Goal: Task Accomplishment & Management: Manage account settings

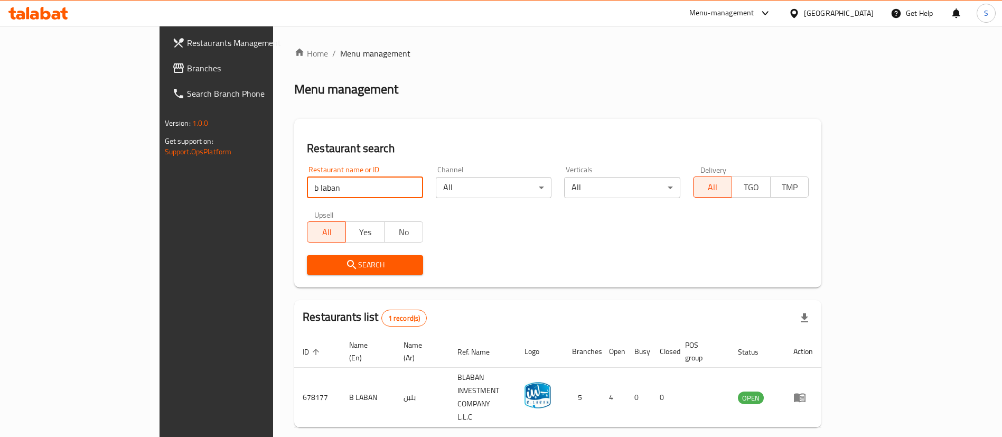
click at [364, 182] on input "b laban" at bounding box center [365, 187] width 116 height 21
click button "Search" at bounding box center [365, 265] width 116 height 20
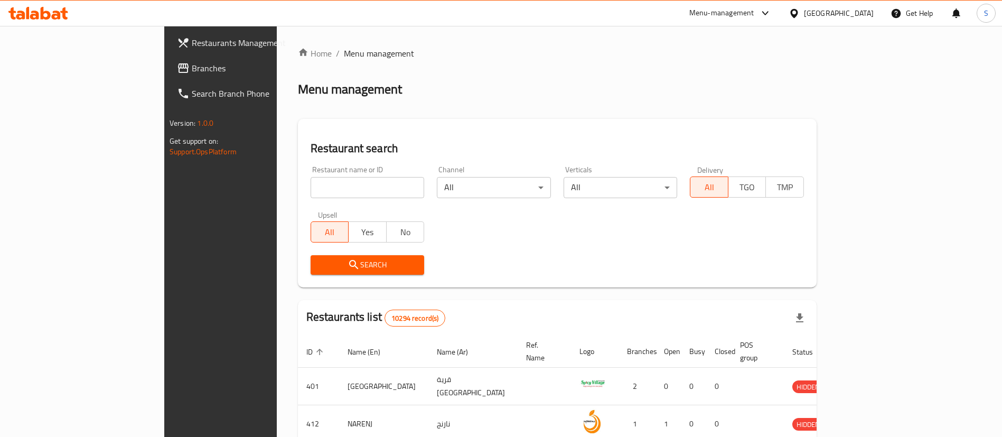
click at [754, 13] on div "Menu-management" at bounding box center [721, 13] width 65 height 13
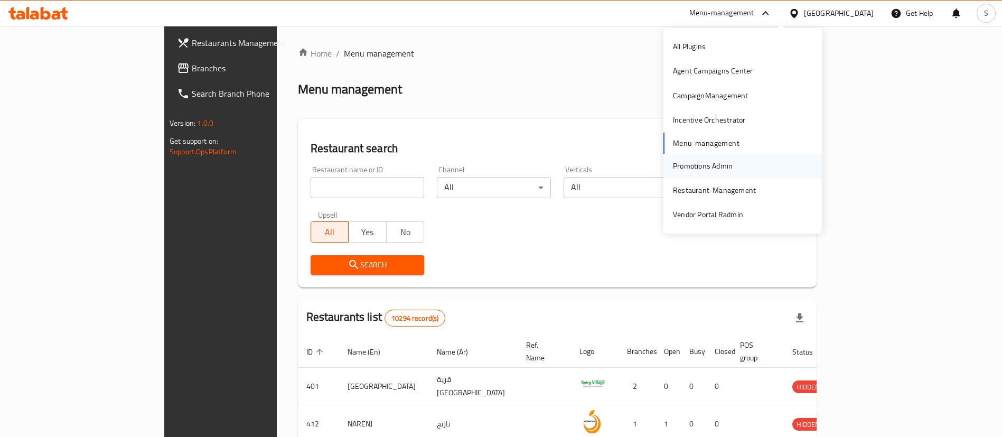
click at [720, 165] on div "Promotions Admin" at bounding box center [703, 166] width 60 height 12
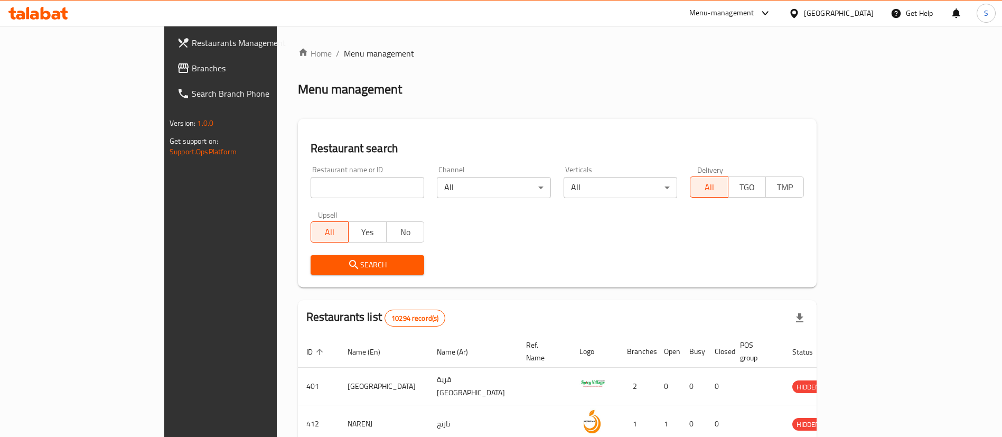
click at [754, 13] on div "Menu-management" at bounding box center [721, 13] width 65 height 13
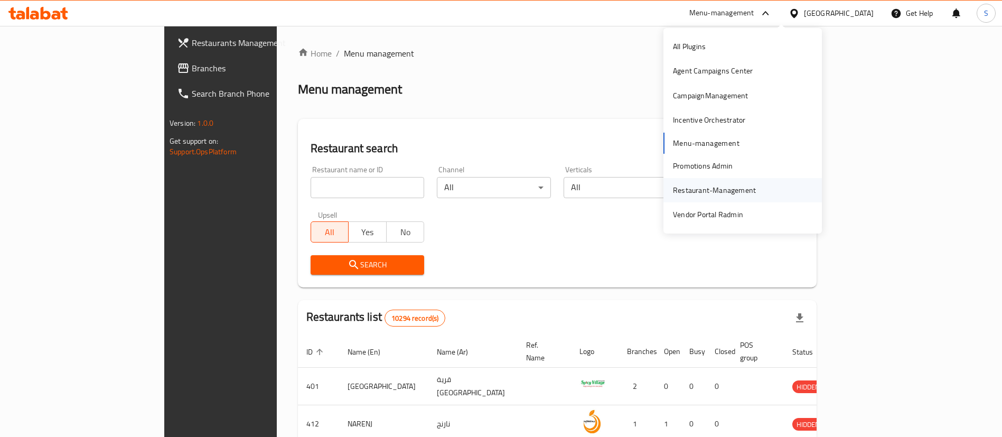
click at [755, 186] on div "Restaurant-Management" at bounding box center [714, 190] width 100 height 24
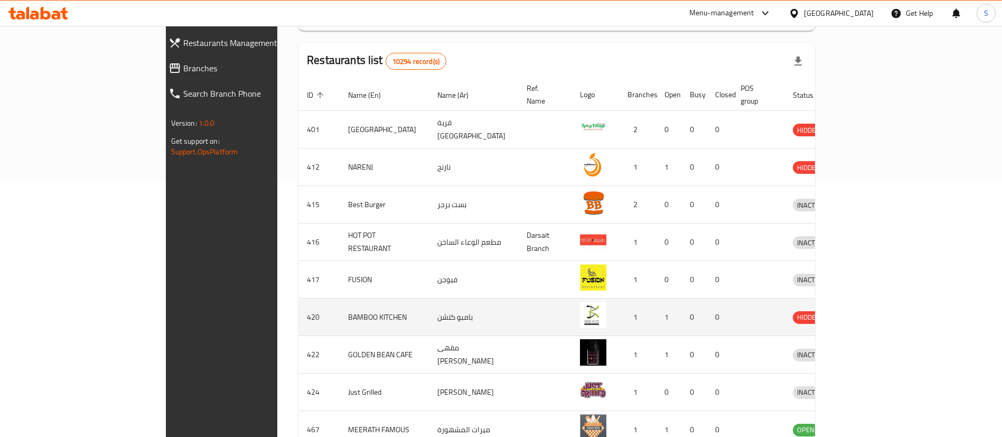
scroll to position [351, 0]
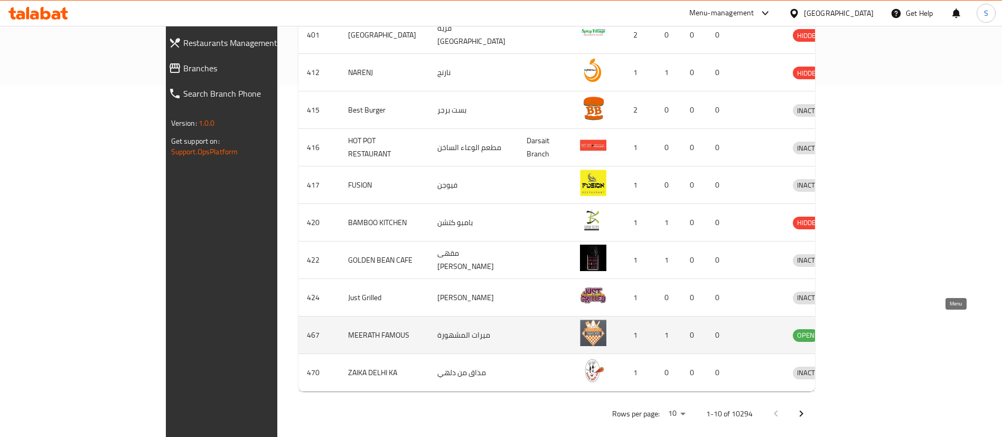
click at [860, 333] on icon "enhanced table" at bounding box center [858, 335] width 4 height 4
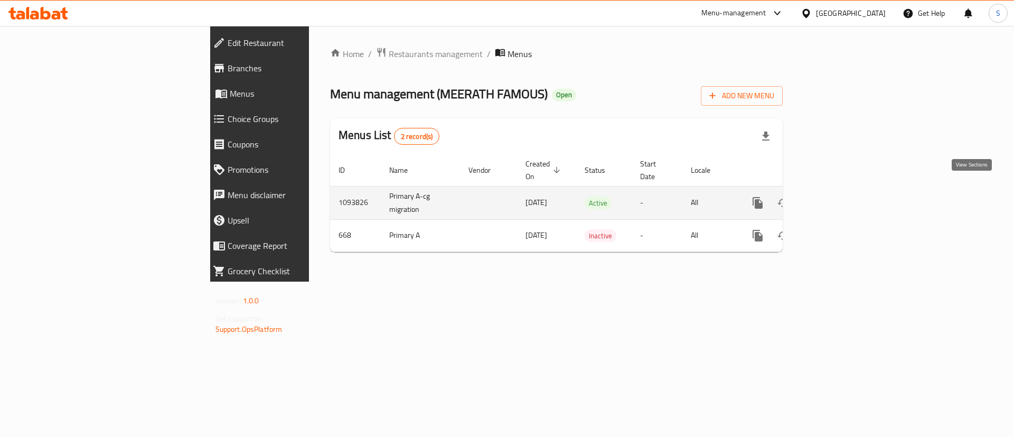
click at [840, 196] on icon "enhanced table" at bounding box center [833, 202] width 13 height 13
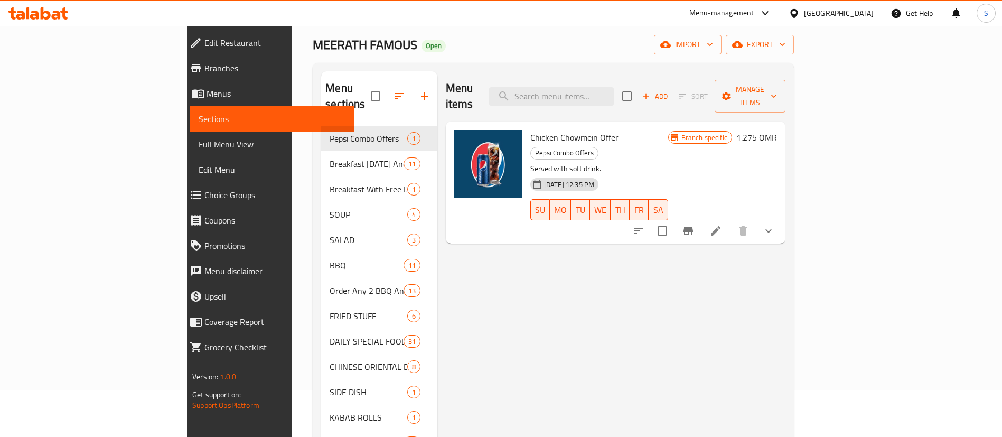
scroll to position [54, 0]
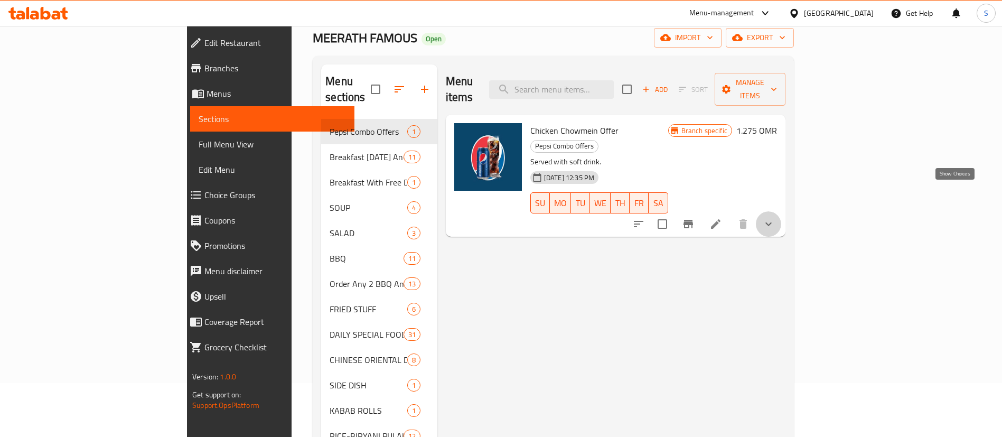
click at [775, 218] on icon "show more" at bounding box center [768, 224] width 13 height 13
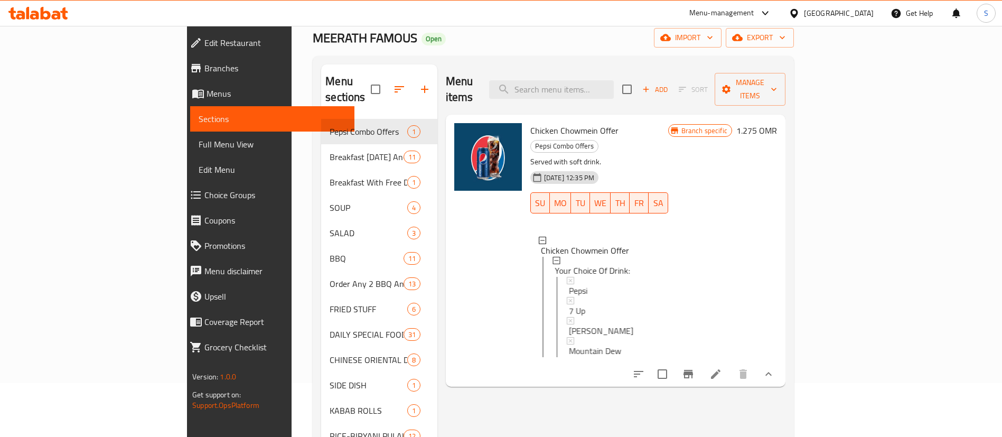
scroll to position [84, 0]
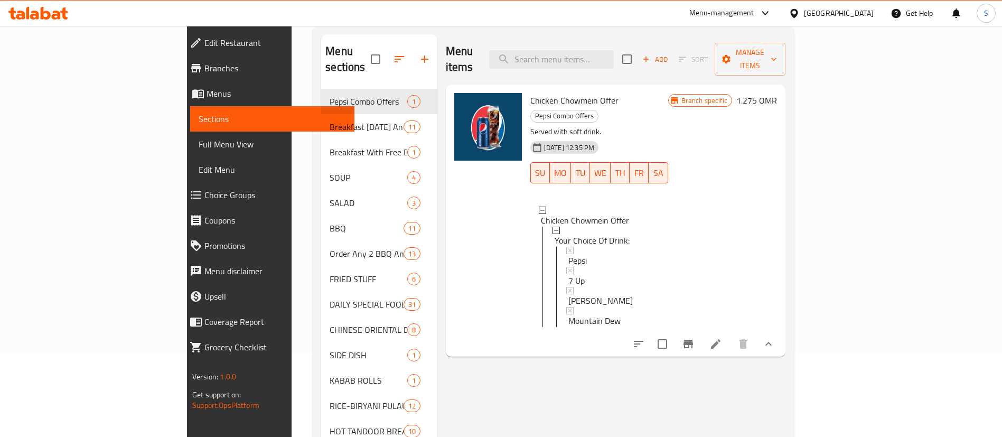
click at [204, 193] on span "Choice Groups" at bounding box center [275, 195] width 142 height 13
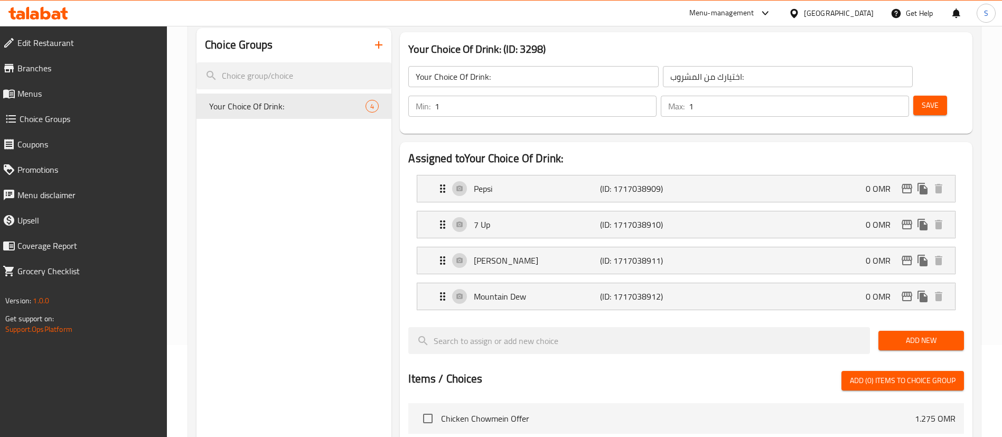
scroll to position [54, 0]
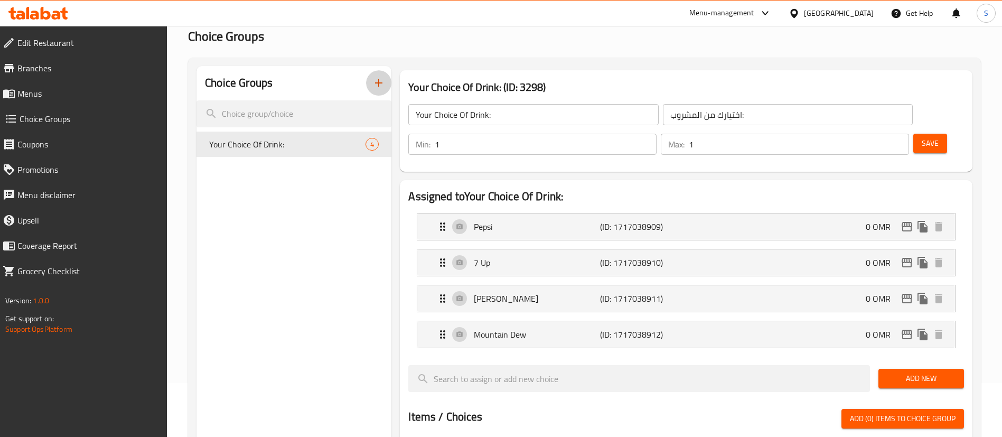
click at [378, 85] on icon "button" at bounding box center [378, 83] width 13 height 13
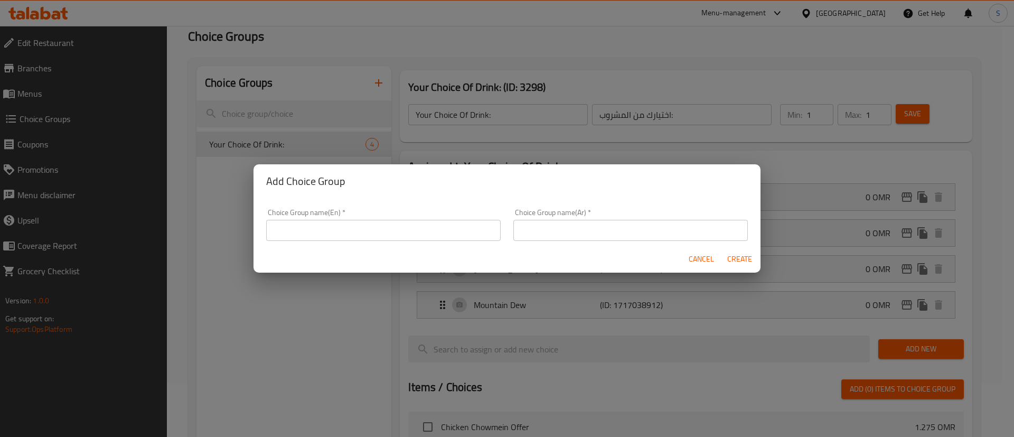
click at [403, 227] on input "text" at bounding box center [383, 230] width 234 height 21
type input "Add On's:"
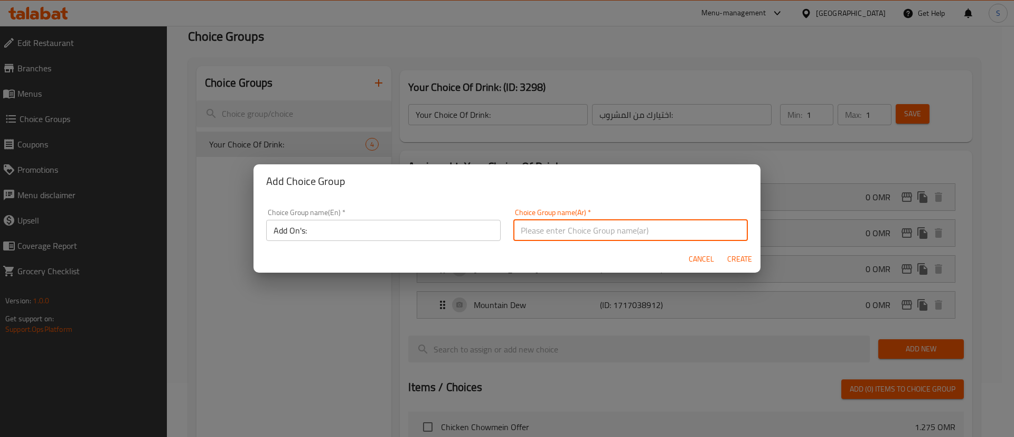
click at [546, 221] on input "text" at bounding box center [630, 230] width 234 height 21
type input "اضافات:"
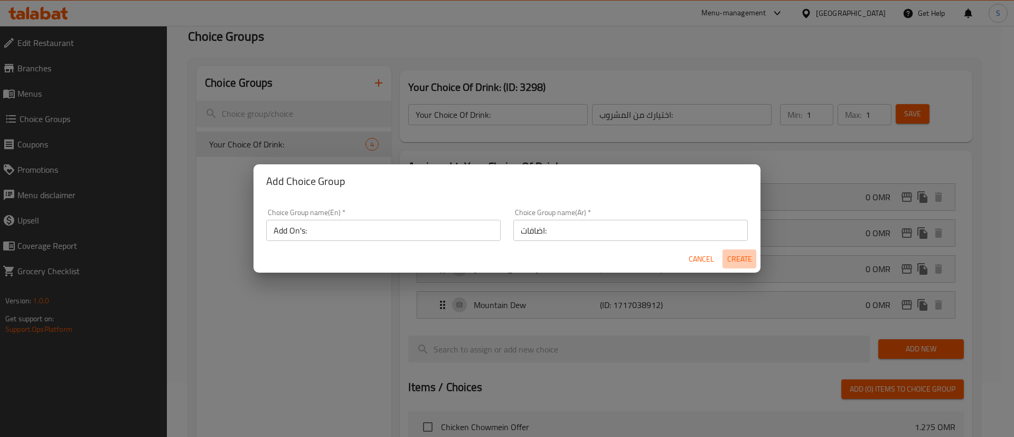
click at [743, 259] on span "Create" at bounding box center [739, 258] width 25 height 13
type input "Add On's:"
type input "اضافات:"
type input "0"
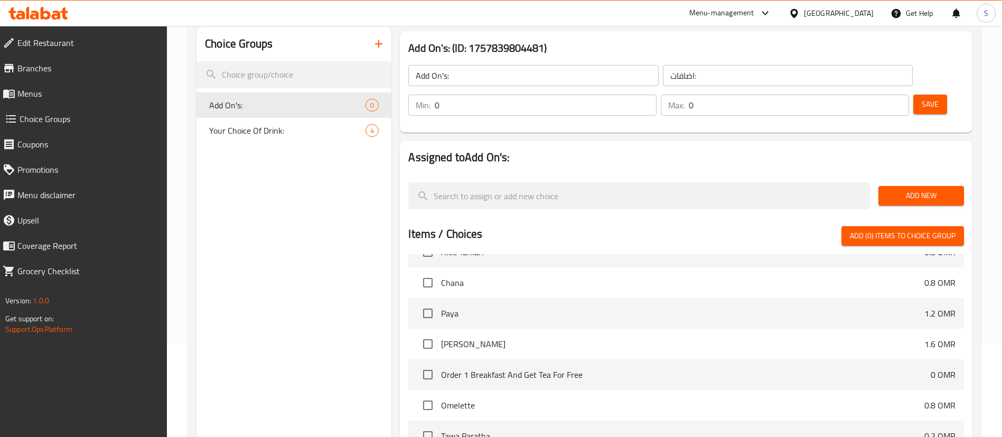
scroll to position [388, 0]
click at [428, 303] on input "checkbox" at bounding box center [428, 314] width 22 height 22
click at [431, 303] on input "checkbox" at bounding box center [428, 314] width 22 height 22
checkbox input "false"
click at [921, 189] on span "Add New" at bounding box center [921, 195] width 69 height 13
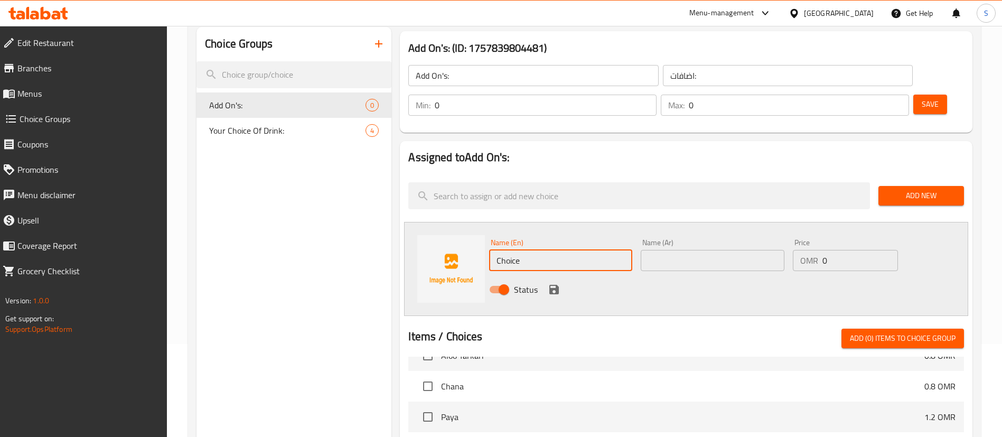
click at [521, 250] on input "Choice" at bounding box center [560, 260] width 143 height 21
type input "ُ"
type input "Extra Cheese"
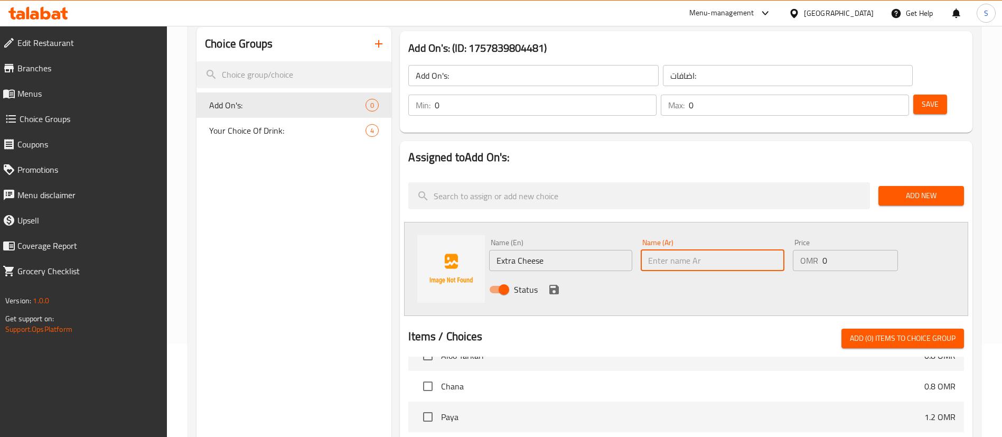
click at [674, 250] on input "text" at bounding box center [712, 260] width 143 height 21
click at [681, 250] on input "text" at bounding box center [712, 260] width 143 height 21
type input "جبن اضافي"
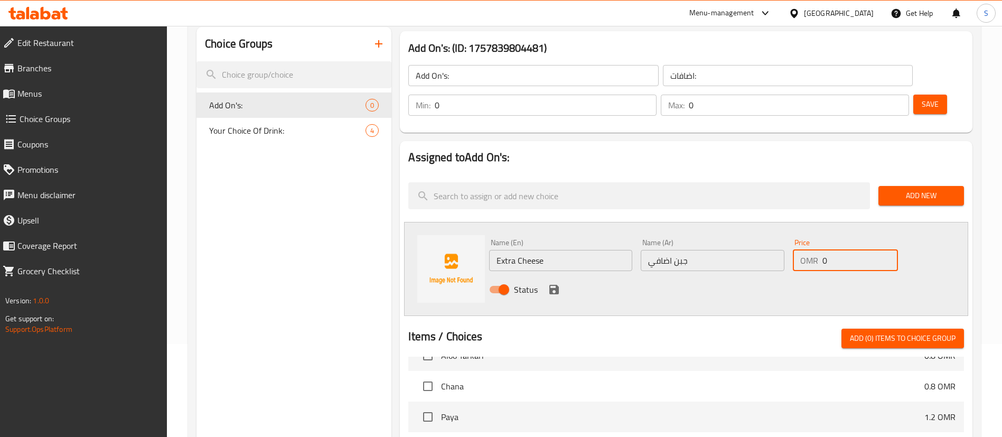
click at [863, 250] on input "0" at bounding box center [860, 260] width 76 height 21
type input "0.3"
click at [549, 283] on icon "save" at bounding box center [554, 289] width 13 height 13
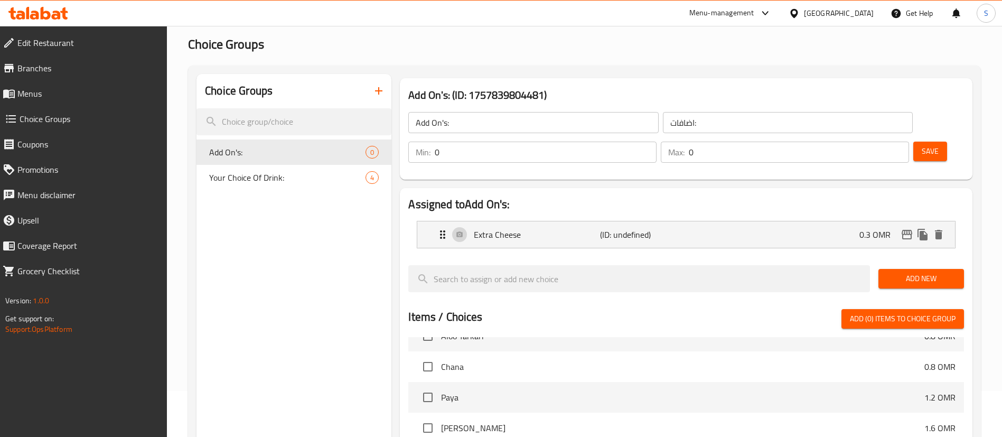
scroll to position [47, 0]
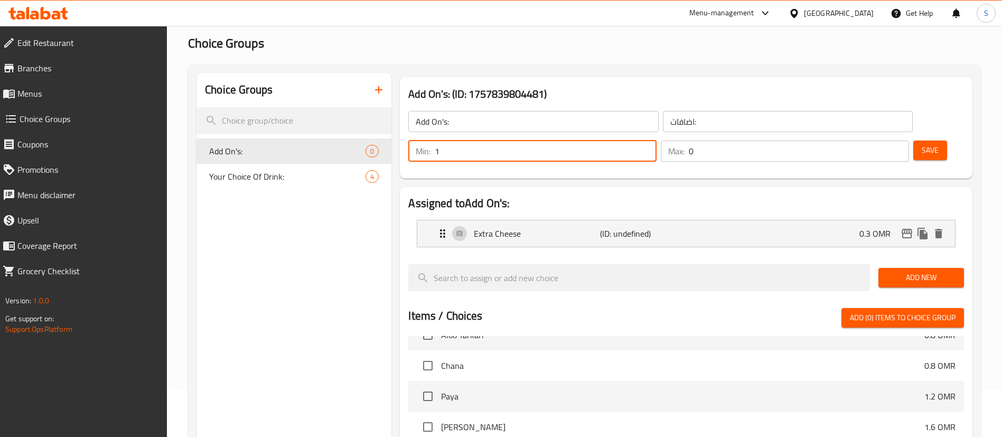
type input "1"
click at [656, 140] on input "1" at bounding box center [546, 150] width 222 height 21
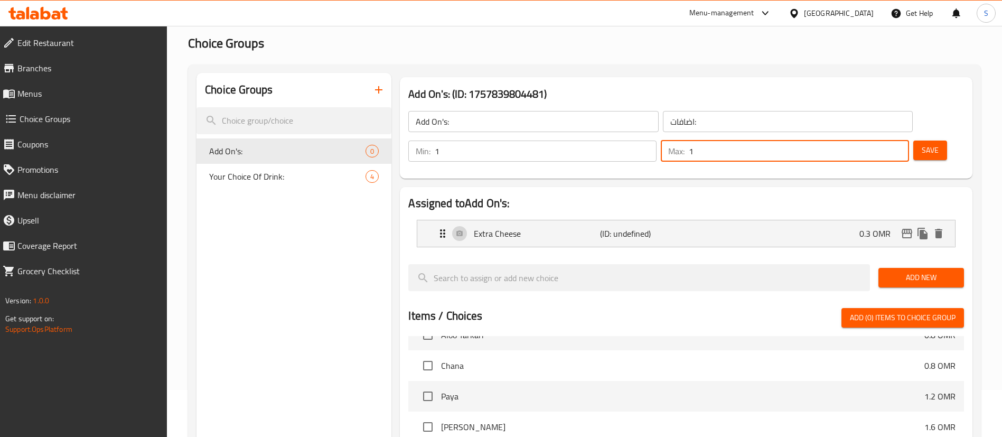
type input "1"
click at [879, 140] on input "1" at bounding box center [799, 150] width 220 height 21
type input "0"
click at [656, 140] on input "0" at bounding box center [546, 150] width 222 height 21
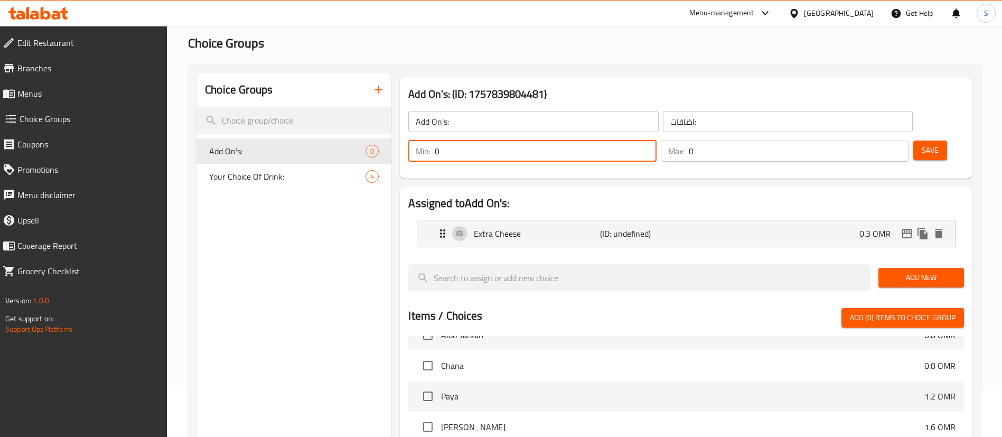
type input "0"
click at [882, 140] on input "0" at bounding box center [799, 150] width 220 height 21
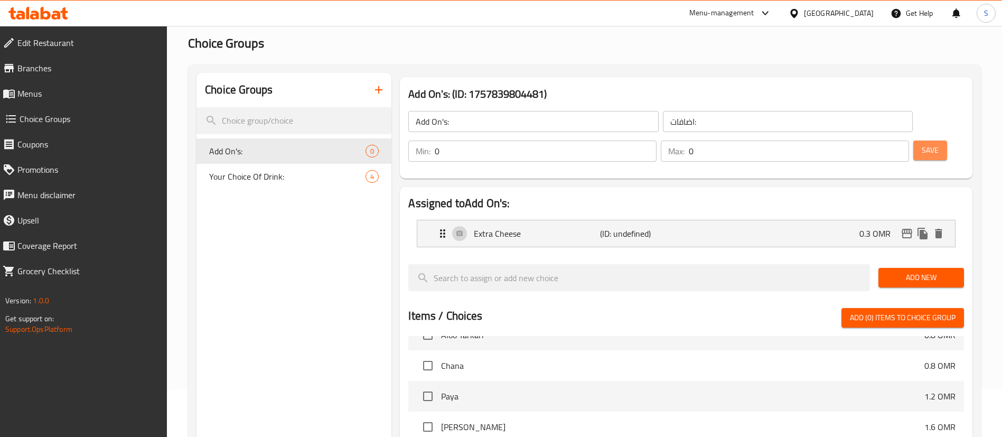
click at [921, 144] on span "Save" at bounding box center [929, 150] width 17 height 13
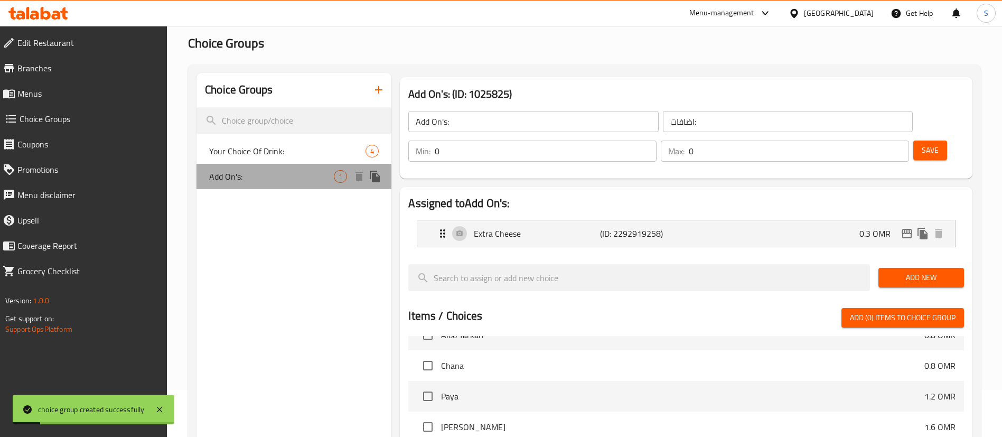
click at [285, 173] on span "Add On's:" at bounding box center [271, 176] width 125 height 13
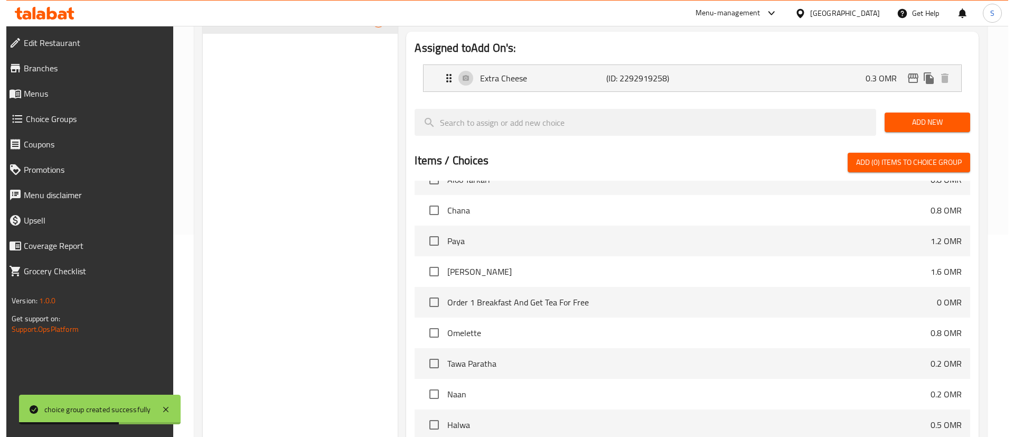
scroll to position [295, 0]
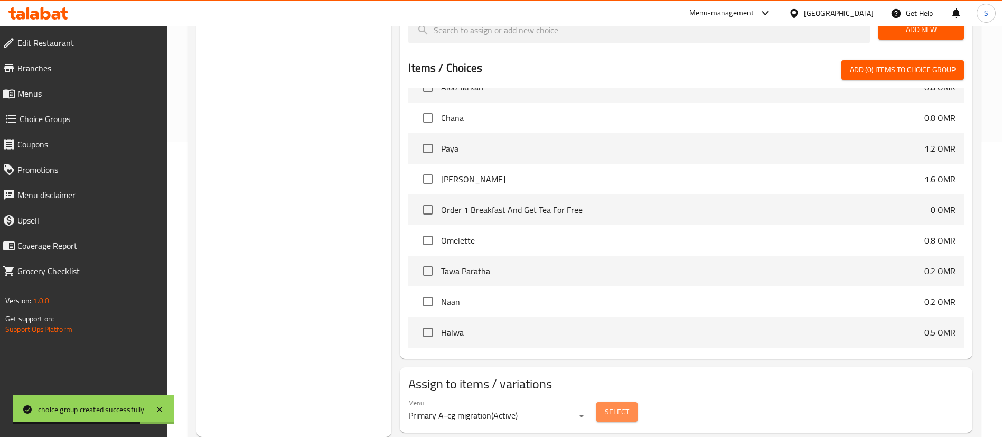
click at [603, 402] on button "Select" at bounding box center [616, 412] width 41 height 20
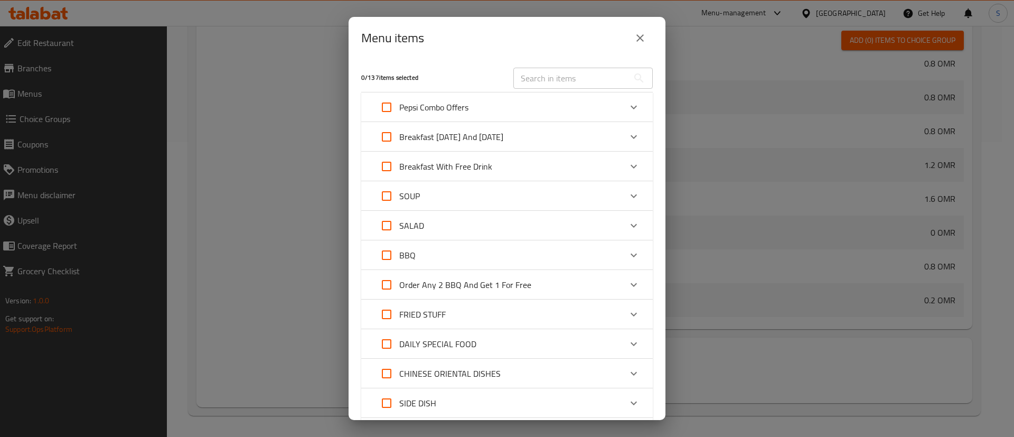
click at [605, 187] on div "SOUP" at bounding box center [497, 195] width 247 height 25
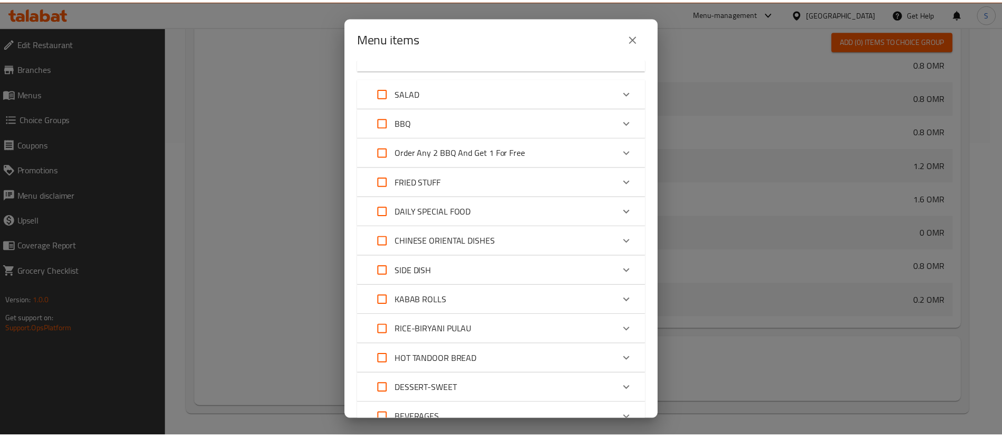
scroll to position [430, 0]
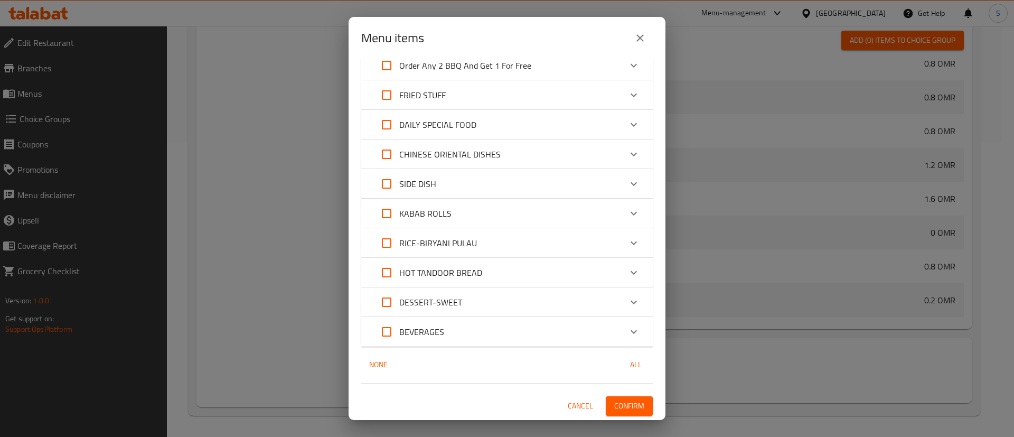
click at [635, 39] on icon "close" at bounding box center [640, 38] width 13 height 13
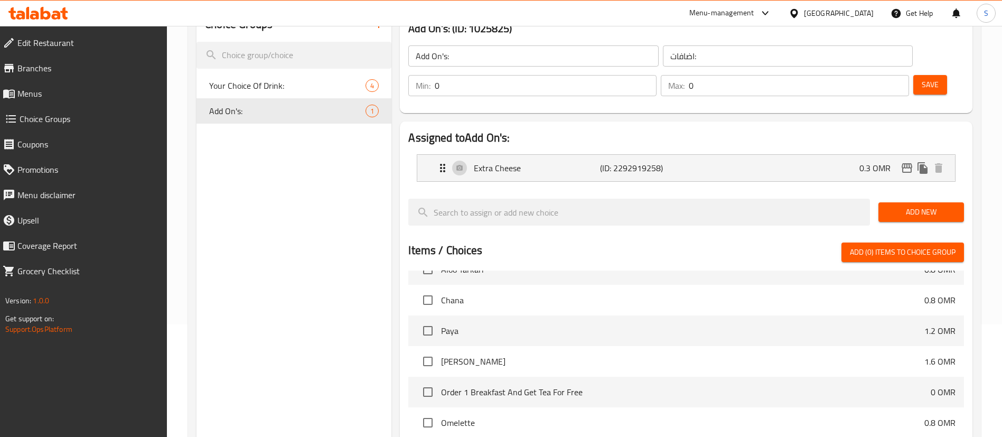
scroll to position [108, 0]
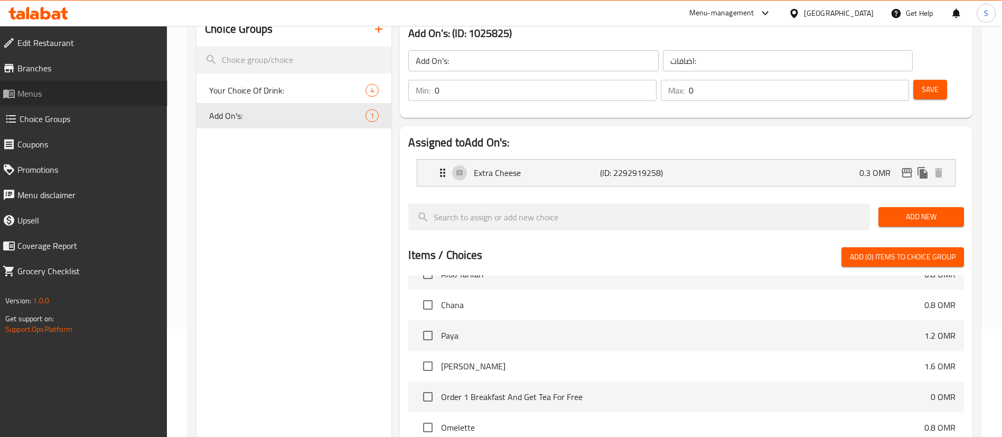
click at [55, 86] on link "Menus" at bounding box center [80, 93] width 173 height 25
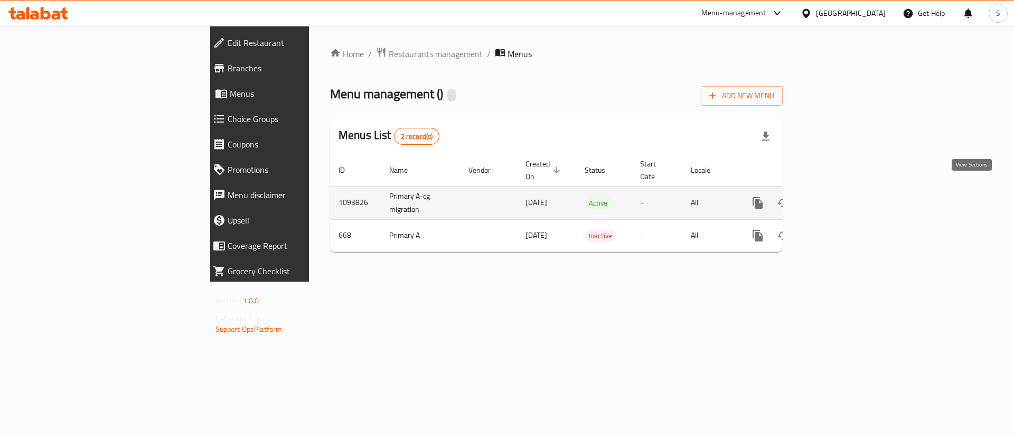
click at [840, 196] on icon "enhanced table" at bounding box center [833, 202] width 13 height 13
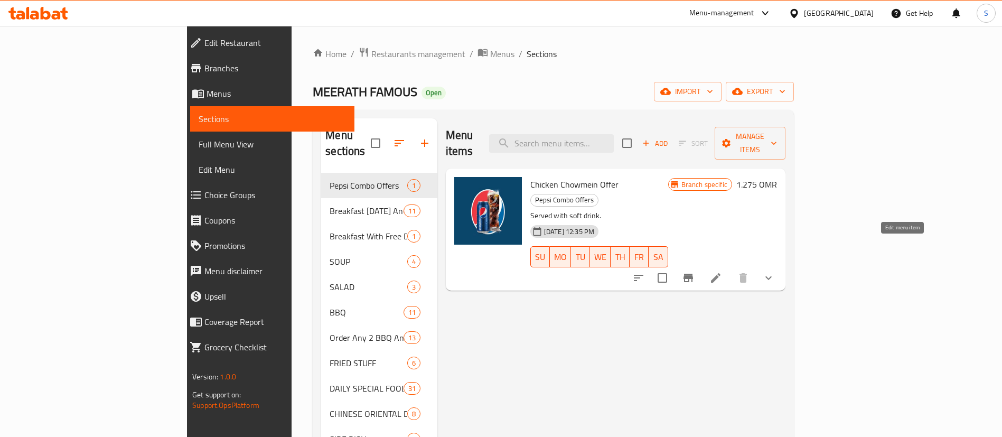
click at [722, 271] on icon at bounding box center [715, 277] width 13 height 13
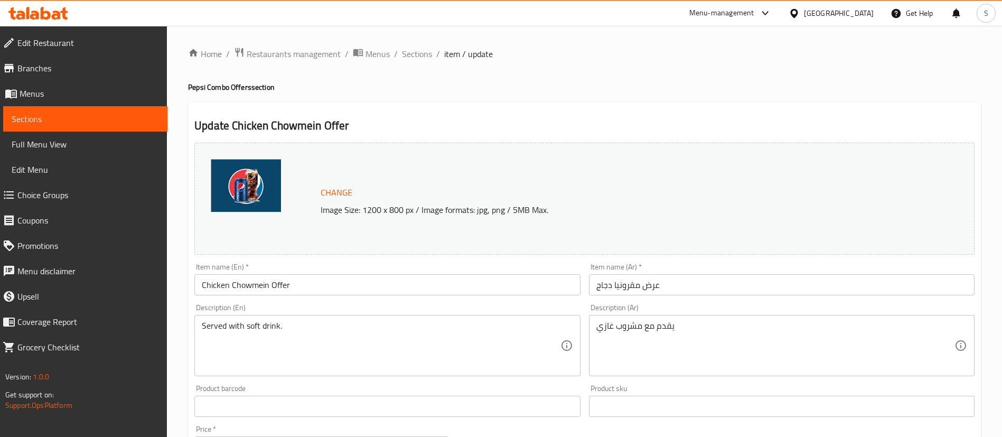
scroll to position [342, 0]
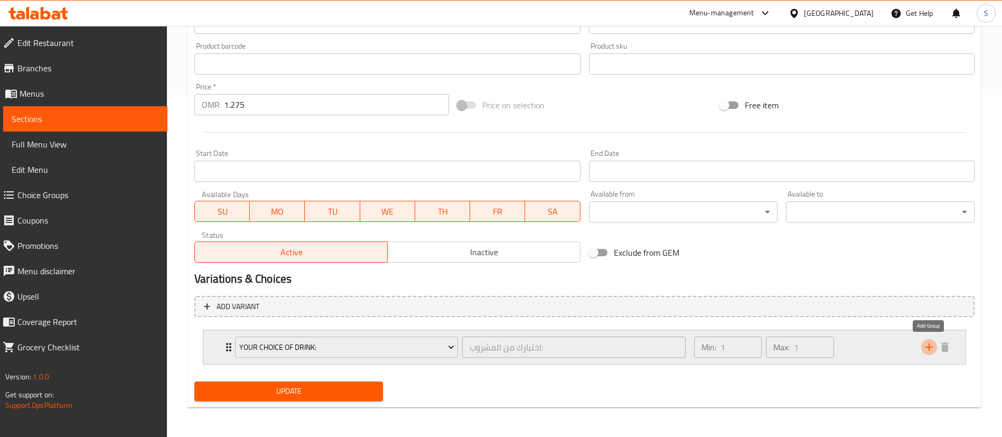
click at [929, 349] on icon "add" at bounding box center [928, 346] width 7 height 7
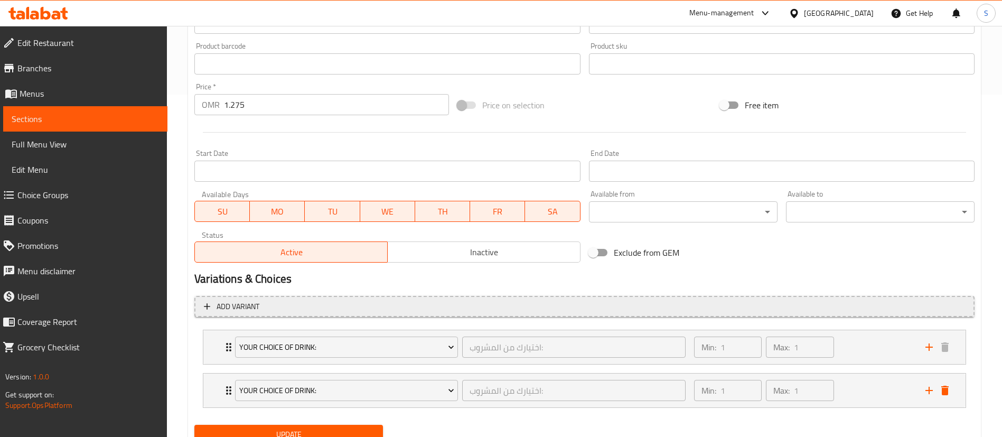
scroll to position [385, 0]
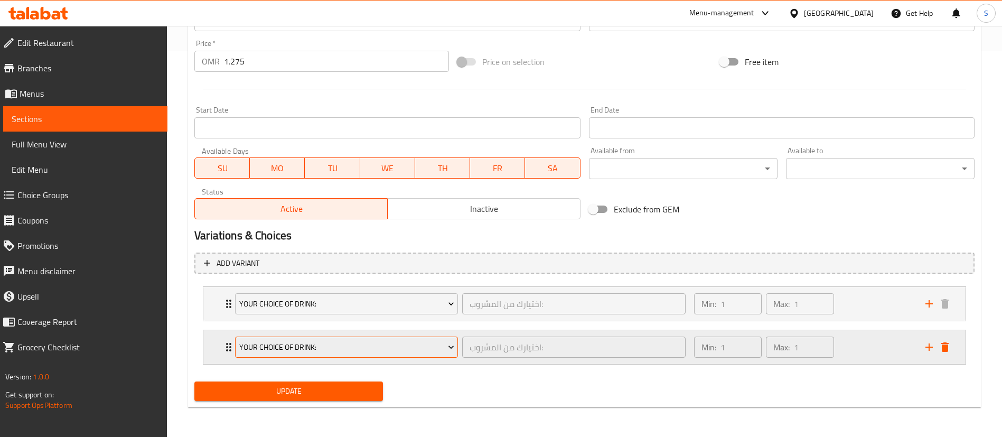
click at [421, 341] on span "Your Choice Of Drink:" at bounding box center [346, 347] width 215 height 13
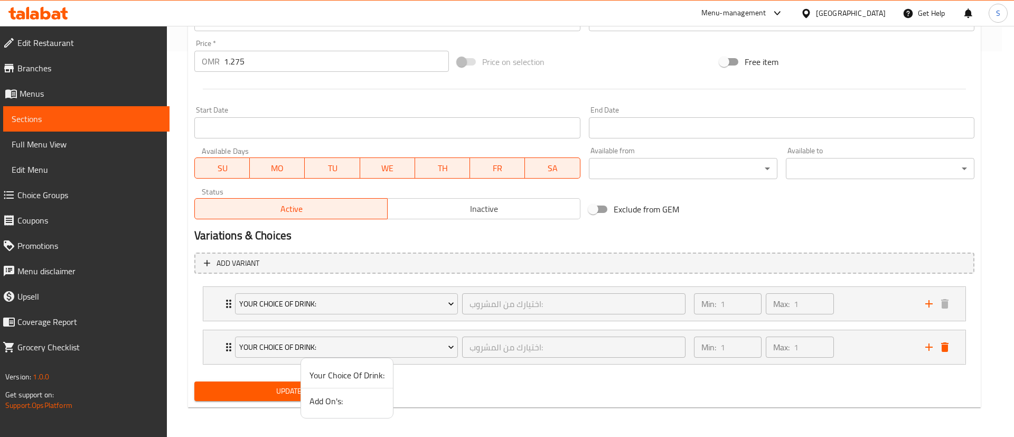
click at [334, 397] on span "Add On's:" at bounding box center [346, 400] width 75 height 13
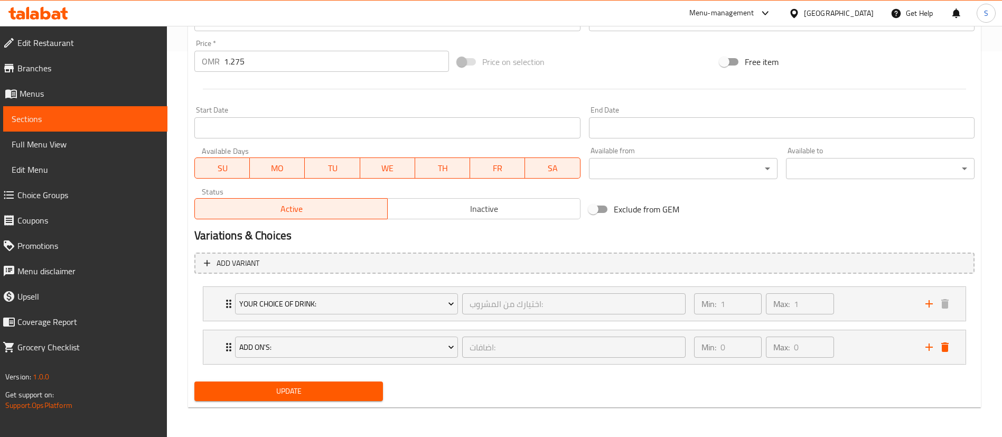
scroll to position [0, 0]
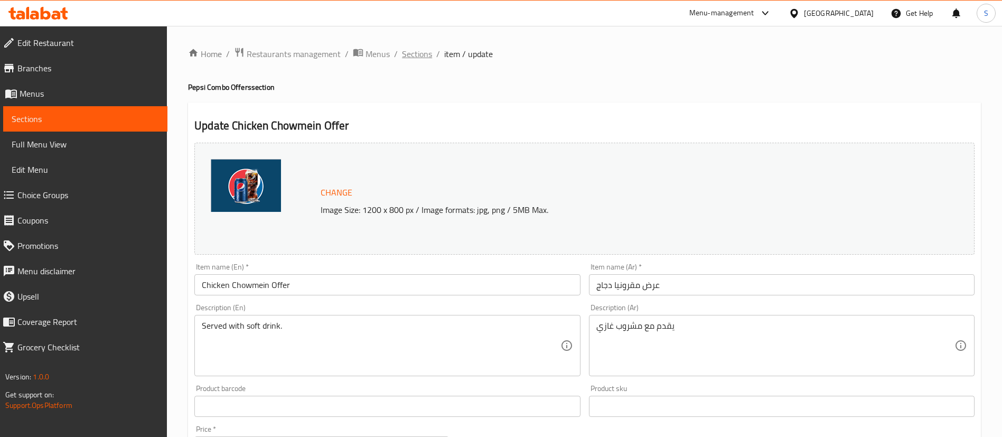
click at [412, 52] on span "Sections" at bounding box center [417, 54] width 30 height 13
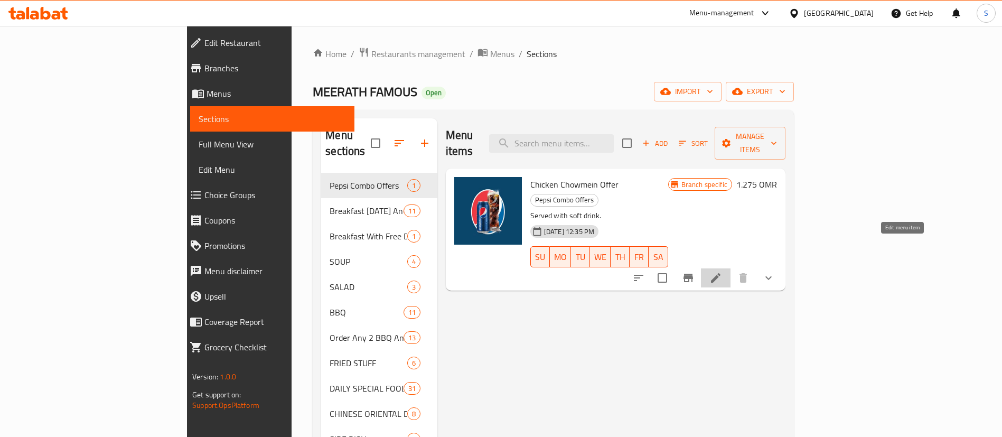
click at [720, 273] on icon at bounding box center [716, 278] width 10 height 10
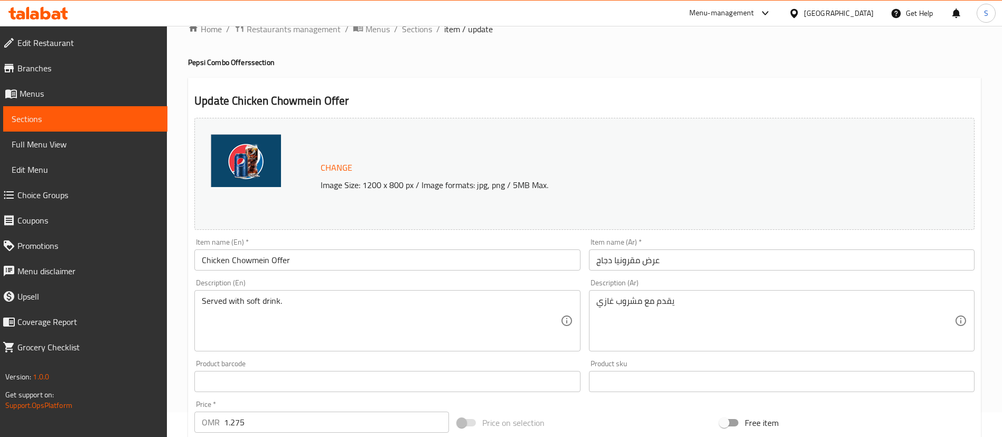
scroll to position [342, 0]
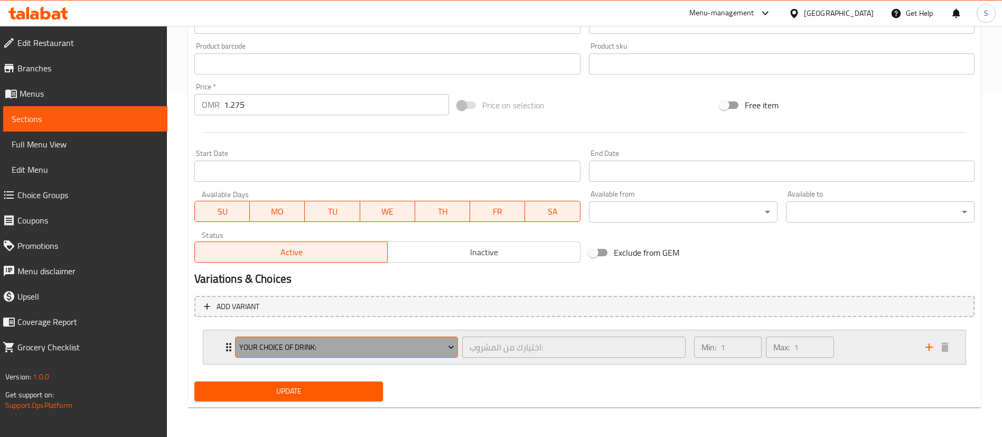
click at [445, 345] on span "Your Choice Of Drink:" at bounding box center [346, 347] width 215 height 13
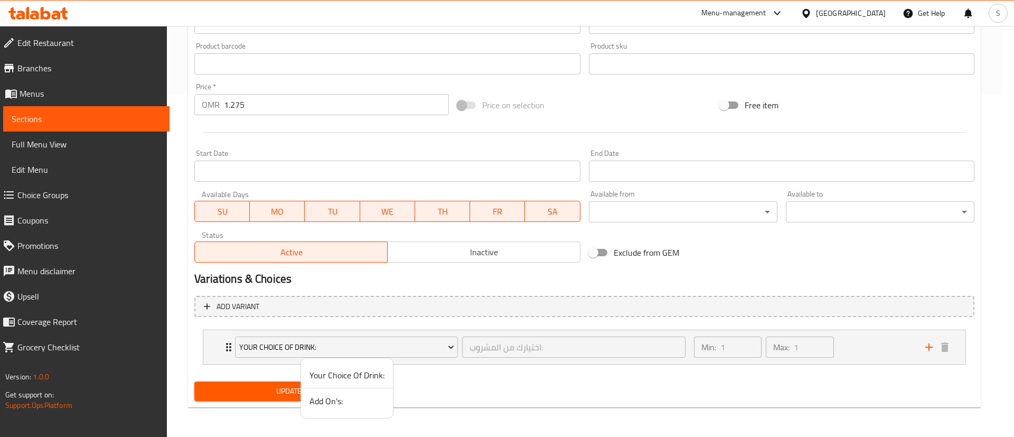
click at [334, 399] on span "Add On's:" at bounding box center [346, 400] width 75 height 13
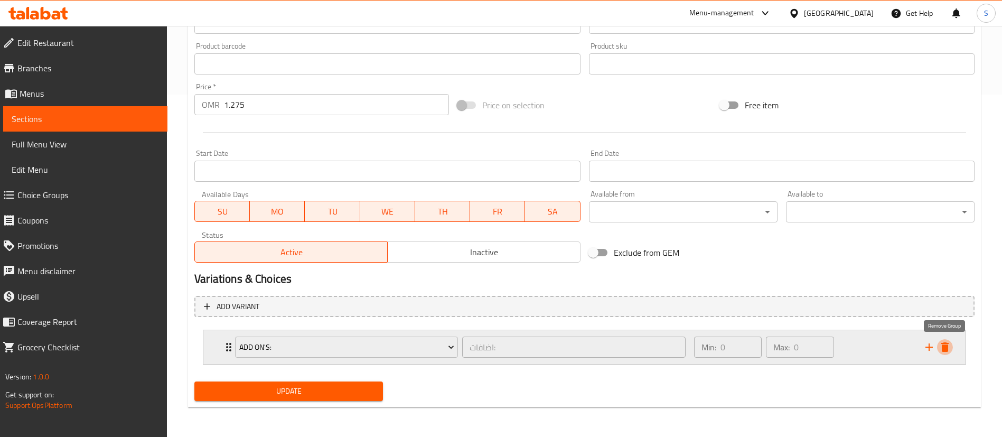
click at [944, 344] on icon "delete" at bounding box center [944, 347] width 13 height 13
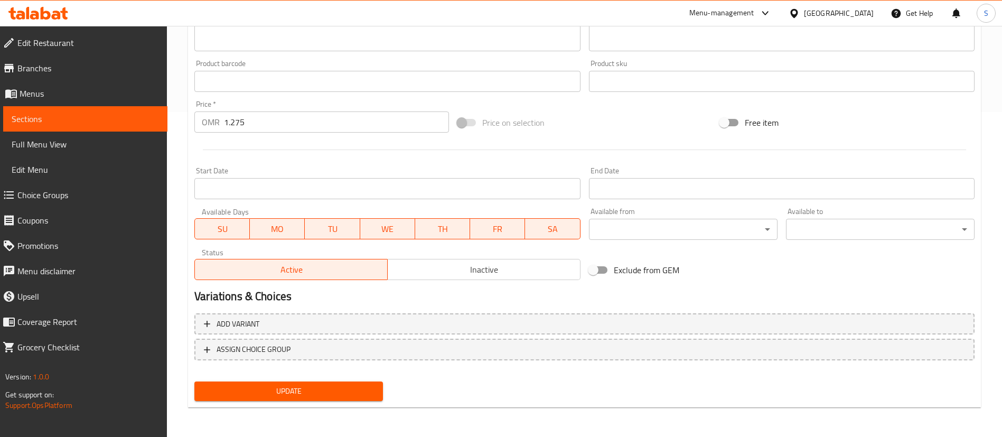
scroll to position [0, 0]
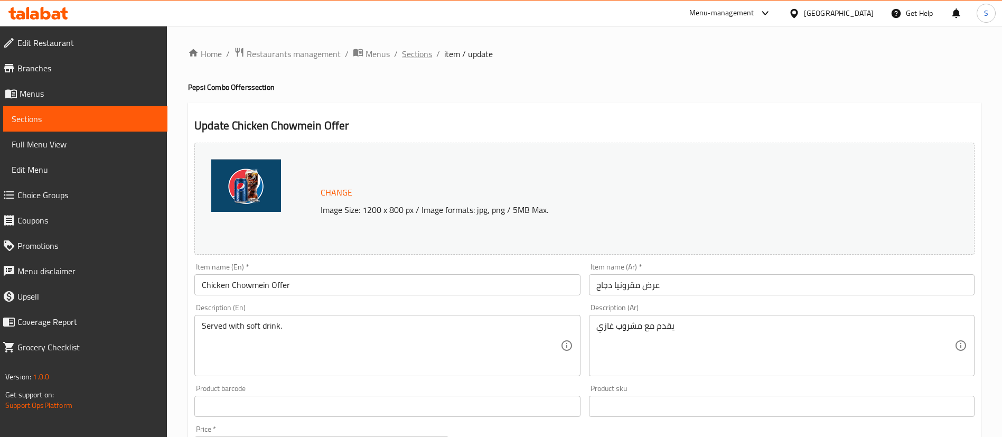
click at [413, 54] on span "Sections" at bounding box center [417, 54] width 30 height 13
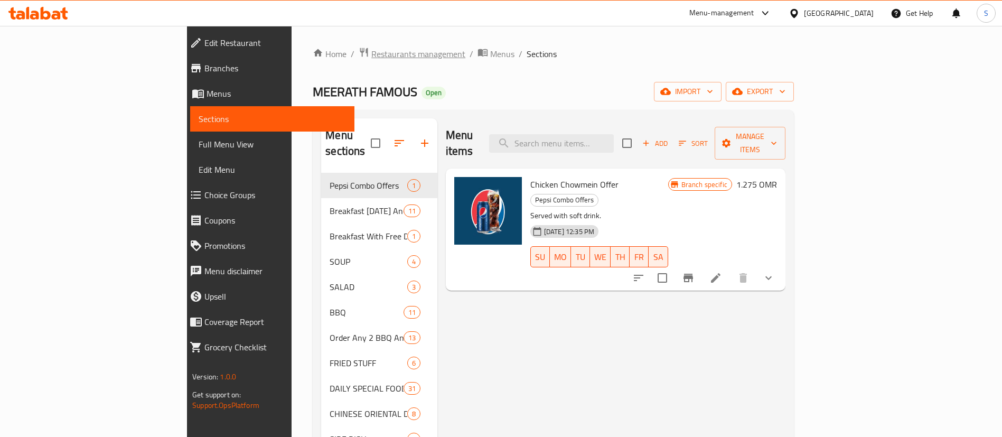
click at [371, 54] on span "Restaurants management" at bounding box center [418, 54] width 94 height 13
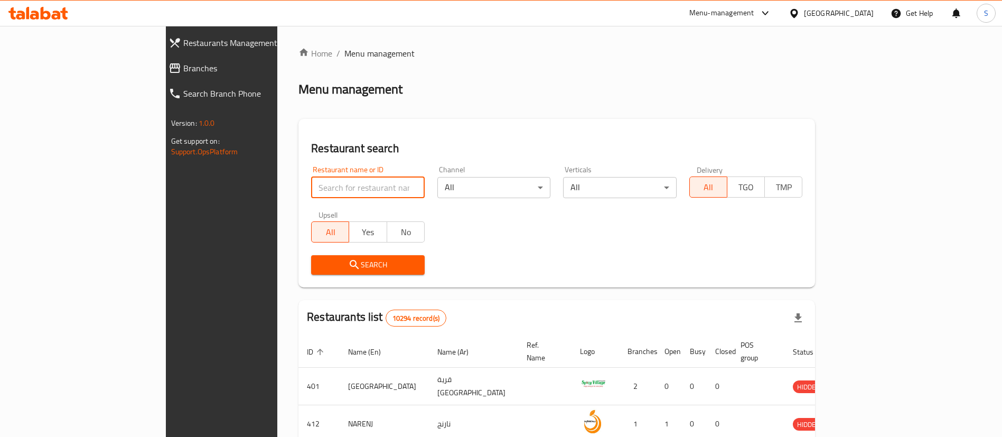
click at [334, 190] on input "search" at bounding box center [368, 187] width 114 height 21
type input "camel cookies"
click button "Search" at bounding box center [368, 265] width 114 height 20
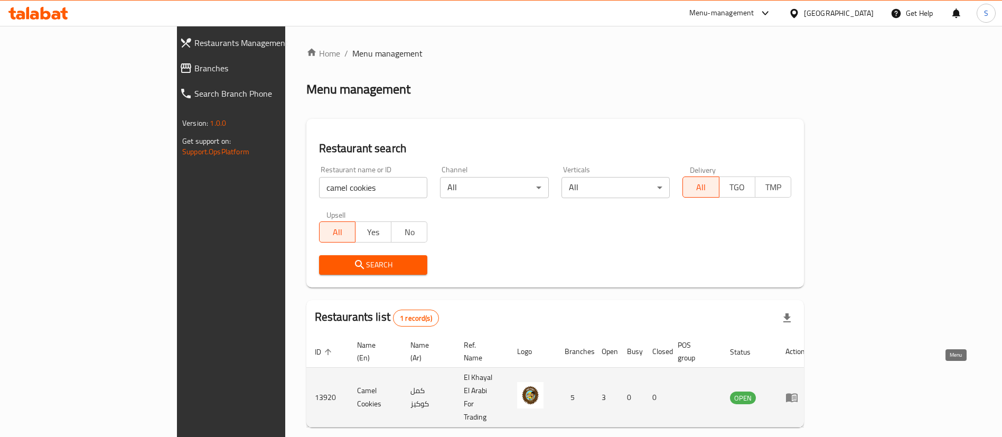
click at [805, 391] on link "enhanced table" at bounding box center [795, 397] width 20 height 13
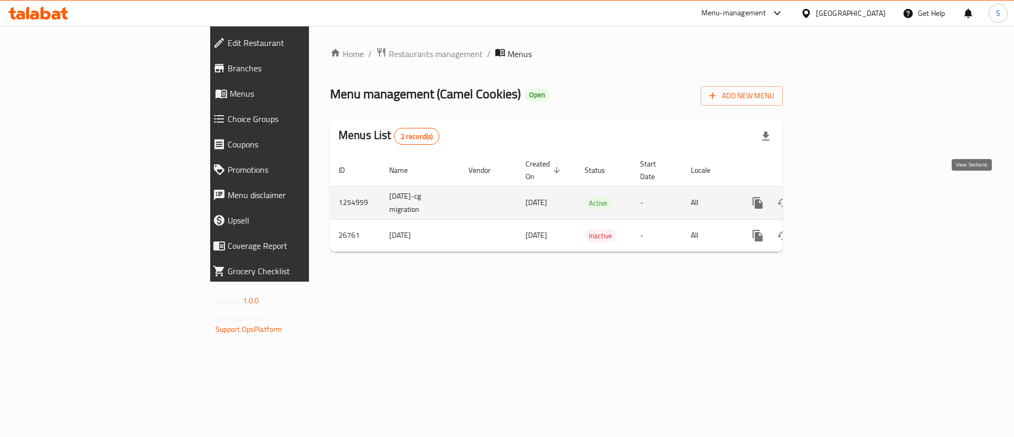
click at [846, 190] on link "enhanced table" at bounding box center [833, 202] width 25 height 25
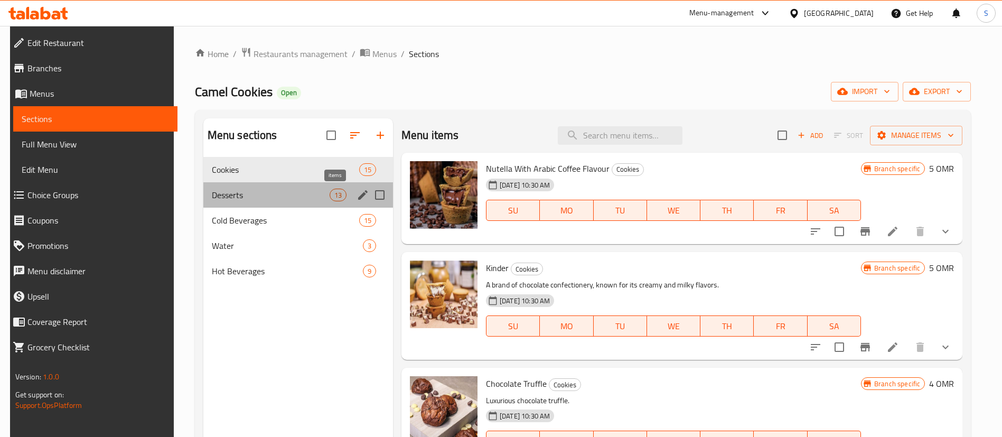
click at [330, 193] on div "13" at bounding box center [338, 195] width 17 height 13
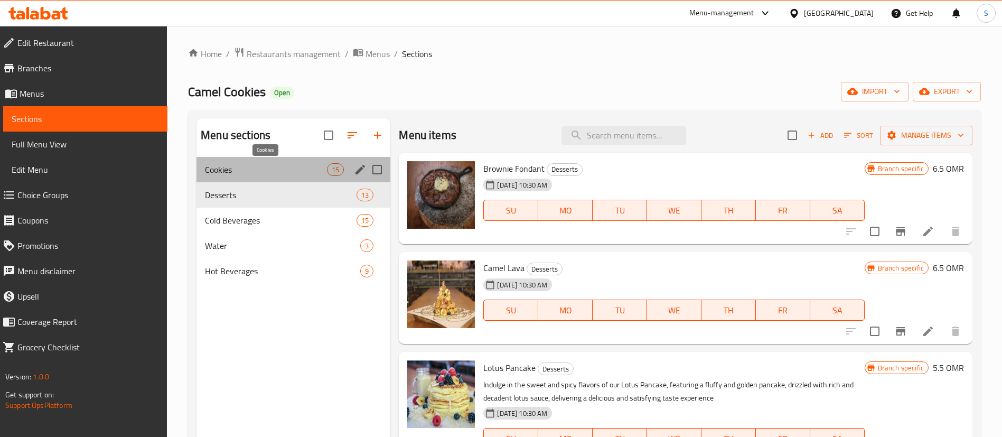
click at [260, 170] on span "Cookies" at bounding box center [266, 169] width 122 height 13
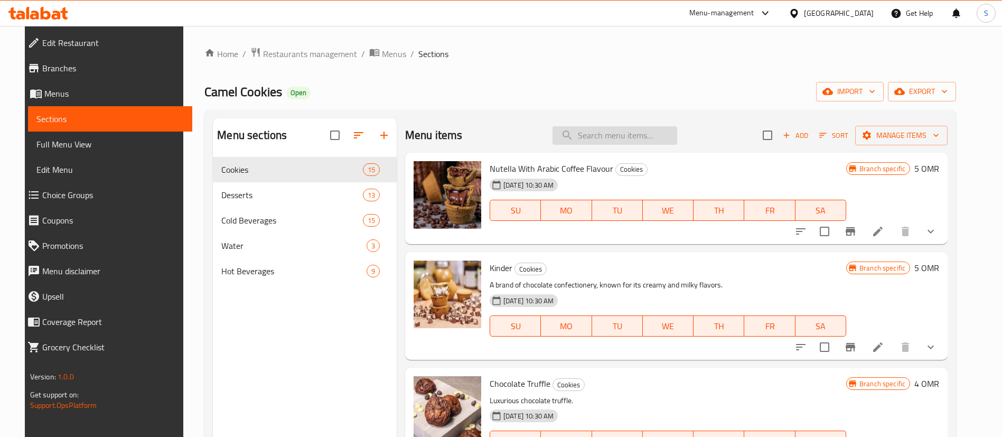
click at [604, 135] on input "search" at bounding box center [614, 135] width 125 height 18
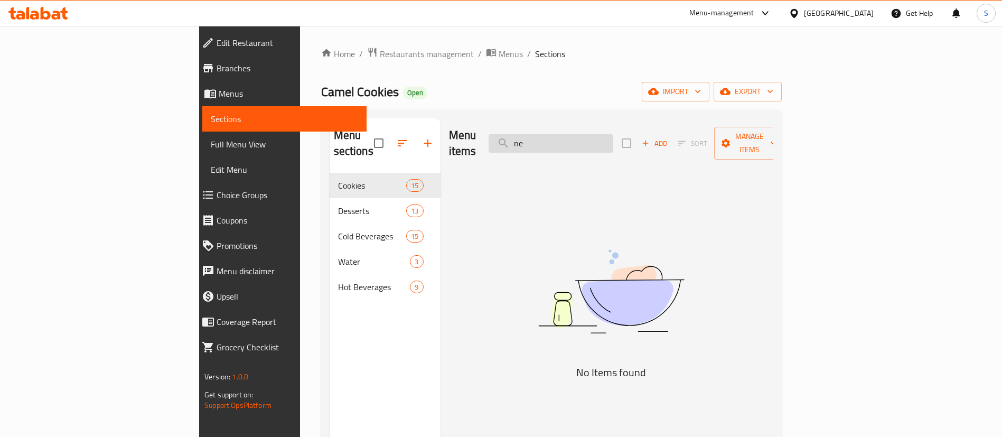
type input "n"
type input "ن"
type input "كلا"
click at [326, 63] on div "Home / Restaurants management / Menus / Sections Camel Cookies Open import expo…" at bounding box center [551, 305] width 460 height 516
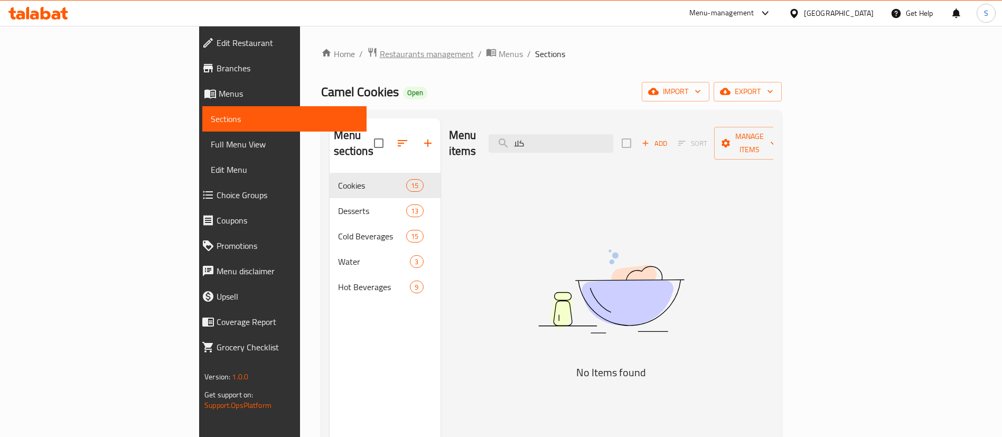
click at [380, 49] on span "Restaurants management" at bounding box center [427, 54] width 94 height 13
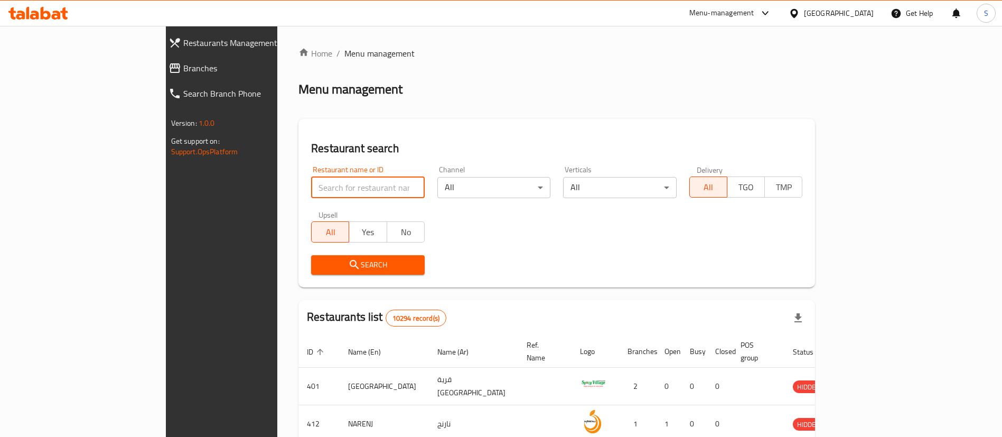
click at [311, 183] on input "search" at bounding box center [368, 187] width 114 height 21
type input "couple cookies"
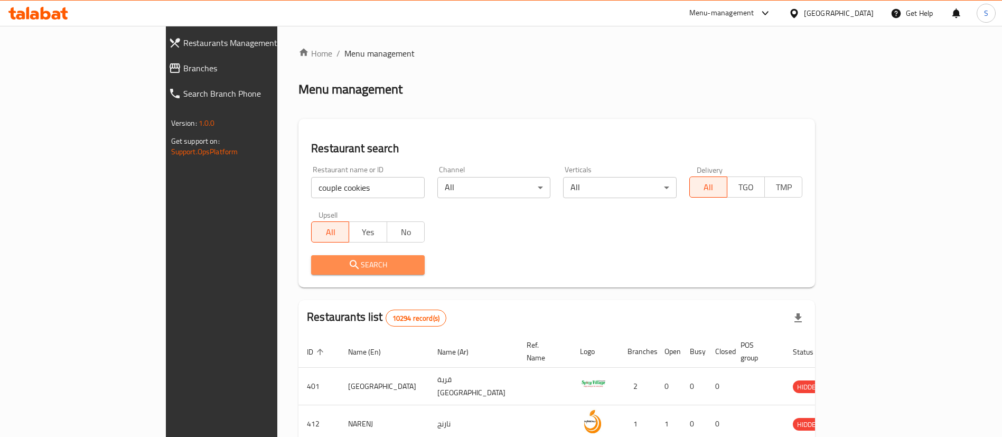
click at [319, 266] on span "Search" at bounding box center [367, 264] width 97 height 13
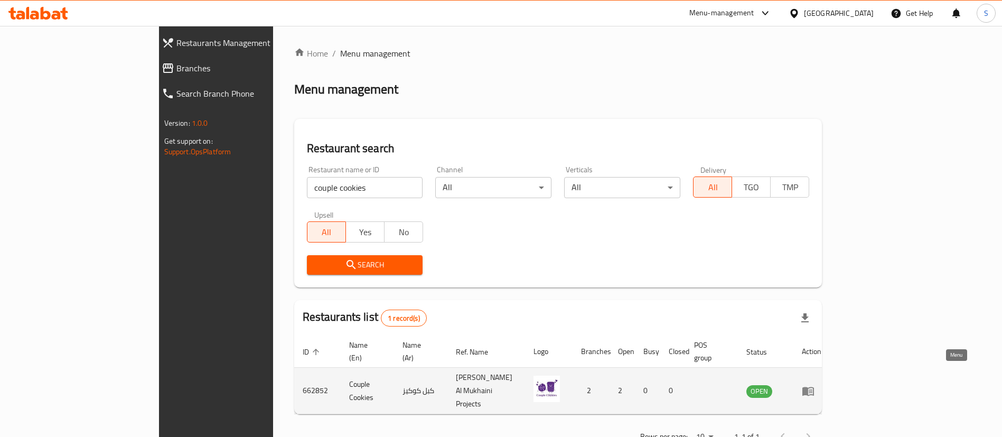
click at [812, 389] on icon "enhanced table" at bounding box center [810, 391] width 4 height 4
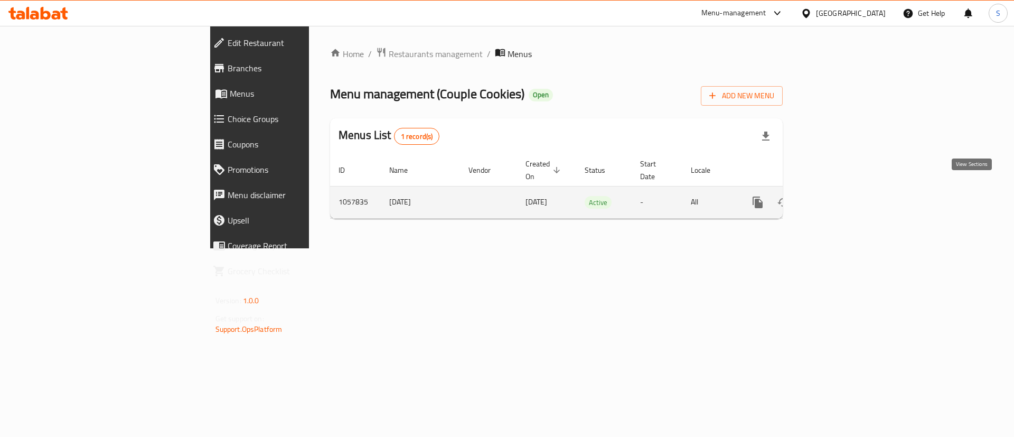
click at [840, 196] on icon "enhanced table" at bounding box center [833, 202] width 13 height 13
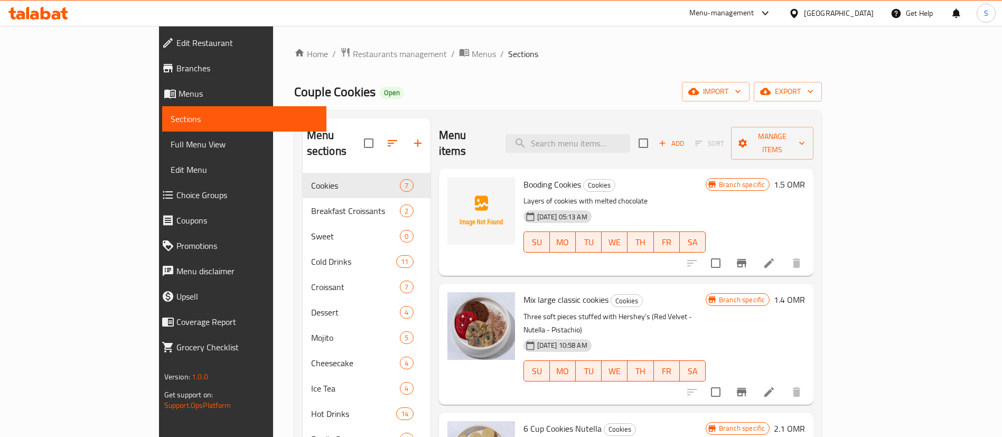
click at [597, 124] on div "Menu items Add Sort Manage items" at bounding box center [626, 143] width 375 height 50
click at [599, 135] on input "search" at bounding box center [567, 143] width 125 height 18
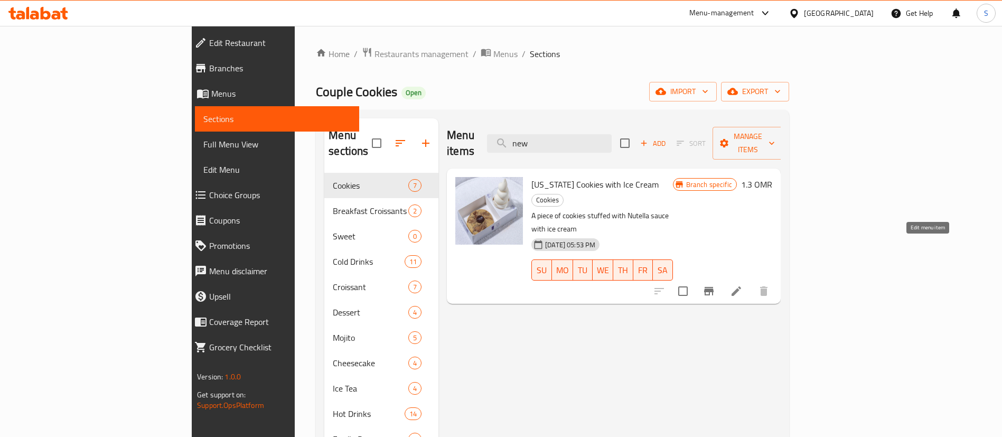
type input "new"
click at [742, 285] on icon at bounding box center [736, 291] width 13 height 13
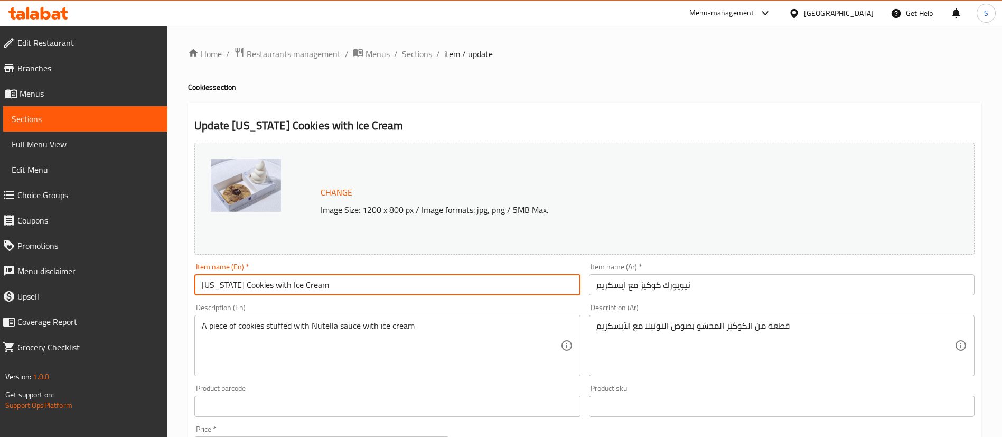
click at [229, 288] on input "New York Cookies with Ice Cream" at bounding box center [386, 284] width 385 height 21
drag, startPoint x: 240, startPoint y: 288, endPoint x: 231, endPoint y: 285, distance: 9.4
click at [231, 285] on input "New York Cookies with Ice Cream" at bounding box center [386, 284] width 385 height 21
drag, startPoint x: 237, startPoint y: 285, endPoint x: 182, endPoint y: 278, distance: 55.4
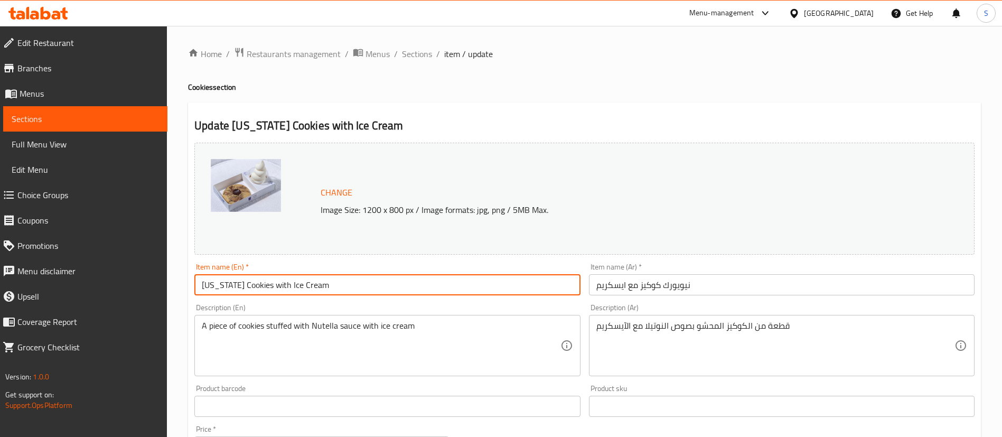
click at [182, 278] on div "Home / Restaurants management / Menus / Sections / item / update Cookies sectio…" at bounding box center [584, 394] width 835 height 736
click at [251, 281] on input "New York Cookies with Ice Cream" at bounding box center [386, 284] width 385 height 21
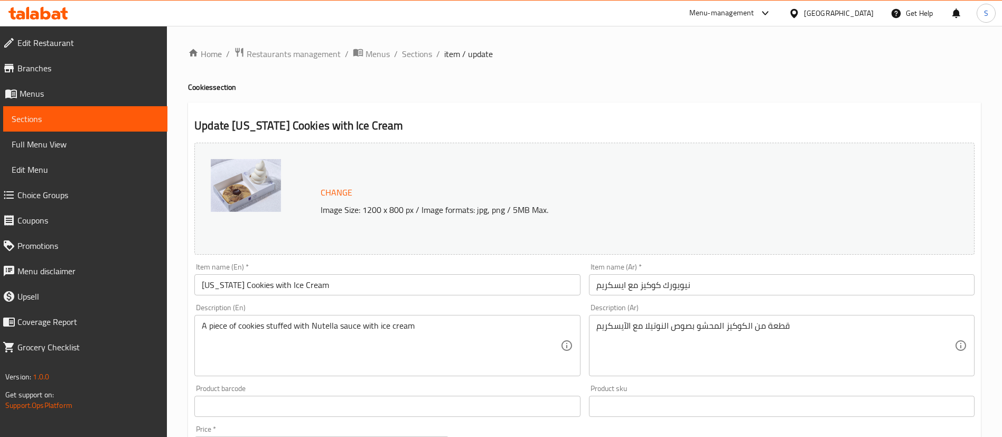
click at [170, 16] on div "Menu-management Oman Get Help S" at bounding box center [501, 13] width 1002 height 25
click at [770, 20] on div "Menu-management" at bounding box center [730, 13] width 99 height 25
click at [754, 7] on div "Menu-management" at bounding box center [721, 13] width 65 height 13
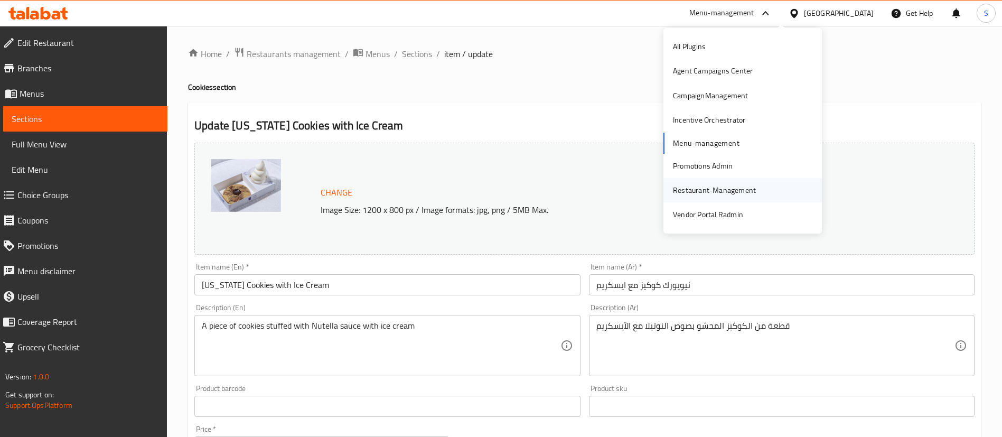
click at [731, 186] on div "Restaurant-Management" at bounding box center [714, 190] width 83 height 12
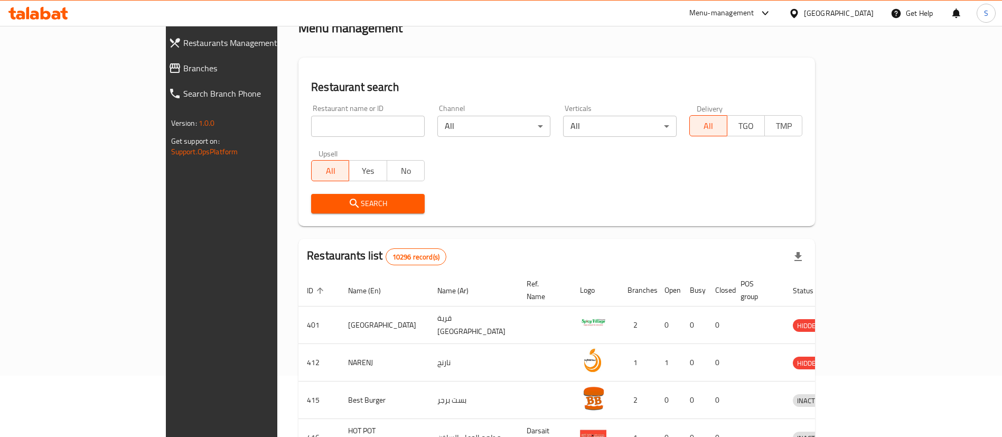
scroll to position [60, 0]
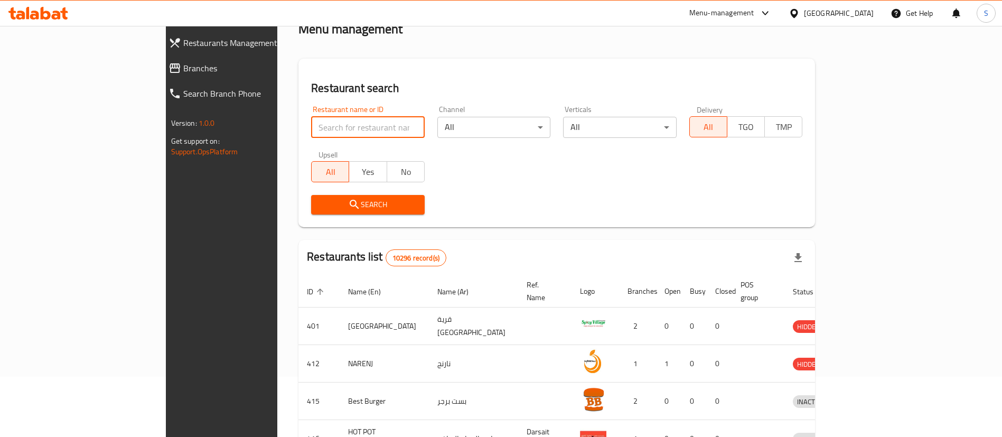
click at [311, 129] on input "search" at bounding box center [368, 127] width 114 height 21
type input "jollibee"
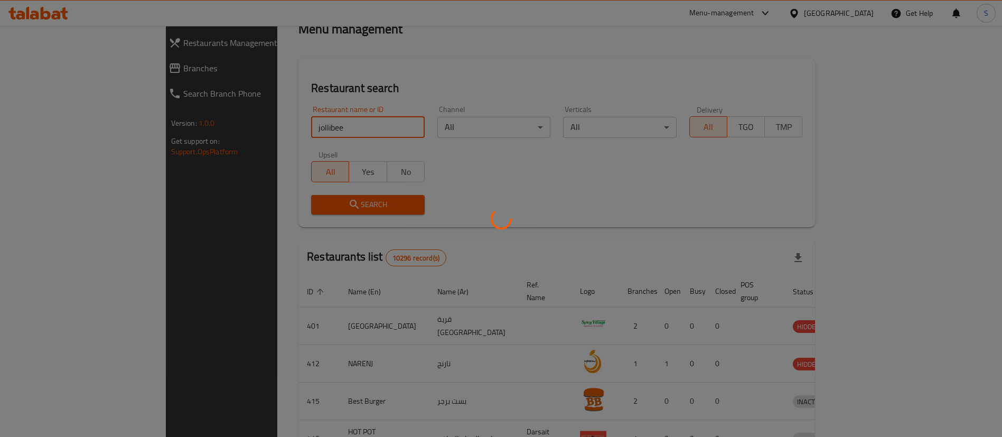
scroll to position [0, 0]
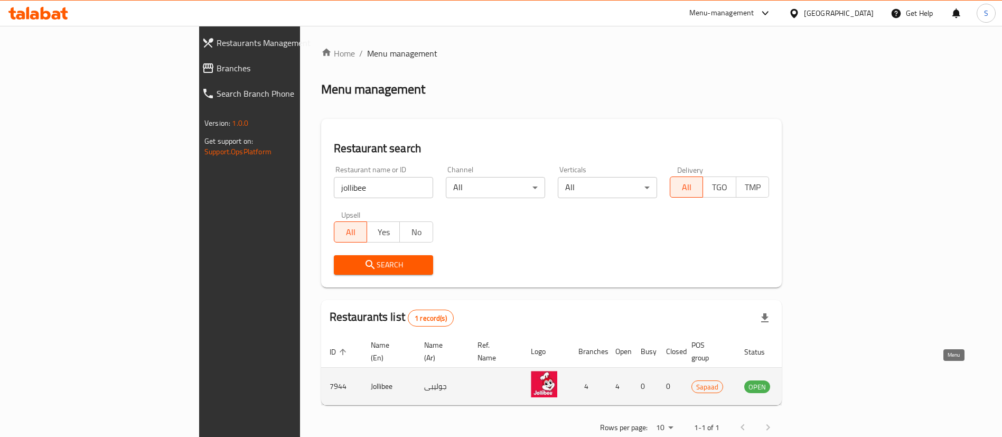
click at [812, 380] on icon "enhanced table" at bounding box center [805, 386] width 13 height 13
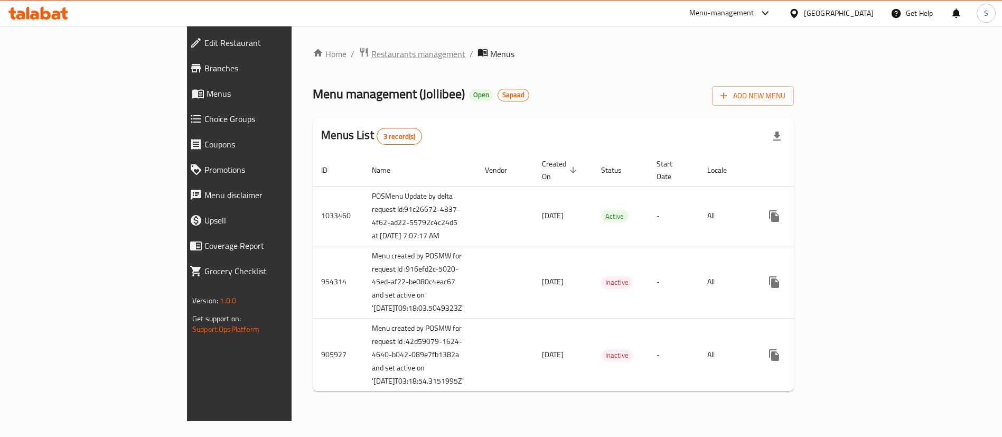
click at [371, 48] on span "Restaurants management" at bounding box center [418, 54] width 94 height 13
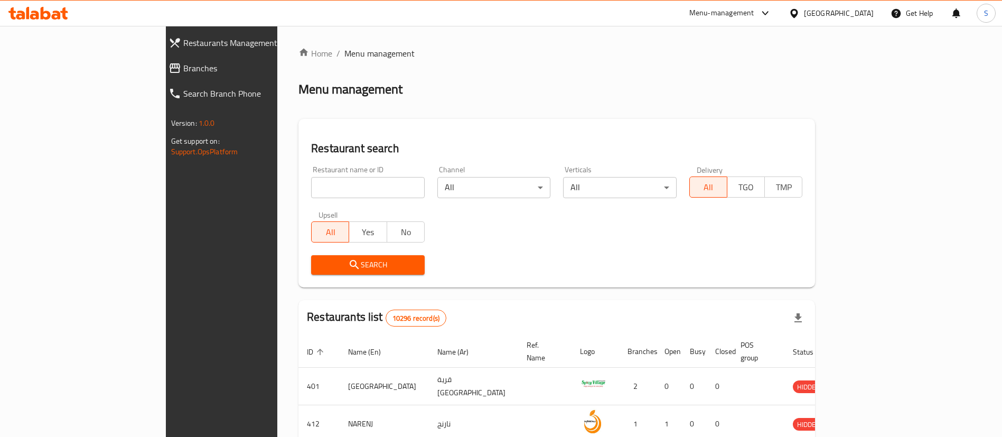
click at [311, 190] on input "search" at bounding box center [368, 187] width 114 height 21
click at [550, 211] on div "Restaurant name or ID Restaurant name or ID Channel All ​ Verticals All ​ Deliv…" at bounding box center [557, 219] width 504 height 121
click at [311, 183] on input "search" at bounding box center [368, 187] width 114 height 21
type input "burger king"
click at [347, 268] on span "Search" at bounding box center [367, 264] width 97 height 13
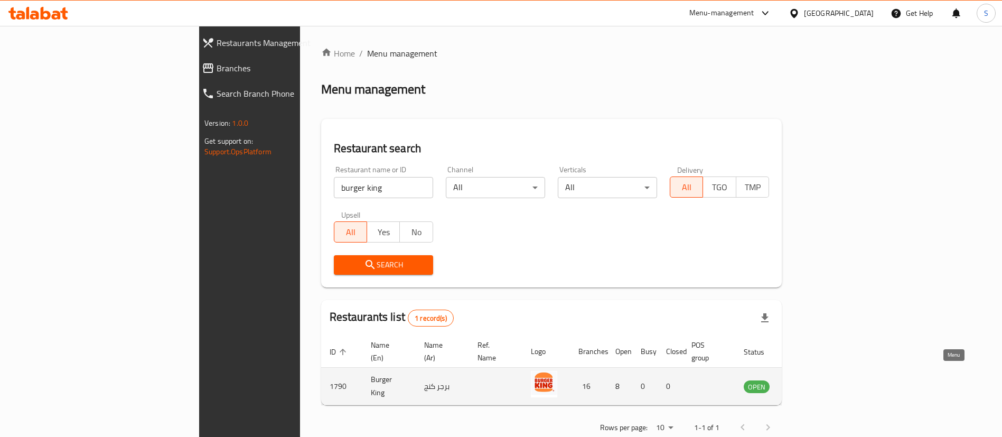
click at [818, 380] on link "enhanced table" at bounding box center [809, 386] width 20 height 13
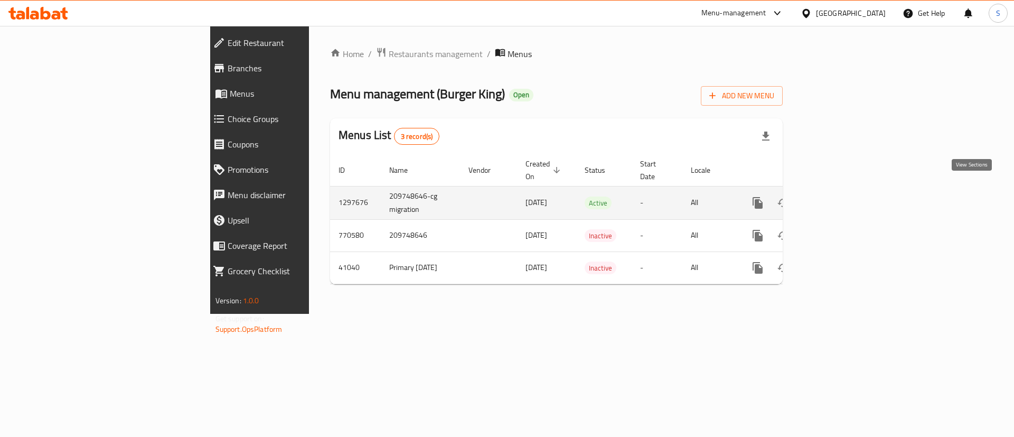
click at [839, 198] on icon "enhanced table" at bounding box center [834, 203] width 10 height 10
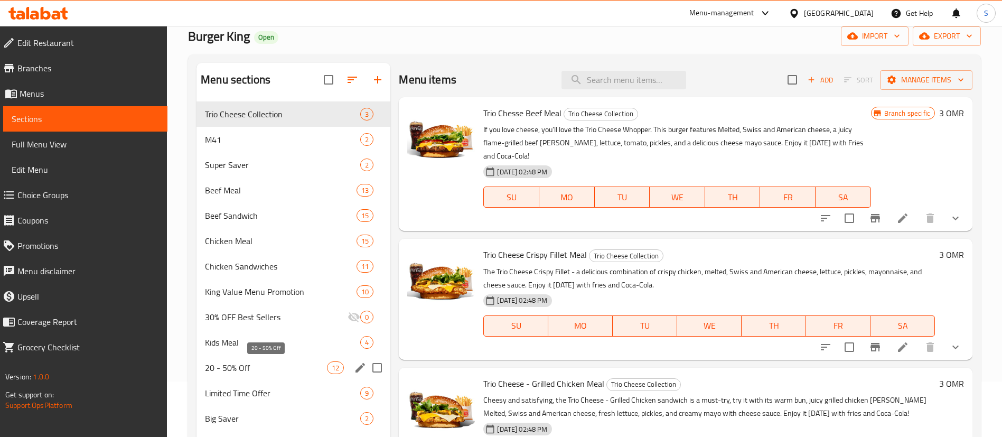
scroll to position [55, 0]
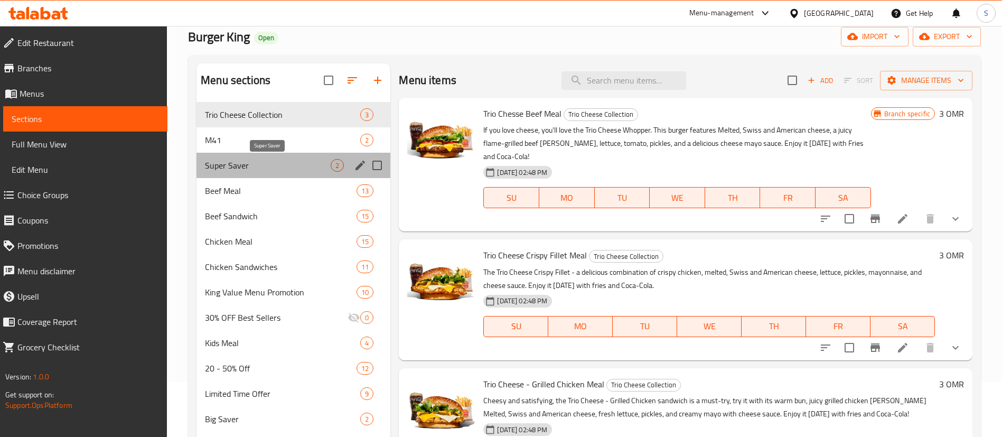
click at [248, 165] on span "Super Saver" at bounding box center [268, 165] width 126 height 13
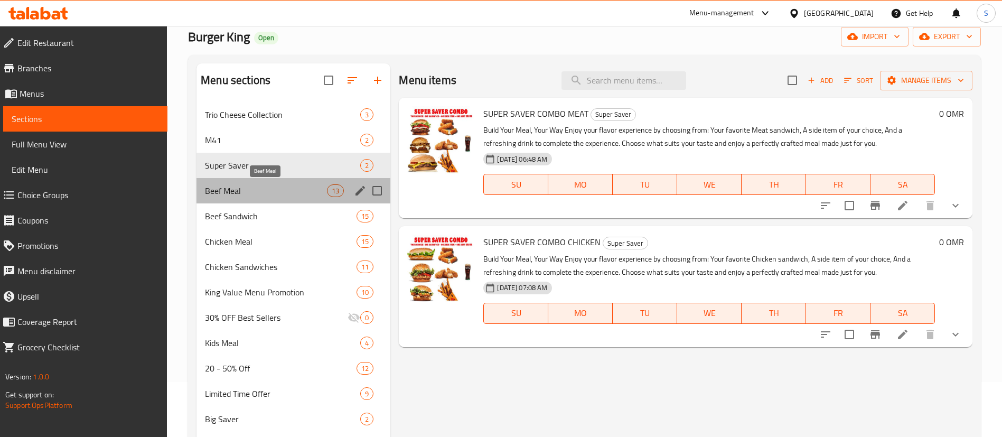
click at [280, 194] on span "Beef Meal" at bounding box center [266, 190] width 122 height 13
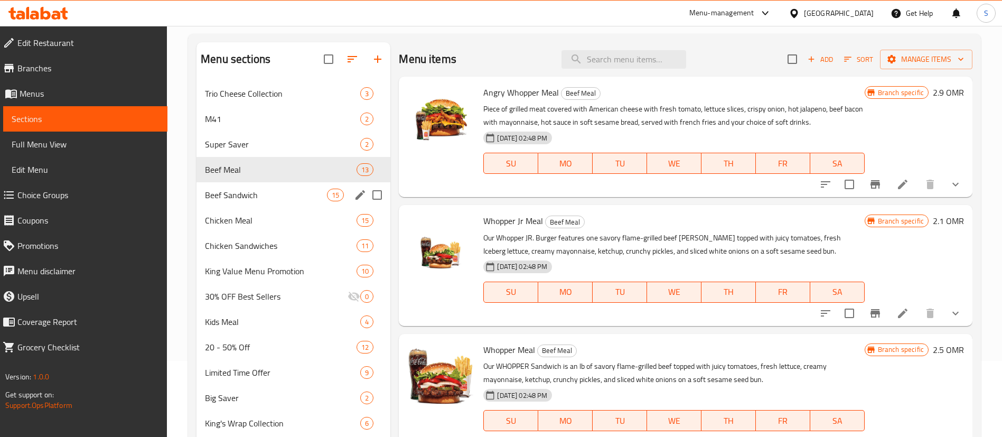
scroll to position [83, 0]
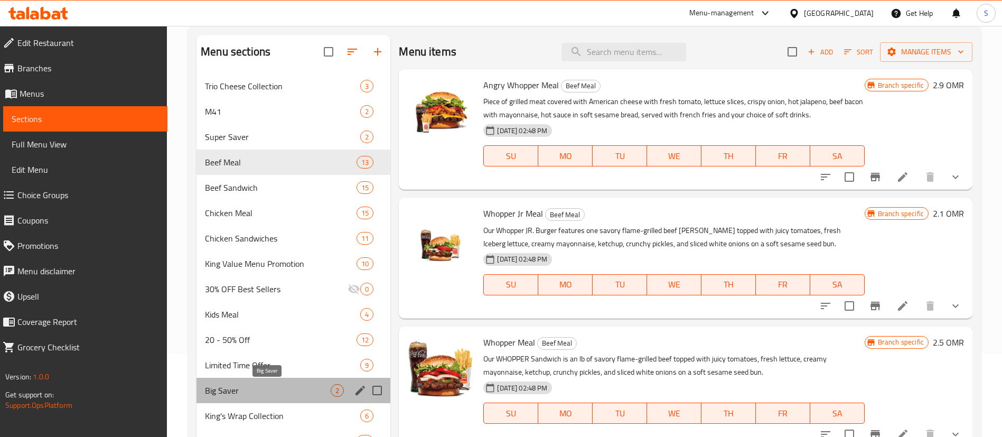
click at [265, 384] on span "Big Saver" at bounding box center [268, 390] width 126 height 13
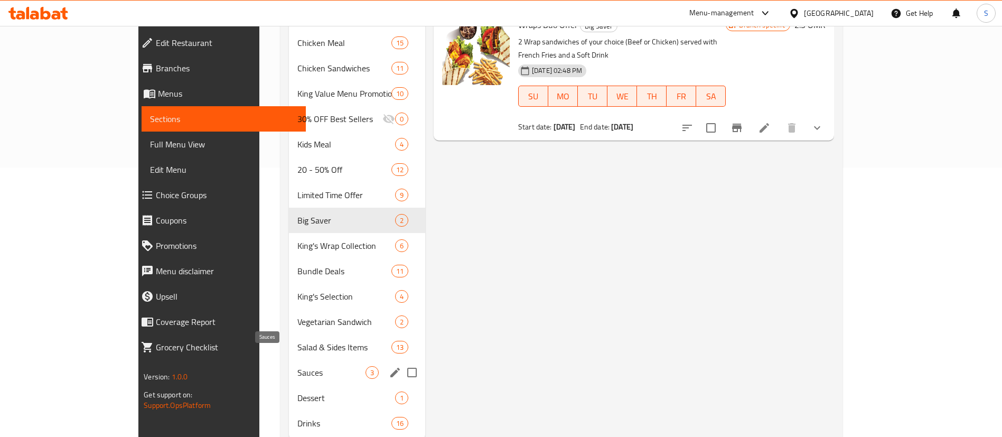
scroll to position [271, 0]
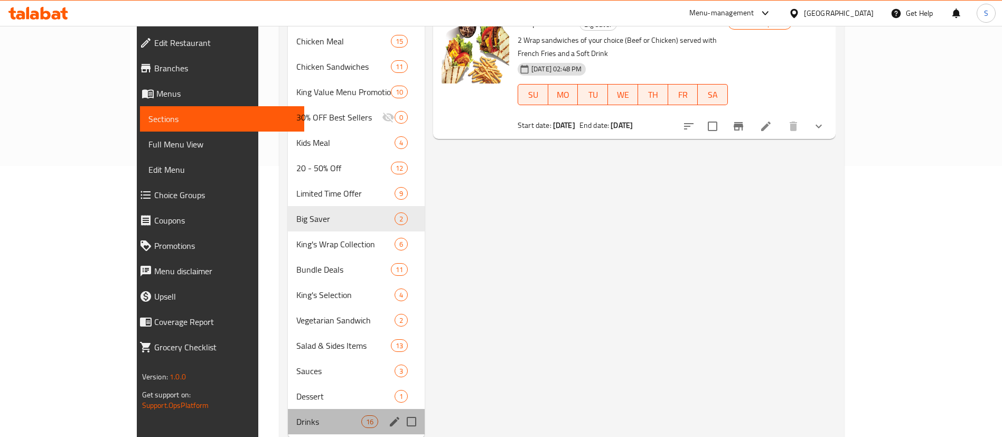
click at [288, 409] on div "Drinks 16" at bounding box center [356, 421] width 137 height 25
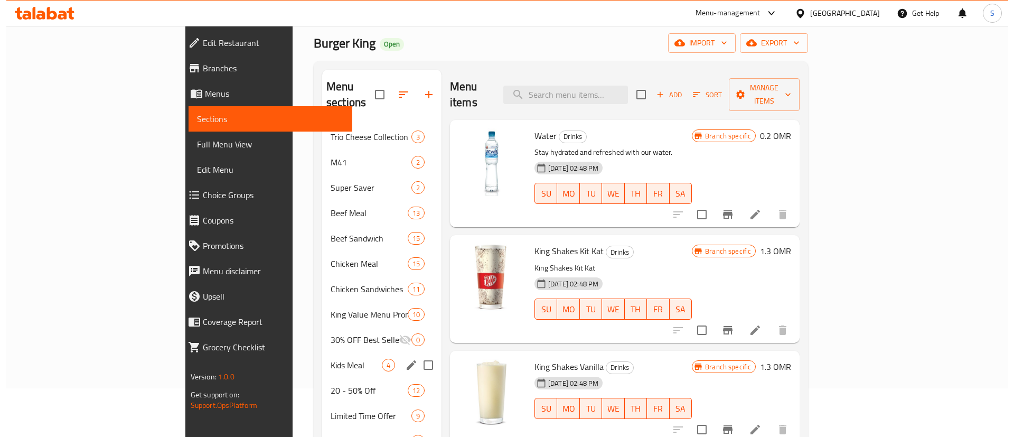
scroll to position [48, 0]
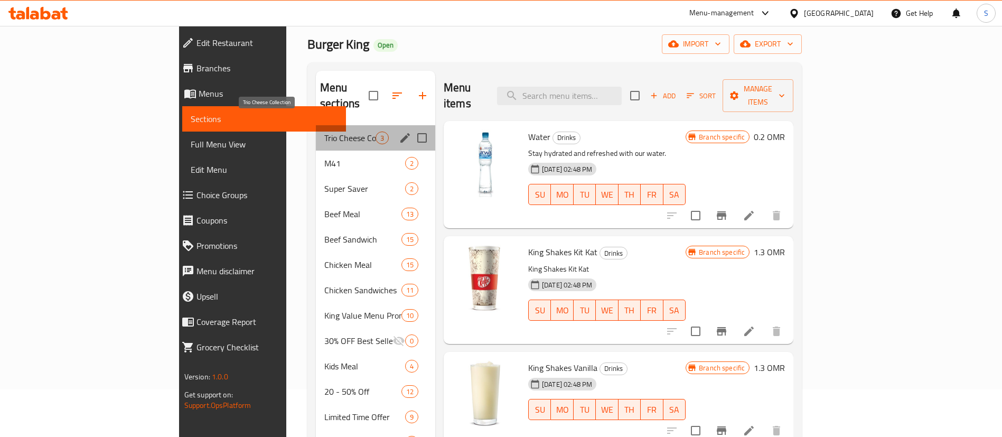
click at [324, 131] on span "Trio Cheese Collection" at bounding box center [349, 137] width 51 height 13
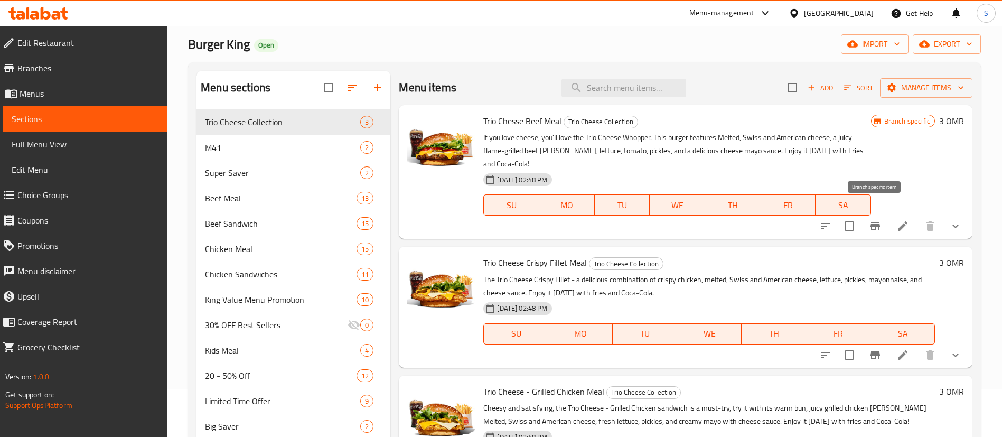
click at [874, 222] on icon "Branch-specific-item" at bounding box center [875, 226] width 10 height 8
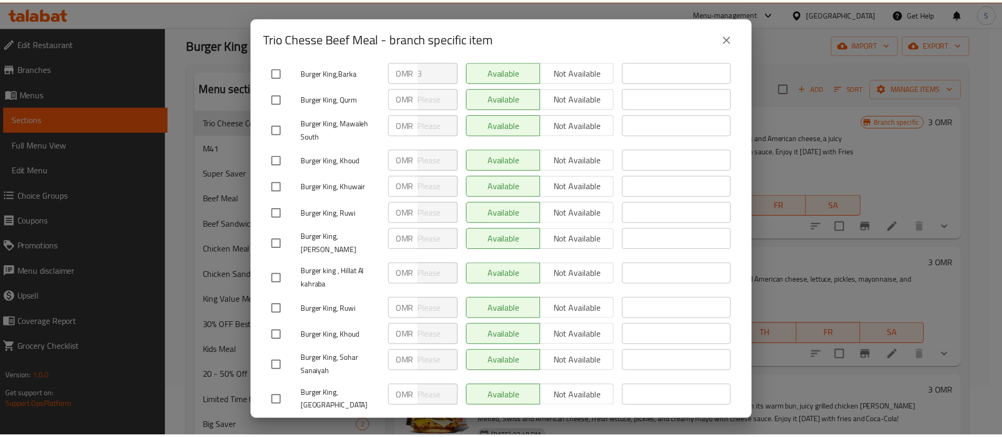
scroll to position [201, 0]
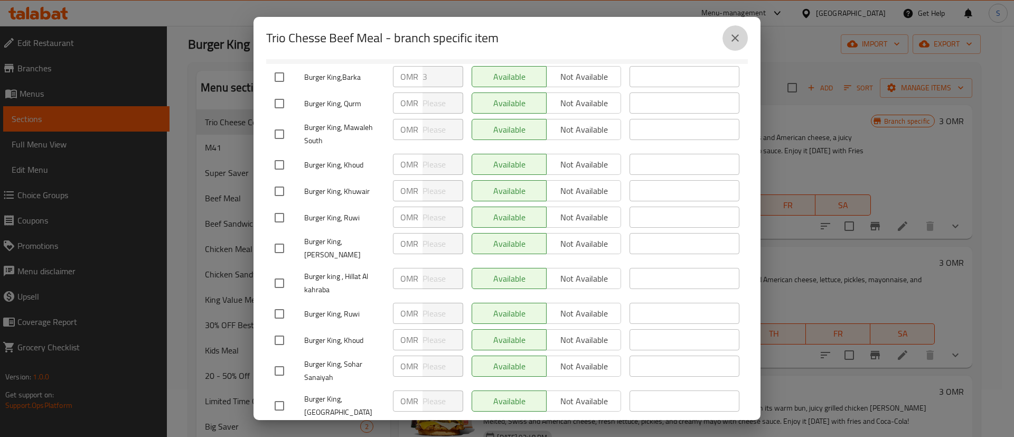
click at [745, 34] on button "close" at bounding box center [734, 37] width 25 height 25
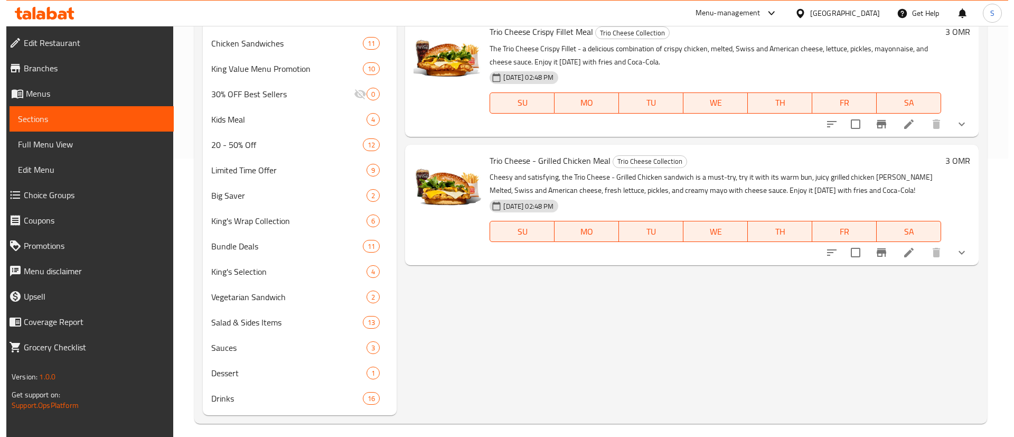
scroll to position [286, 0]
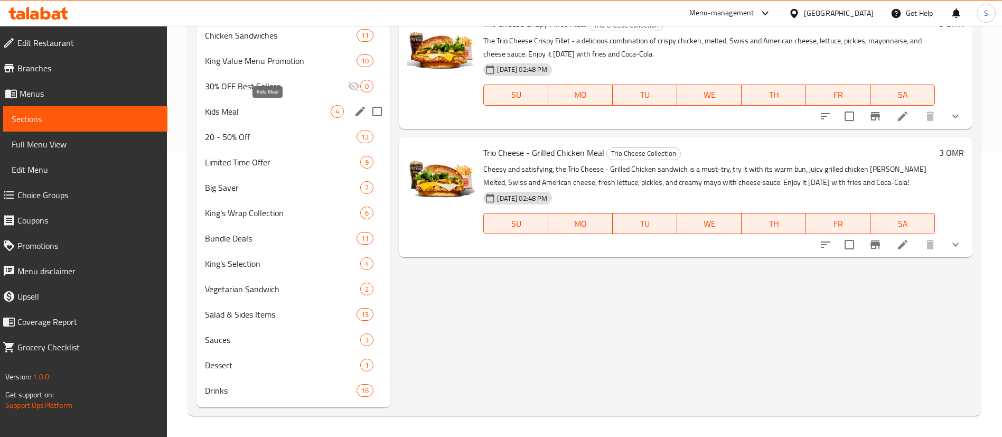
click at [308, 108] on span "Kids Meal" at bounding box center [268, 111] width 126 height 13
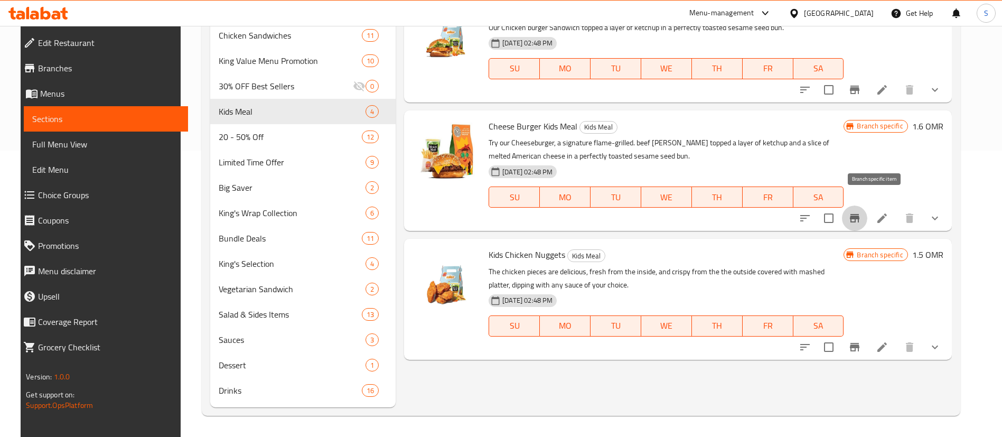
click at [861, 212] on icon "Branch-specific-item" at bounding box center [854, 218] width 13 height 13
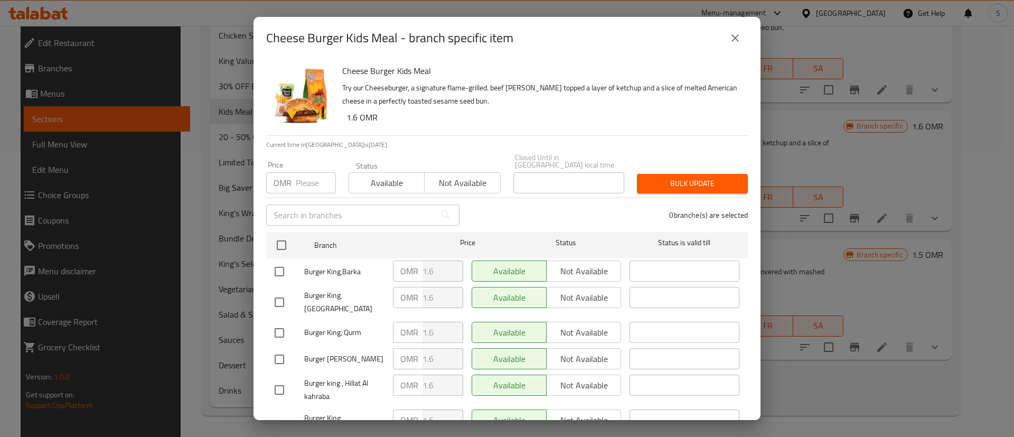
scroll to position [324, 0]
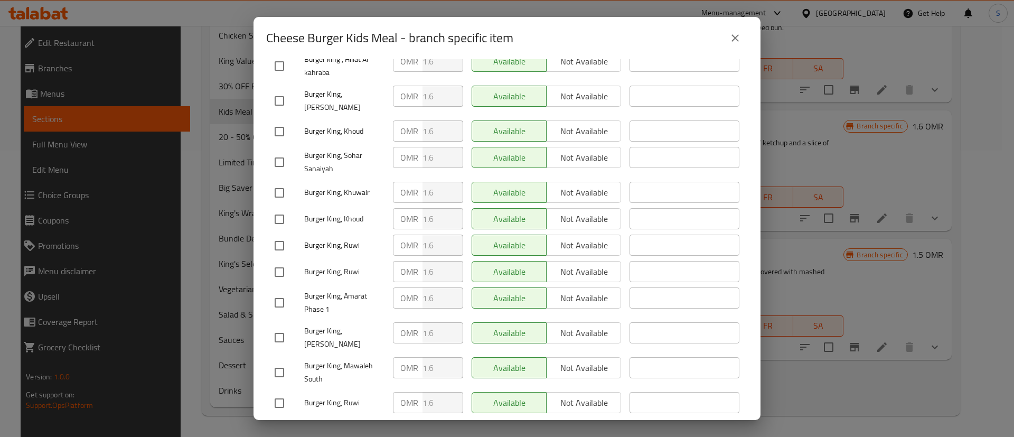
click at [272, 182] on input "checkbox" at bounding box center [279, 193] width 22 height 22
checkbox input "true"
click at [553, 185] on span "Not available" at bounding box center [584, 192] width 66 height 15
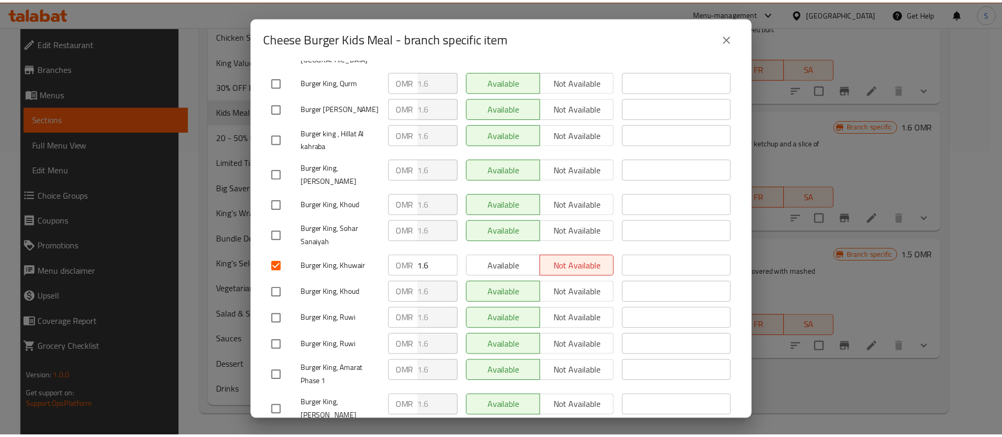
scroll to position [249, 0]
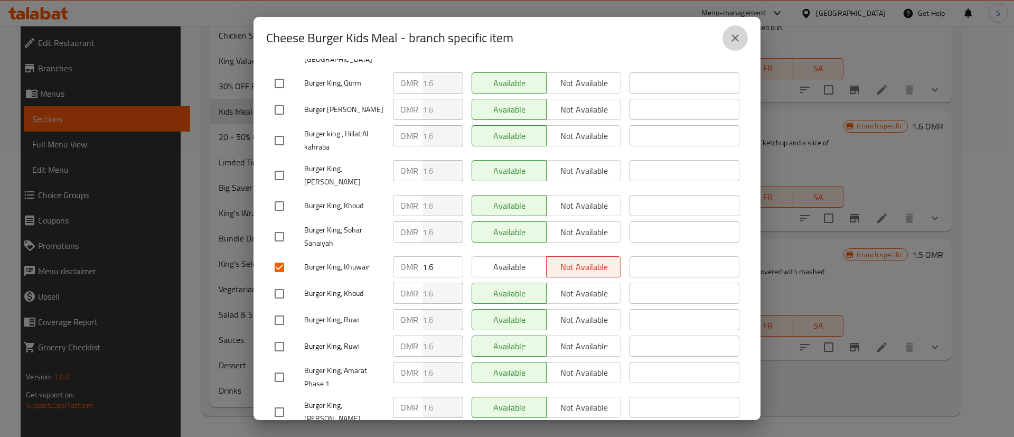
click at [729, 36] on icon "close" at bounding box center [735, 38] width 13 height 13
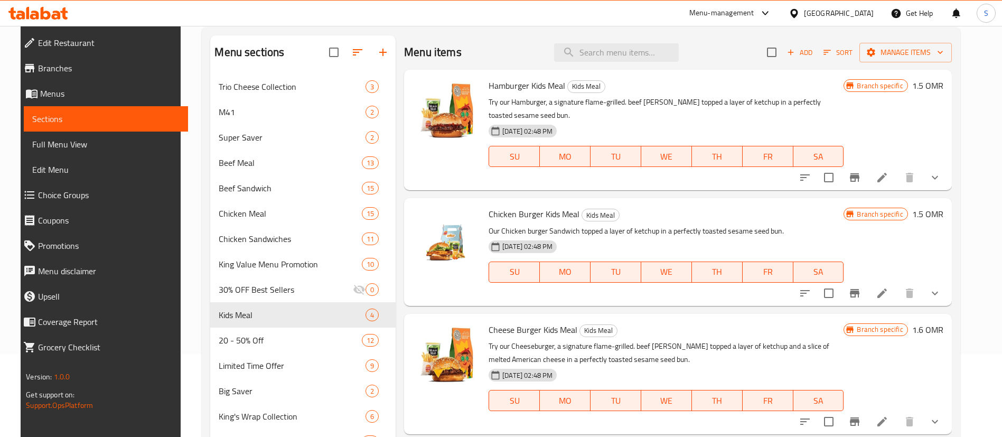
scroll to position [72, 0]
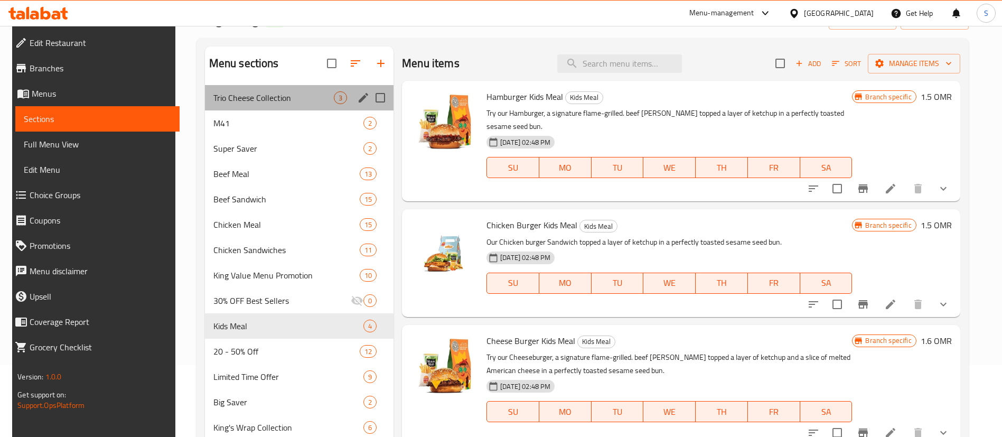
click at [268, 106] on div "Trio Cheese Collection 3" at bounding box center [299, 97] width 189 height 25
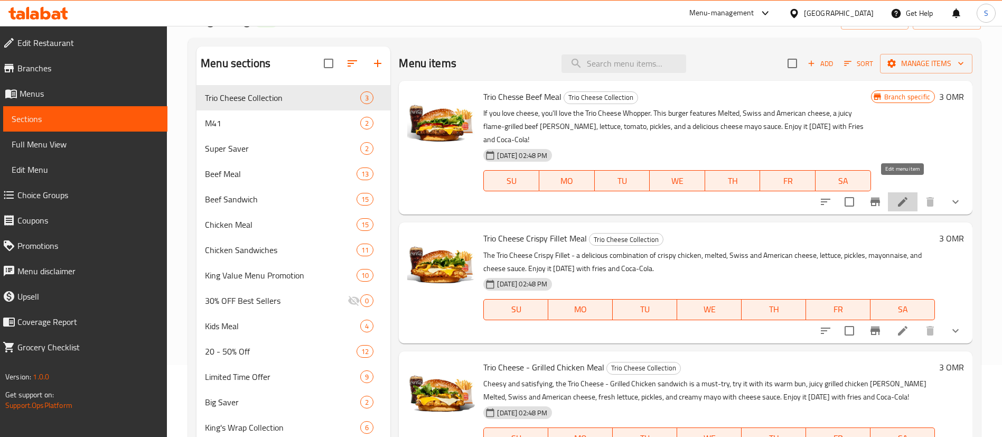
click at [896, 195] on icon at bounding box center [902, 201] width 13 height 13
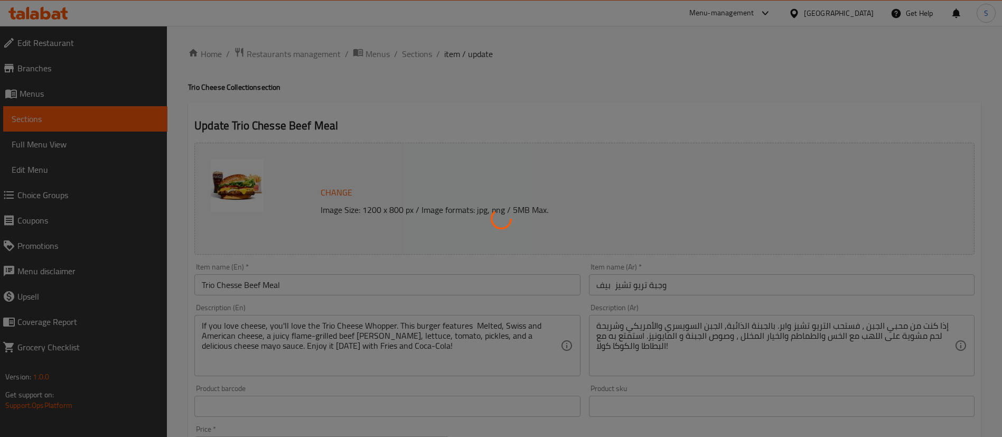
type input "إختيارك للحجم:"
type input "1"
type input "اختيارك من الطبق الجانبي:"
type input "1"
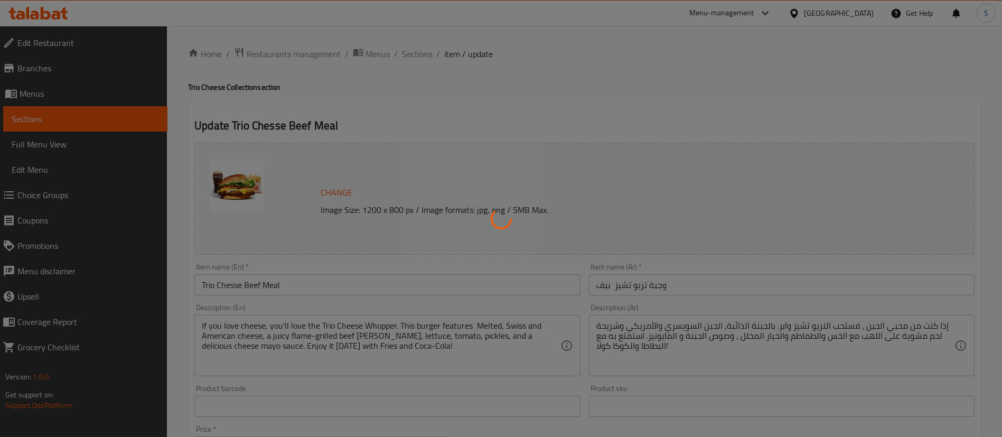
type input "1"
type input "اختيارك من المشروب:"
type input "1"
type input "اختيارك من الإضافات:"
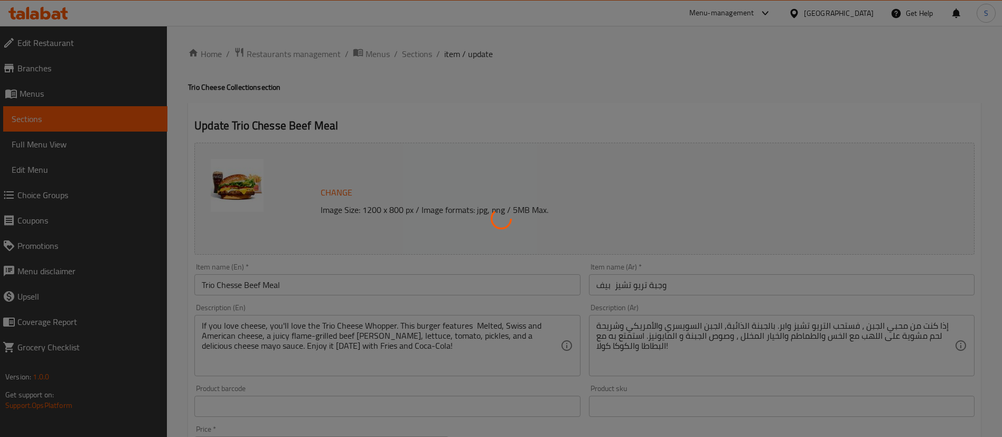
type input "0"
type input "11"
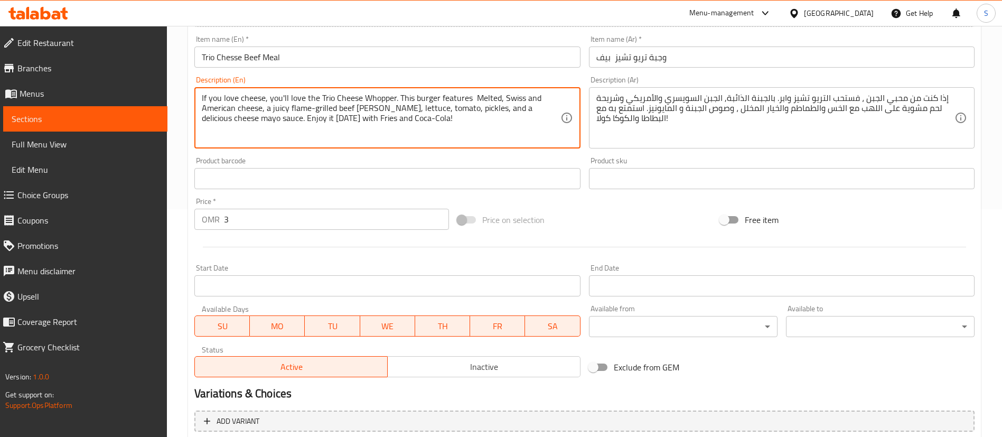
scroll to position [230, 0]
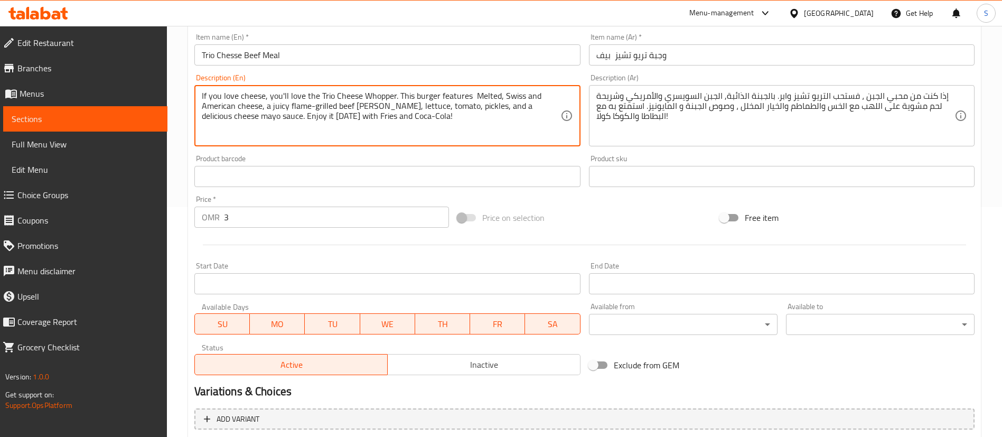
click at [369, 222] on input "3" at bounding box center [336, 216] width 225 height 21
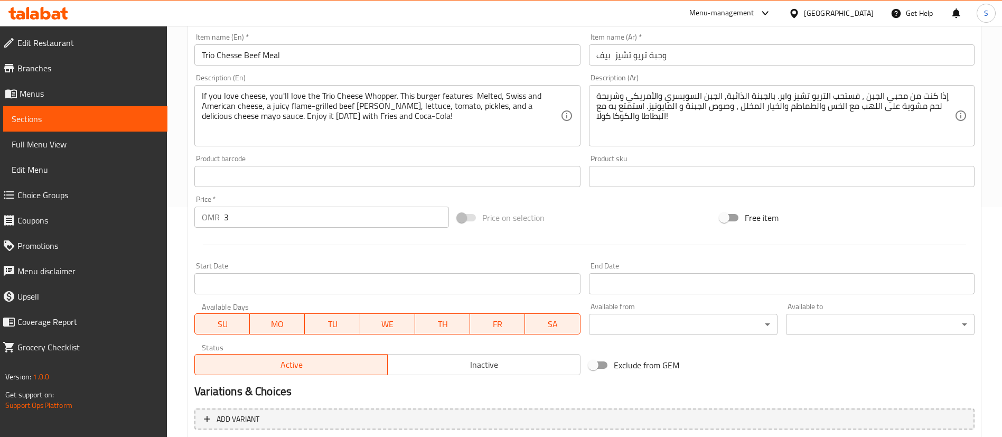
click at [591, 214] on div "Price on selection" at bounding box center [584, 217] width 263 height 29
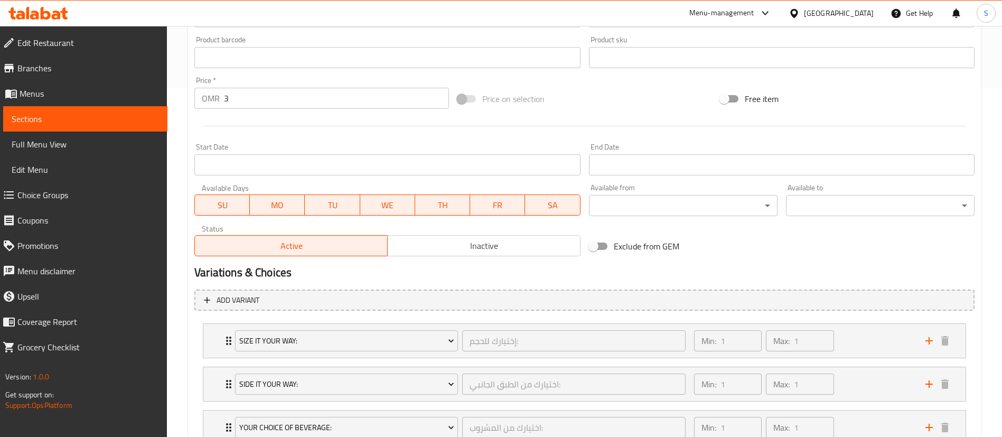
scroll to position [353, 0]
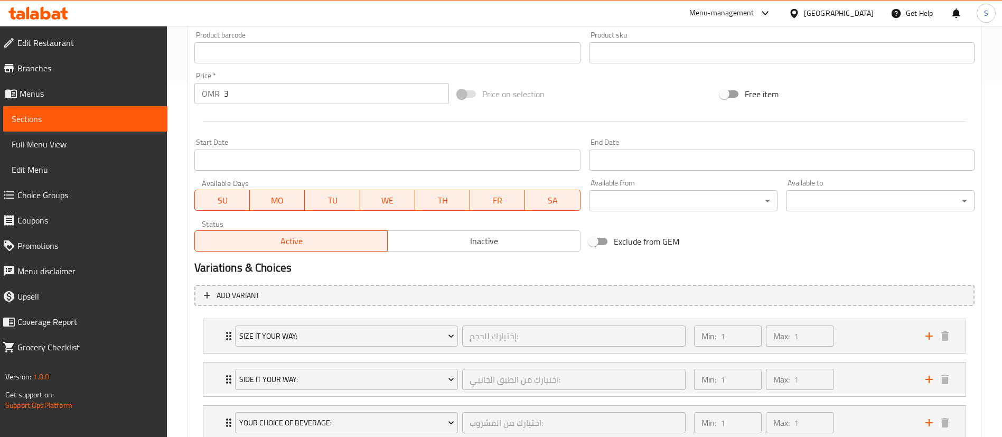
click at [878, 250] on div "Change Image Size: 1200 x 800 px / Image formats: jpg, png / 5MB Max. Item name…" at bounding box center [584, 20] width 788 height 470
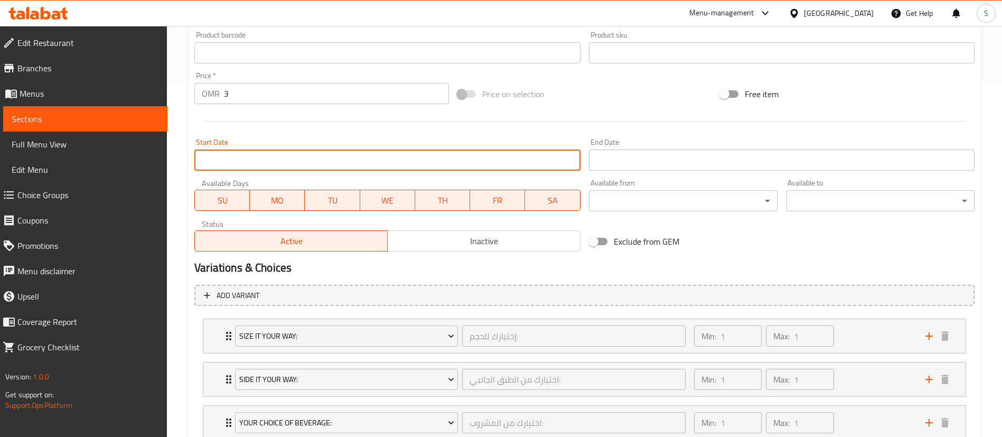
click at [522, 157] on input "Start Date" at bounding box center [386, 159] width 385 height 21
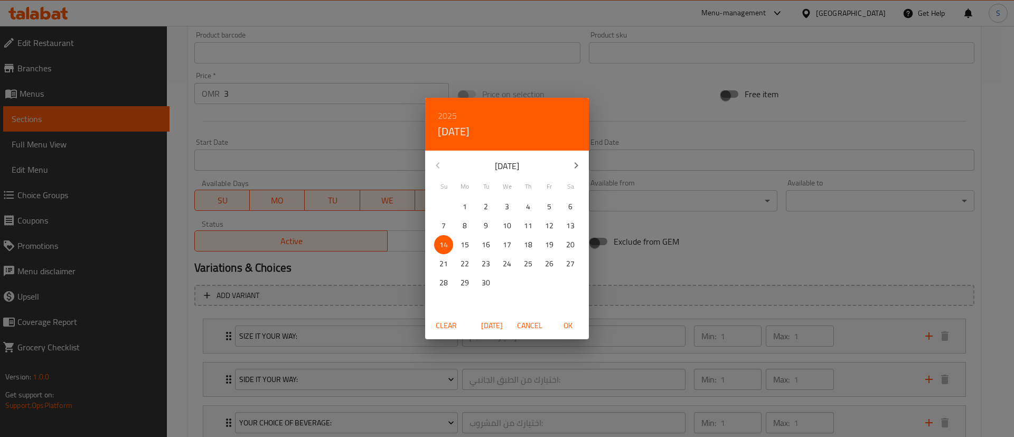
click at [528, 314] on div "Clear [DATE] Cancel OK" at bounding box center [507, 326] width 164 height 28
click at [518, 314] on div "Clear [DATE] Cancel OK" at bounding box center [507, 326] width 164 height 28
click at [523, 323] on span "Cancel" at bounding box center [529, 325] width 25 height 13
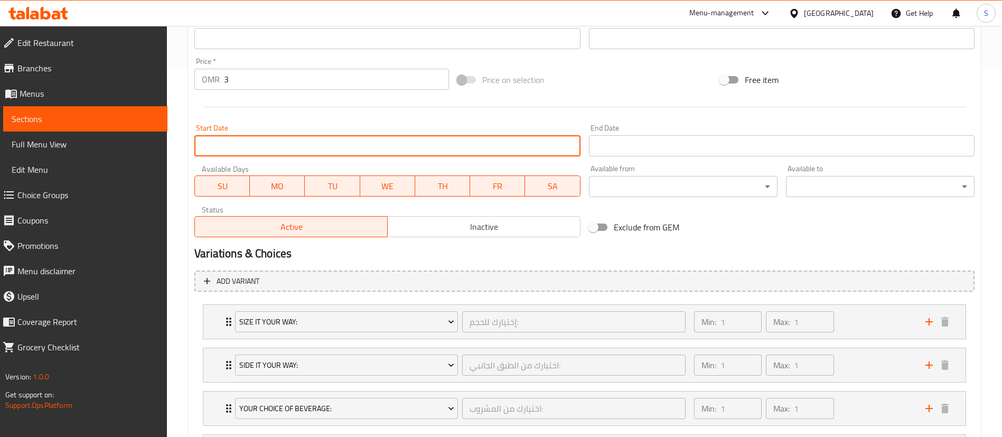
scroll to position [369, 0]
click at [372, 144] on input "Start Date" at bounding box center [386, 144] width 385 height 21
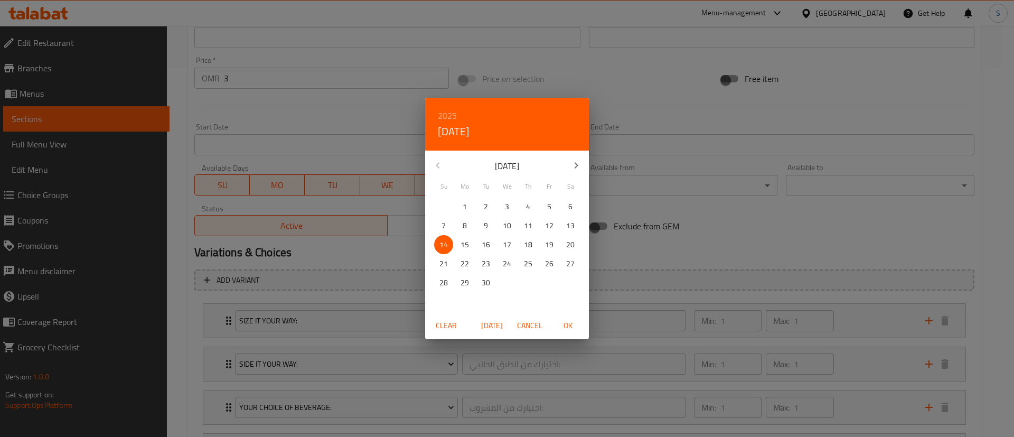
click at [535, 322] on span "Cancel" at bounding box center [529, 325] width 25 height 13
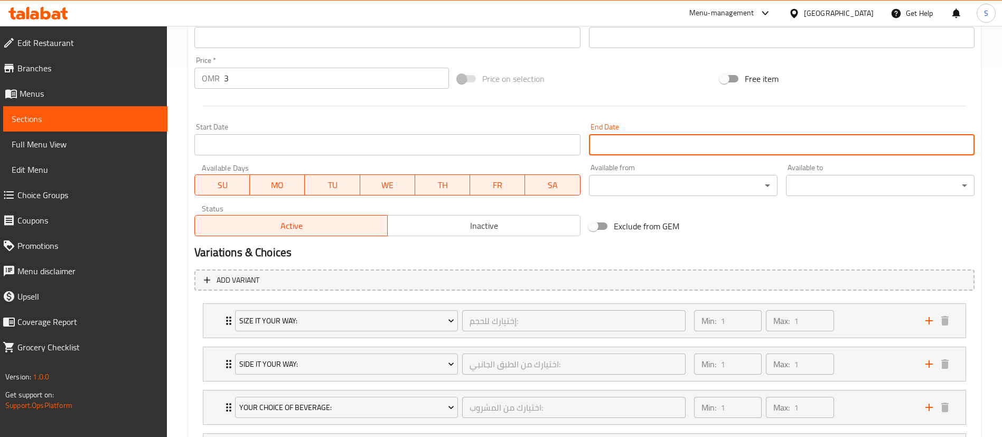
click at [640, 137] on input "Start Date" at bounding box center [781, 144] width 385 height 21
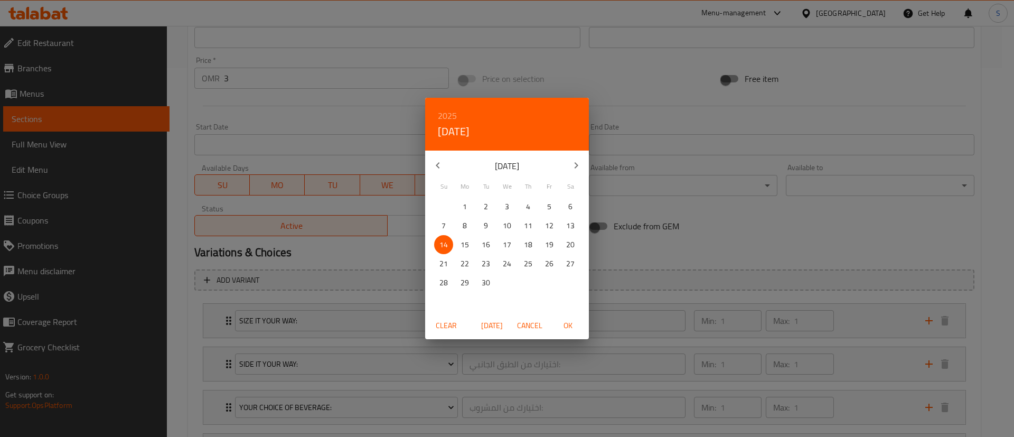
click at [521, 321] on span "Cancel" at bounding box center [529, 325] width 25 height 13
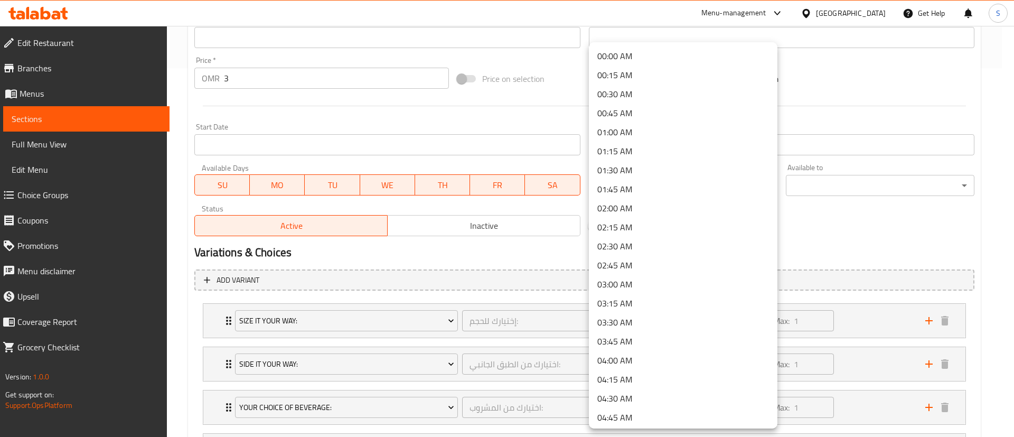
click at [855, 186] on div at bounding box center [507, 218] width 1014 height 437
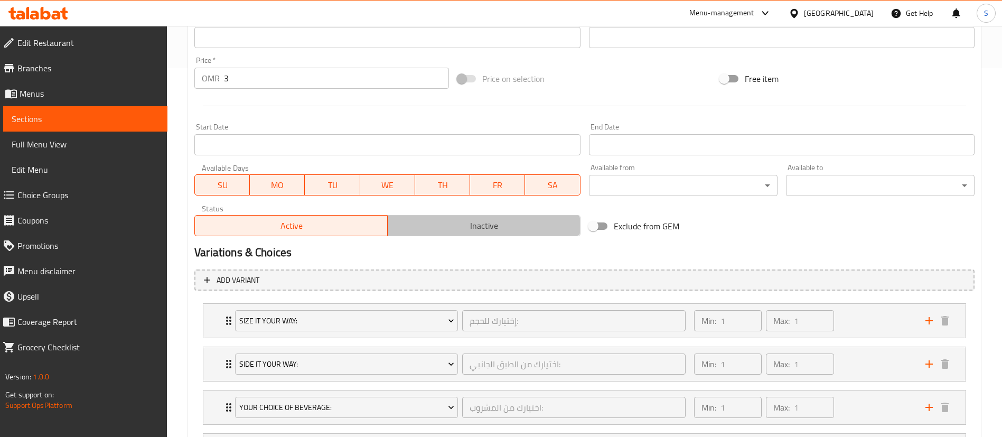
click at [479, 218] on span "Inactive" at bounding box center [484, 225] width 184 height 15
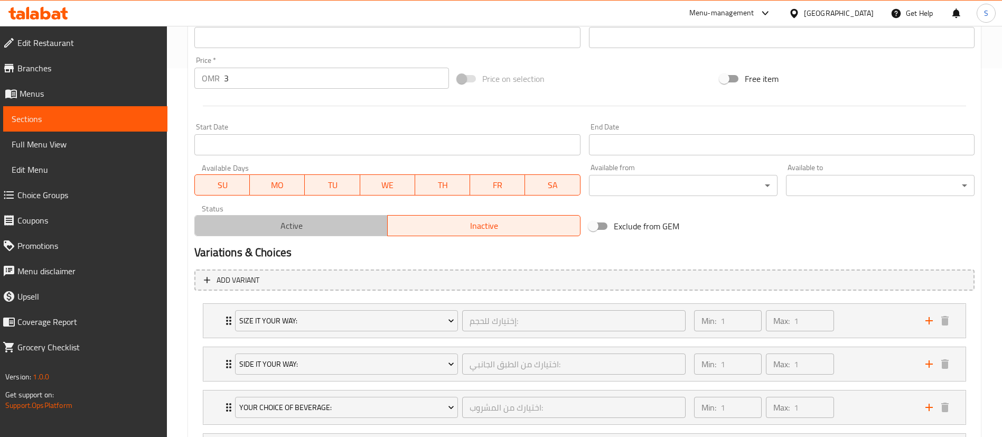
click at [349, 221] on span "Active" at bounding box center [291, 225] width 184 height 15
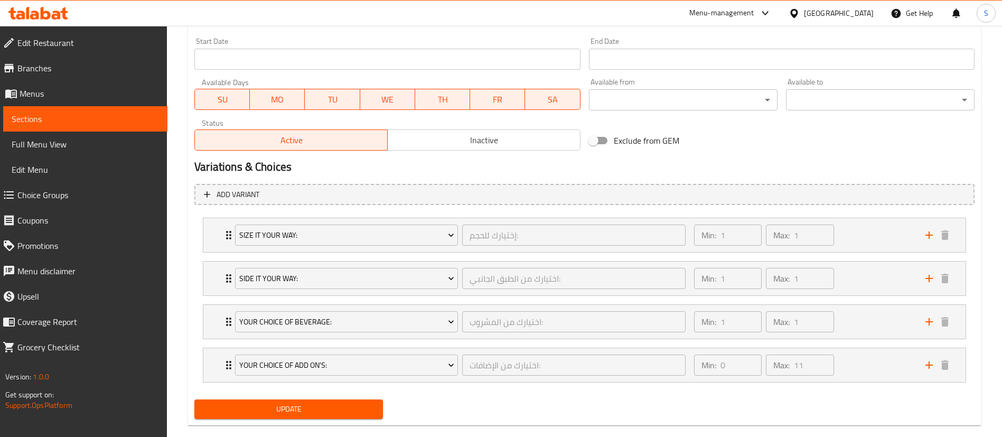
scroll to position [457, 0]
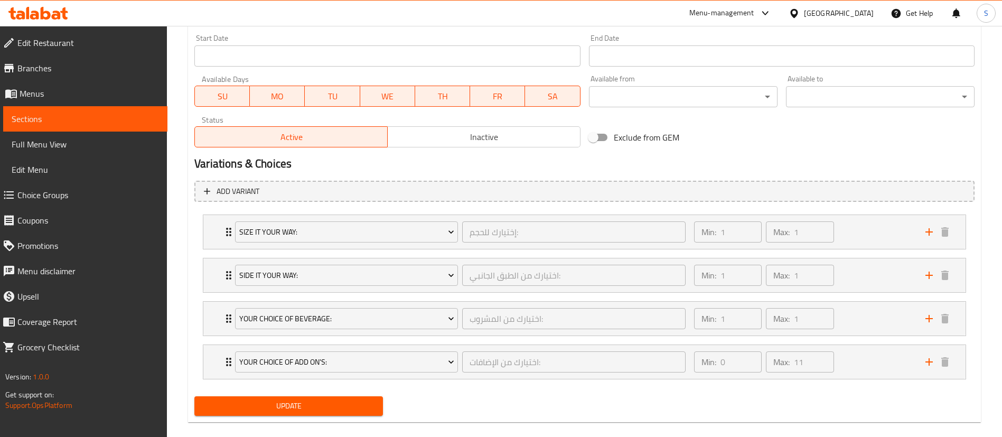
click at [607, 138] on input "Exclude from GEM" at bounding box center [593, 137] width 60 height 20
click at [597, 136] on input "Exclude from GEM" at bounding box center [603, 137] width 60 height 20
click at [597, 136] on input "Exclude from GEM" at bounding box center [593, 137] width 60 height 20
click at [597, 136] on input "Exclude from GEM" at bounding box center [603, 137] width 60 height 20
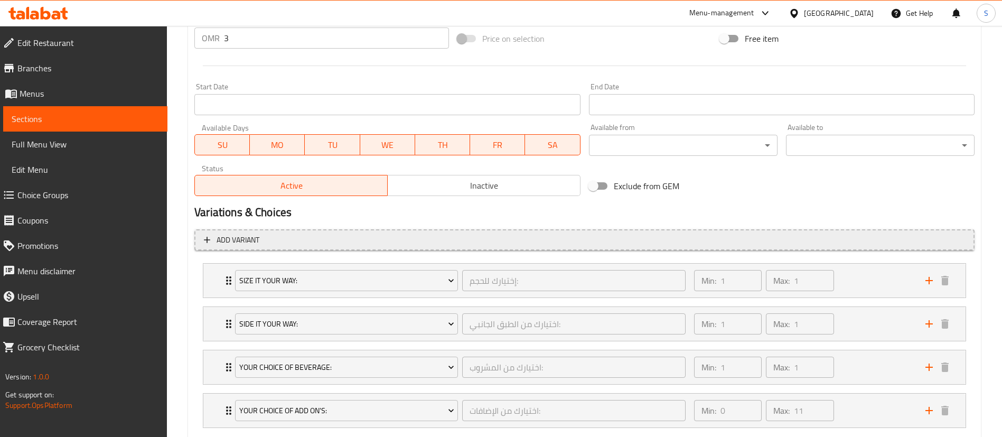
scroll to position [422, 0]
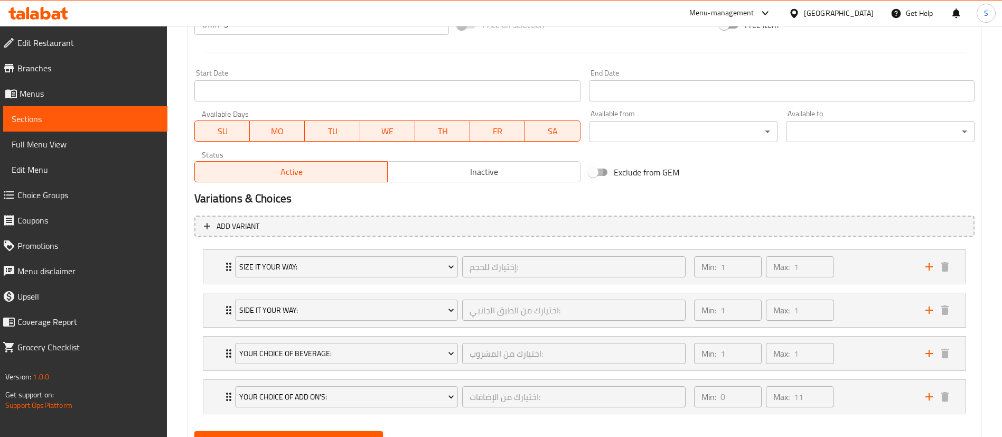
click at [607, 171] on input "Exclude from GEM" at bounding box center [593, 172] width 60 height 20
checkbox input "true"
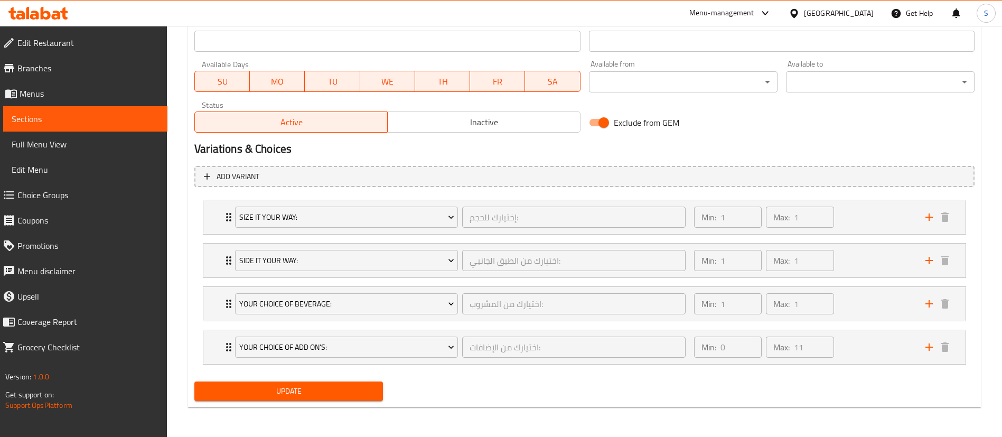
scroll to position [472, 0]
click at [857, 222] on div "Min: 1 ​ Max: 1 ​" at bounding box center [803, 218] width 231 height 34
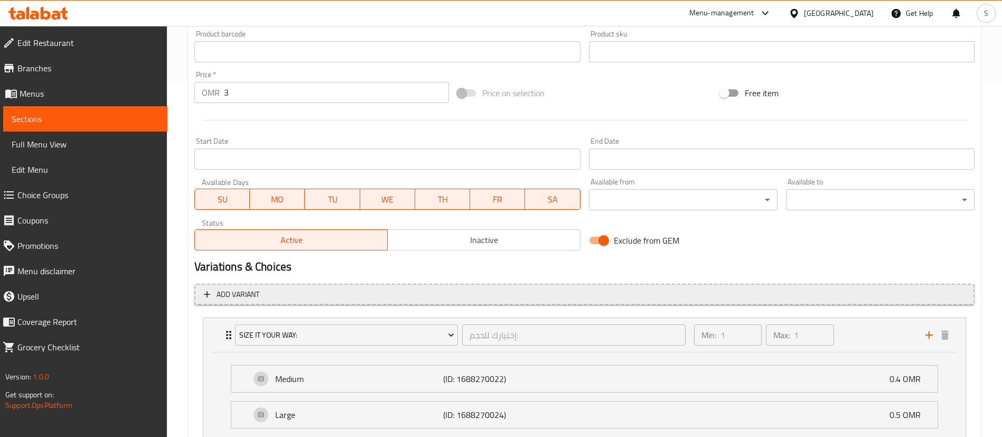
scroll to position [566, 0]
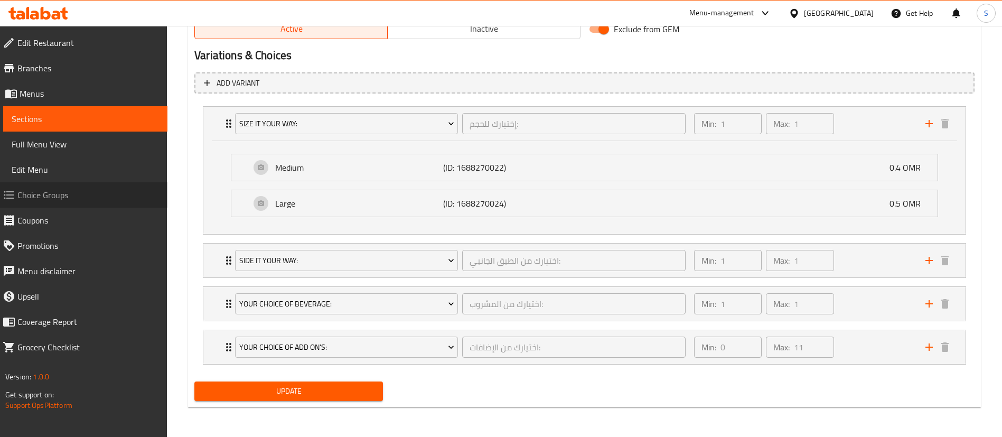
click at [54, 194] on span "Choice Groups" at bounding box center [88, 195] width 142 height 13
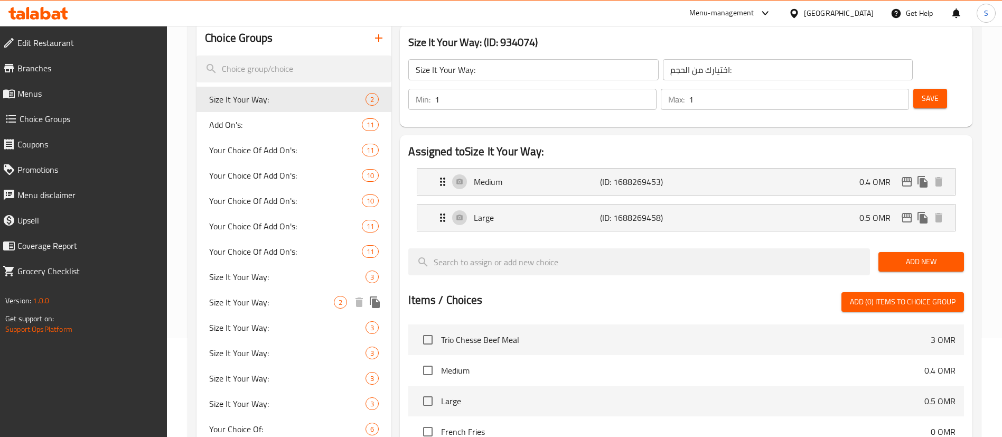
scroll to position [101, 0]
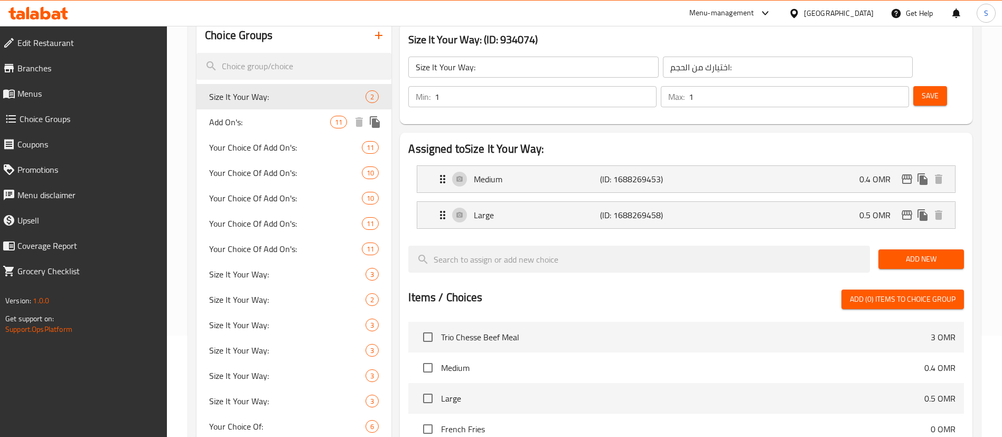
click at [244, 116] on span "Add On's:" at bounding box center [269, 122] width 121 height 13
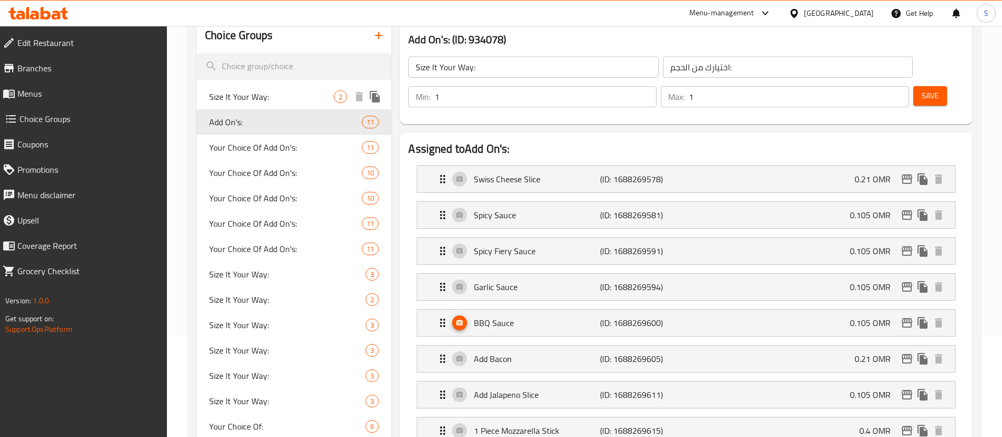
type input "Add On's:"
type input "الإضافات"
type input "0"
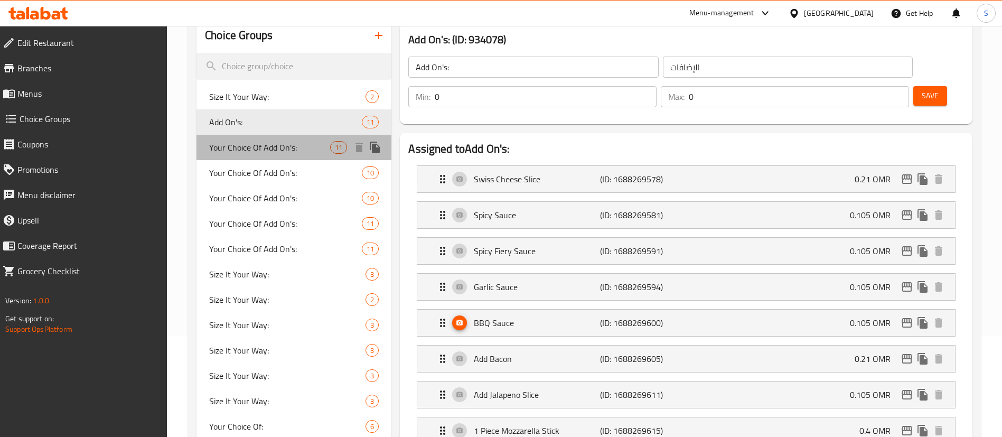
click at [275, 152] on span "Your Choice Of Add On's:" at bounding box center [269, 147] width 121 height 13
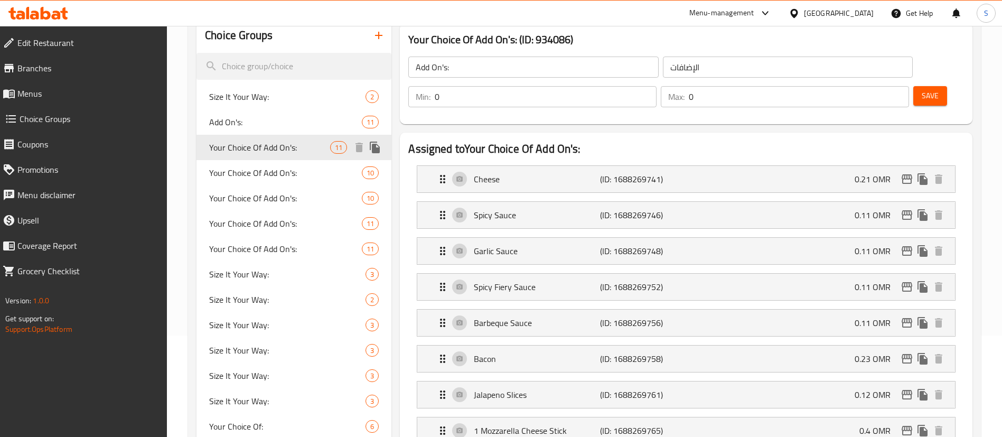
type input "Your Choice Of Add On's:"
type input "اختيارك من الإضافات:"
type input "11"
click at [608, 166] on div "Cheese (ID: 1688269741) 0.21 OMR" at bounding box center [689, 179] width 506 height 26
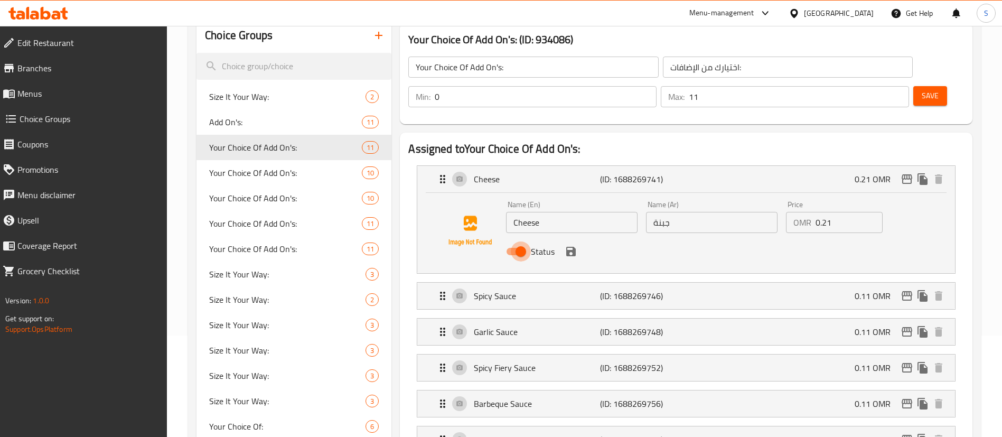
click at [520, 241] on input "Status" at bounding box center [521, 251] width 60 height 20
checkbox input "false"
click at [845, 212] on input "0.21" at bounding box center [848, 222] width 67 height 21
click at [808, 166] on div "Cheese (ID: 1688269741) 0.21 OMR" at bounding box center [689, 179] width 506 height 26
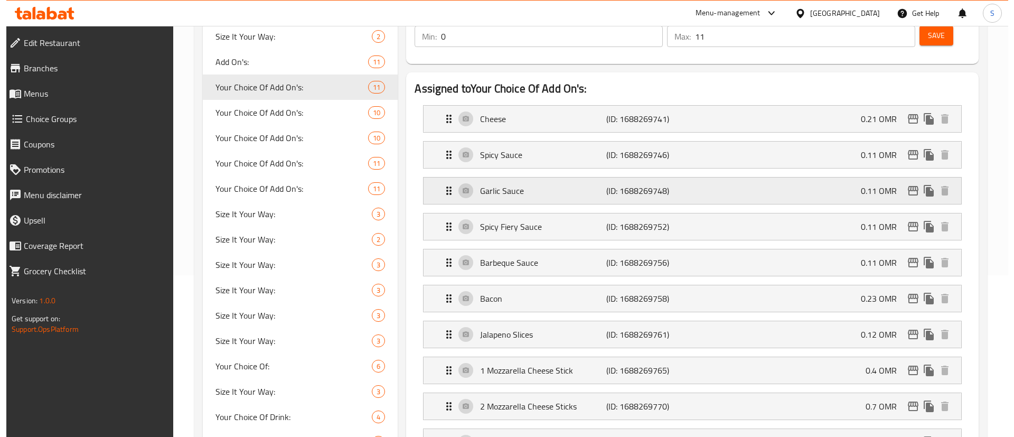
scroll to position [54, 0]
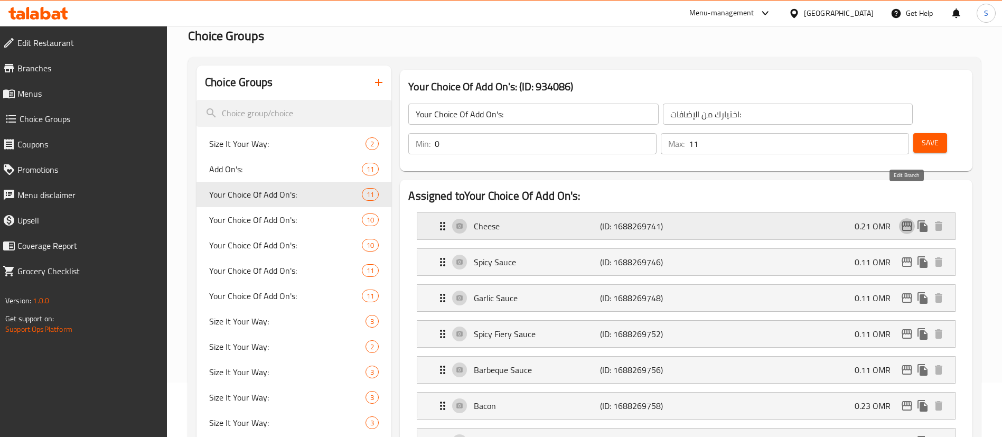
click at [907, 221] on icon "edit" at bounding box center [906, 226] width 11 height 10
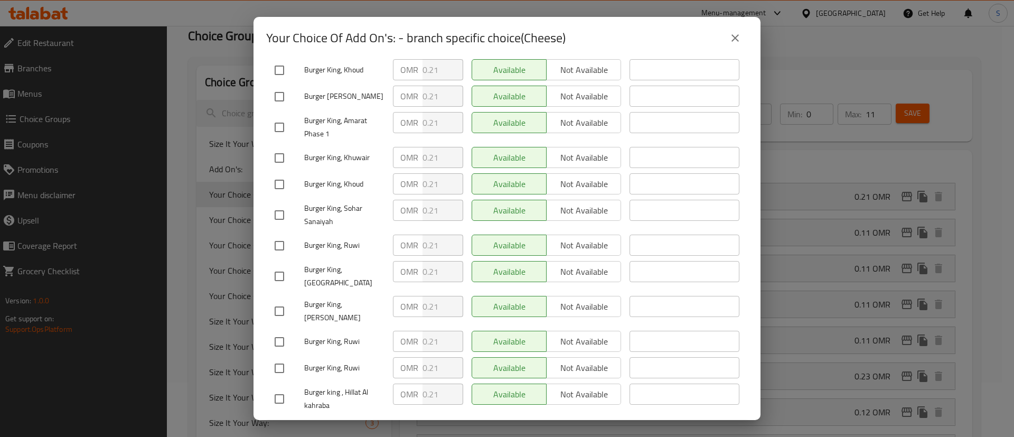
scroll to position [0, 0]
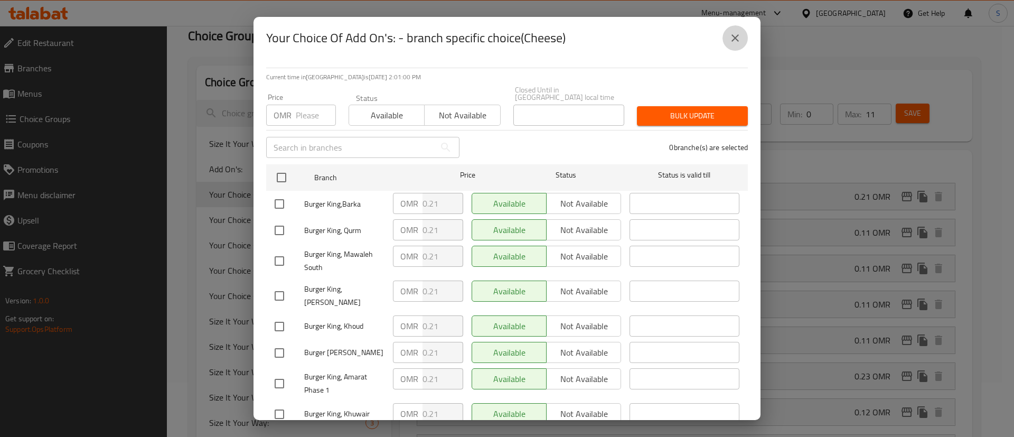
click at [734, 35] on icon "close" at bounding box center [735, 38] width 13 height 13
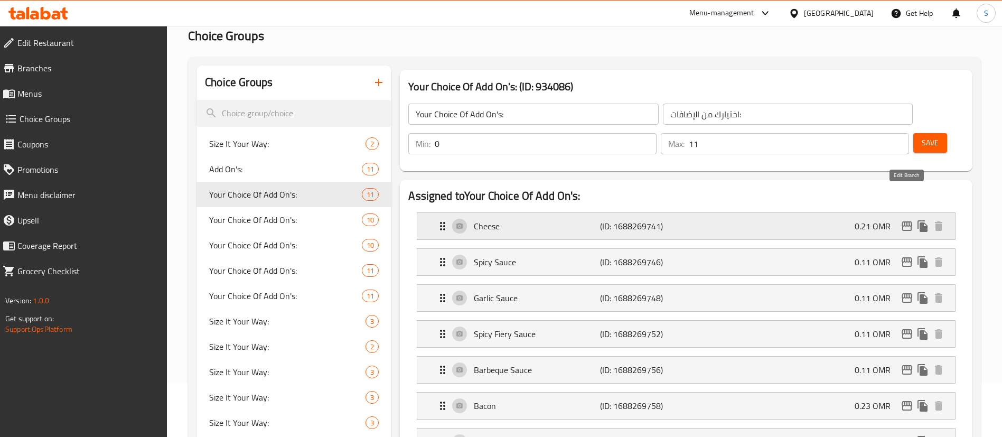
click at [905, 221] on icon "edit" at bounding box center [906, 226] width 11 height 10
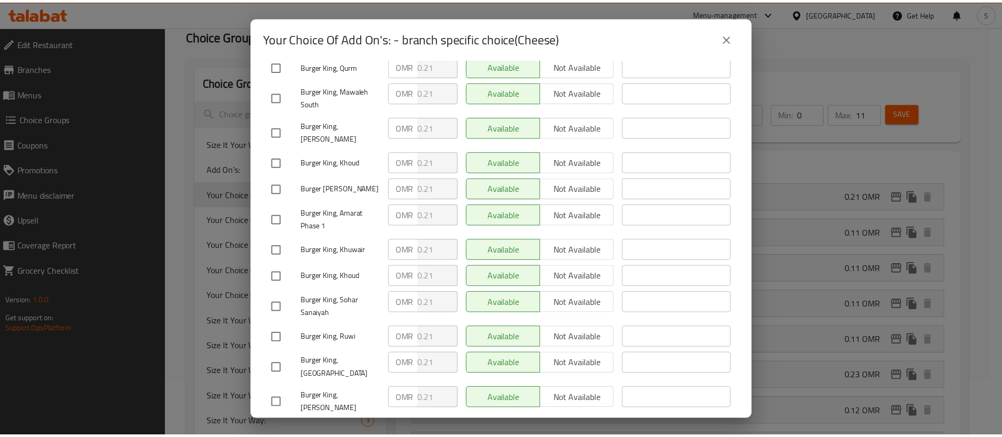
scroll to position [163, 0]
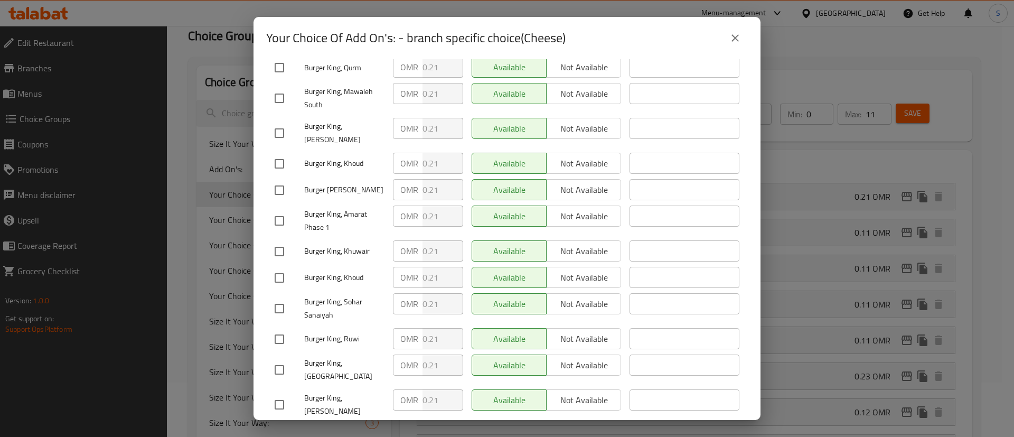
click at [279, 179] on input "checkbox" at bounding box center [279, 190] width 22 height 22
checkbox input "true"
click at [437, 179] on input "0.21" at bounding box center [442, 189] width 41 height 21
type input "0.22"
click at [736, 38] on icon "close" at bounding box center [734, 37] width 7 height 7
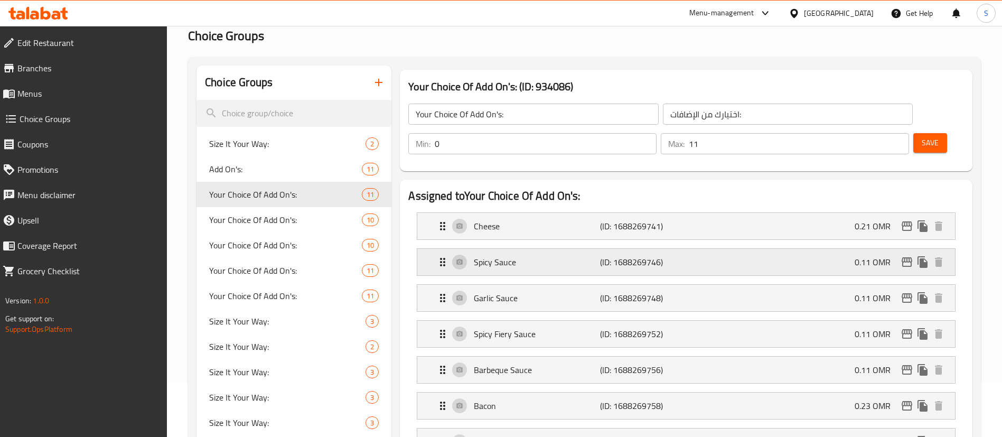
scroll to position [70, 0]
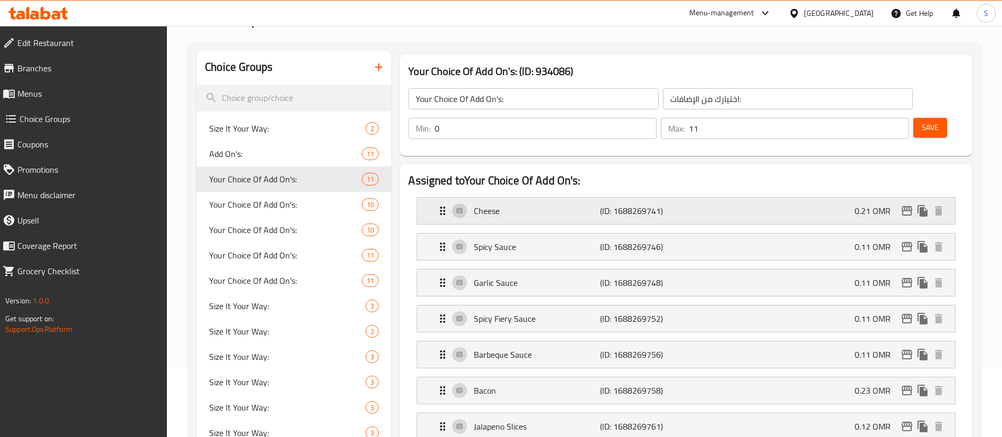
click at [870, 204] on p "0.21 OMR" at bounding box center [876, 210] width 44 height 13
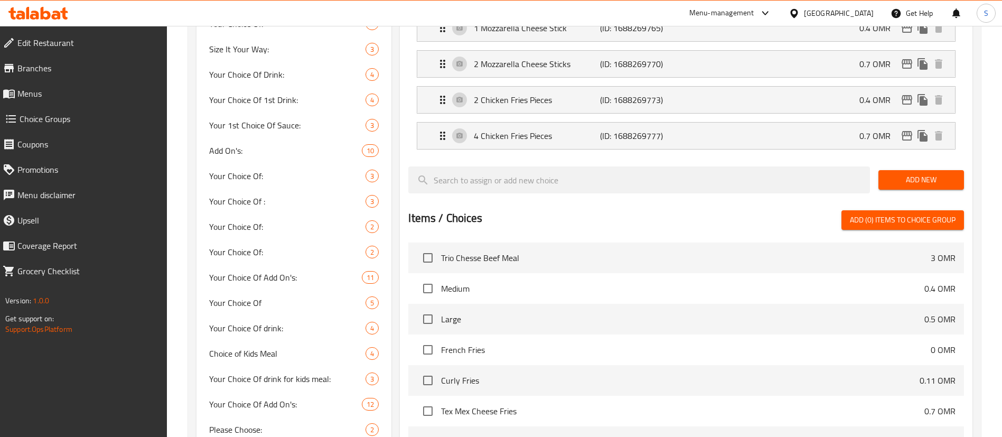
scroll to position [501, 0]
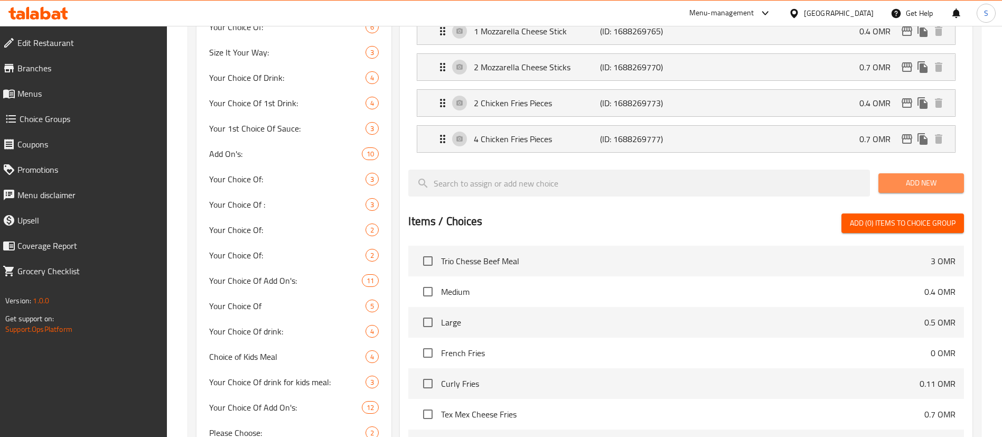
click at [915, 176] on span "Add New" at bounding box center [921, 182] width 69 height 13
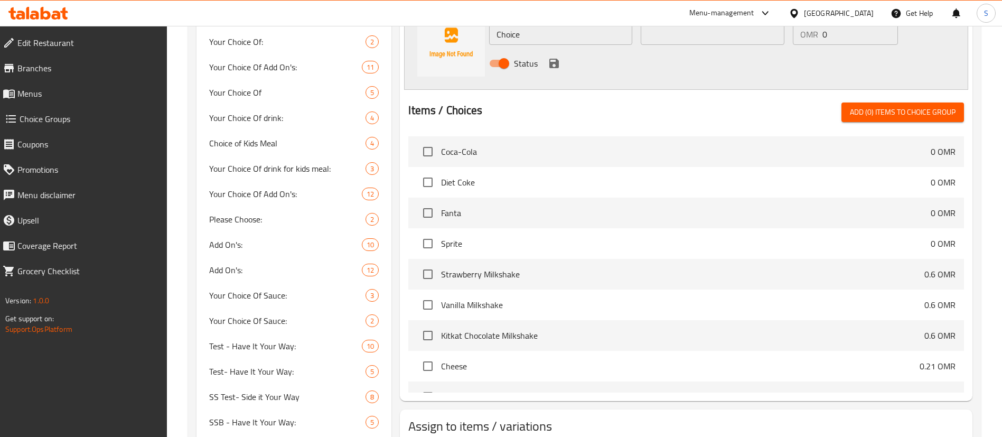
scroll to position [246, 0]
click at [432, 200] on input "checkbox" at bounding box center [428, 211] width 22 height 22
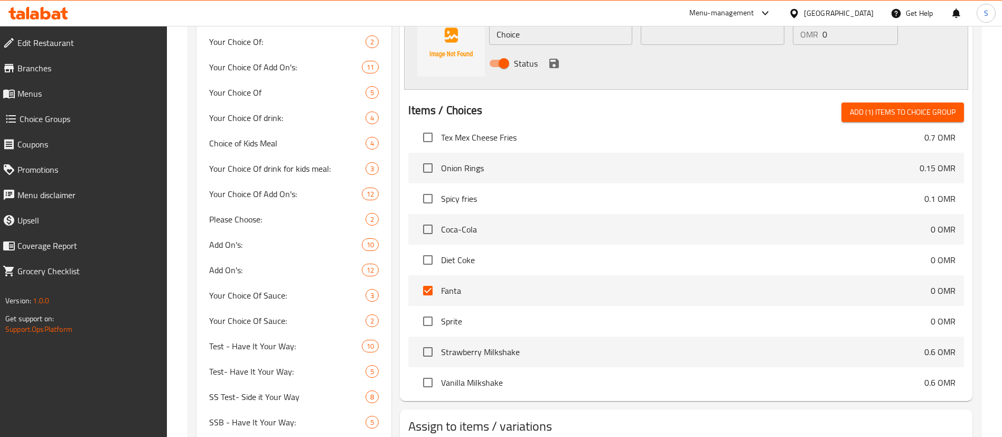
scroll to position [168, 0]
click at [432, 277] on input "checkbox" at bounding box center [428, 288] width 22 height 22
checkbox input "false"
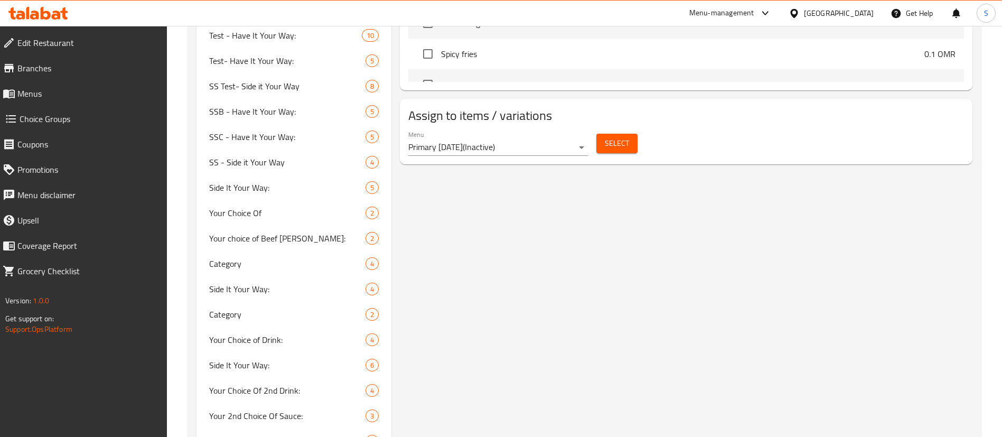
scroll to position [1031, 0]
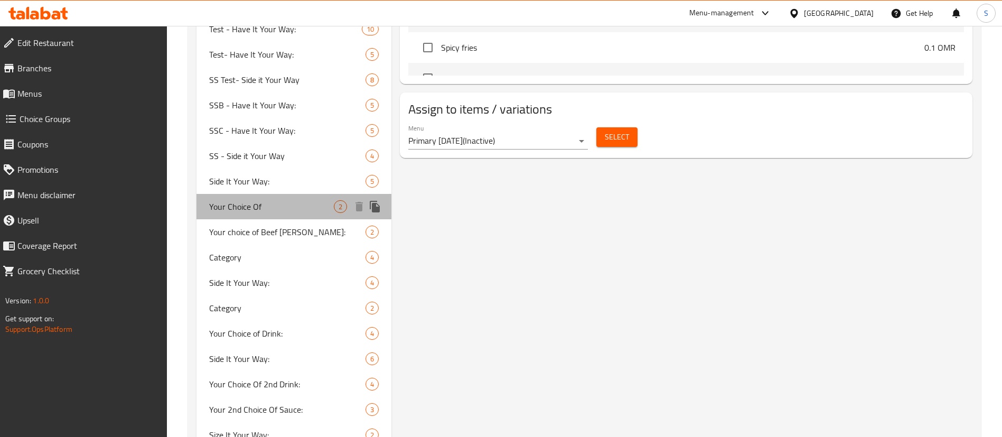
click at [272, 216] on div "Your Choice Of 2" at bounding box center [293, 206] width 195 height 25
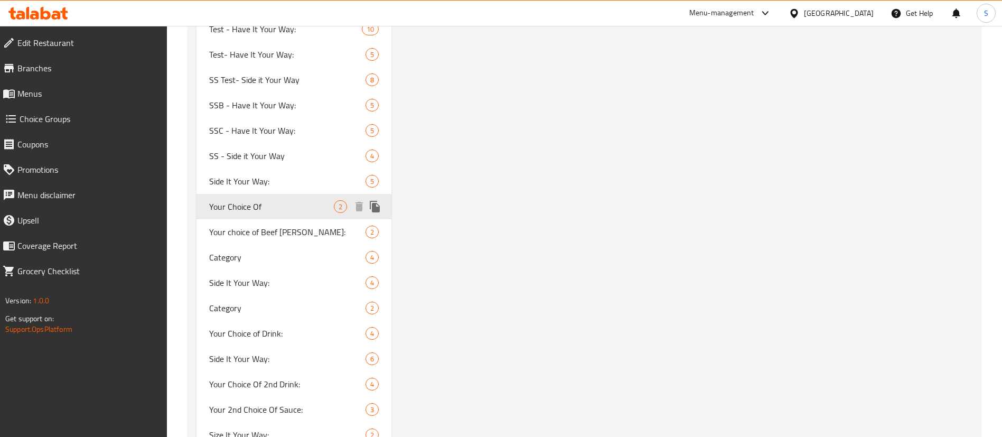
type input "Your Choice Of"
type input "إختيارك من"
type input "1"
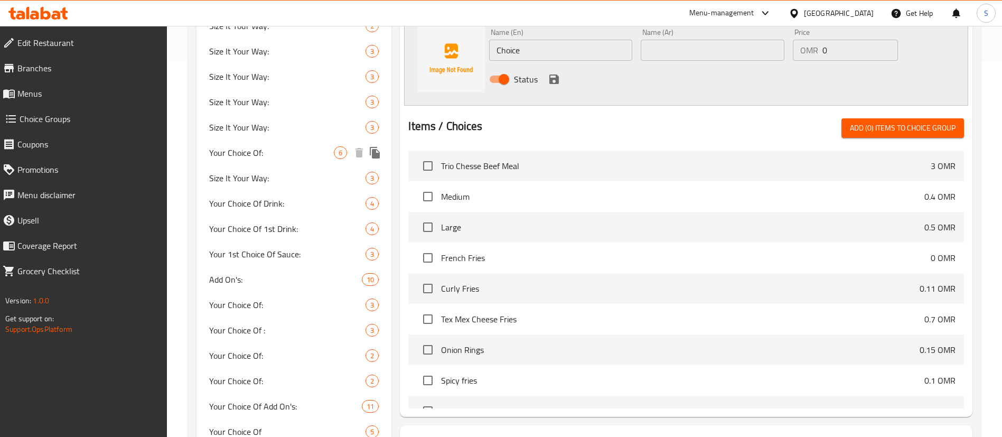
scroll to position [369, 0]
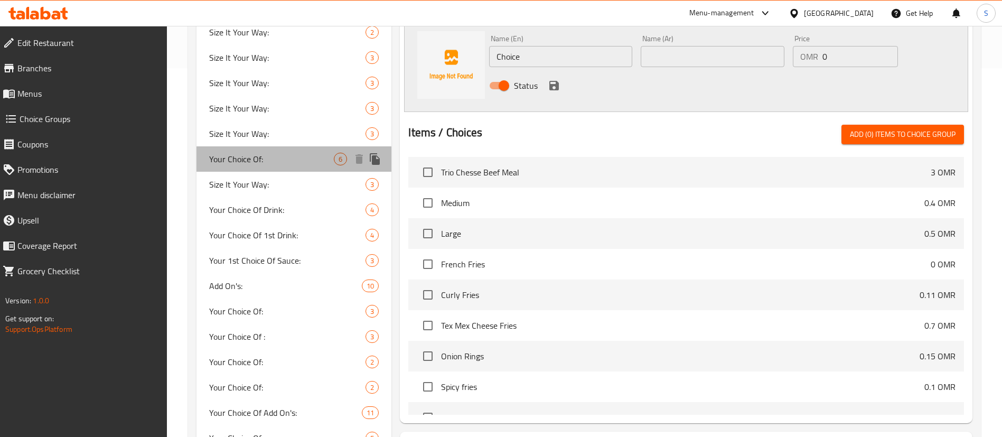
click at [290, 156] on span "Your Choice Of:" at bounding box center [271, 159] width 125 height 13
type input "Your Choice Of:"
type input "اختيارك من:"
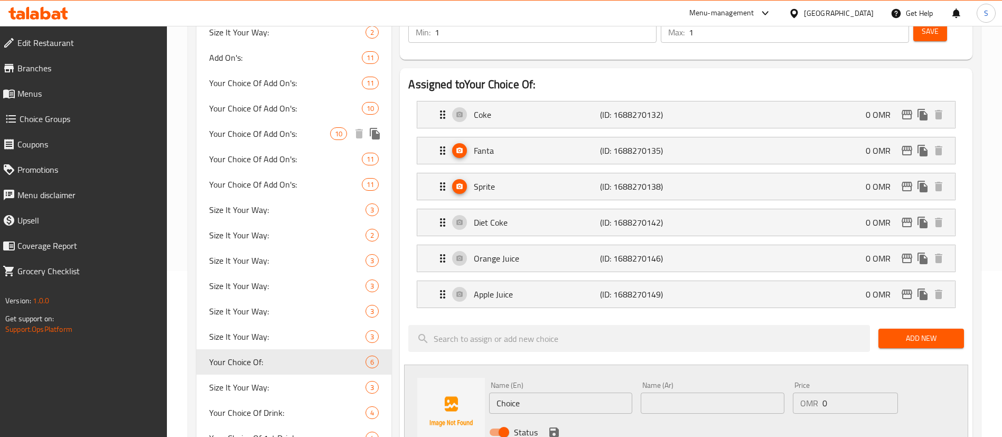
scroll to position [122, 0]
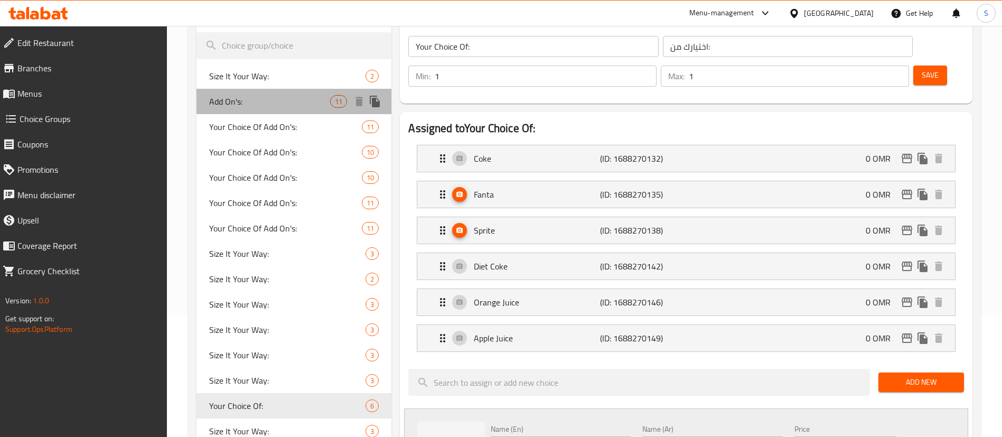
click at [272, 97] on span "Add On's:" at bounding box center [269, 101] width 121 height 13
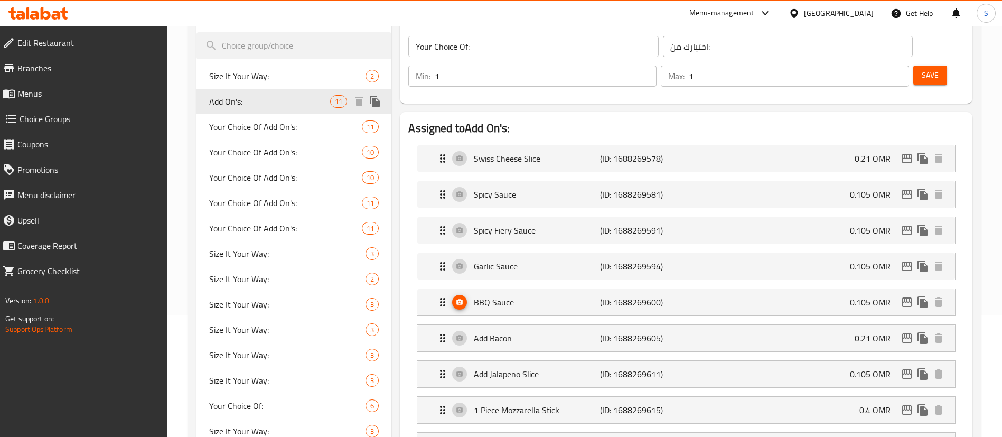
type input "Add On's:"
type input "الإضافات"
type input "0"
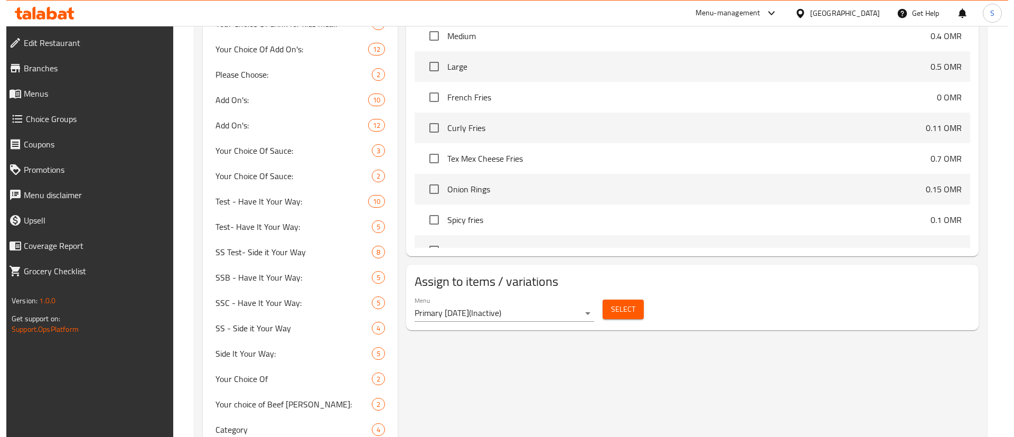
scroll to position [860, 0]
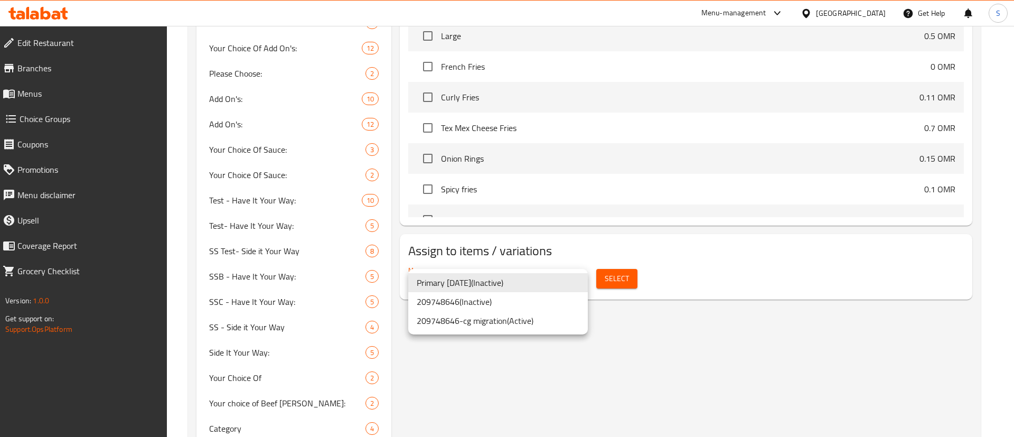
click at [524, 322] on li "209748646-cg migration ( Active )" at bounding box center [498, 320] width 180 height 19
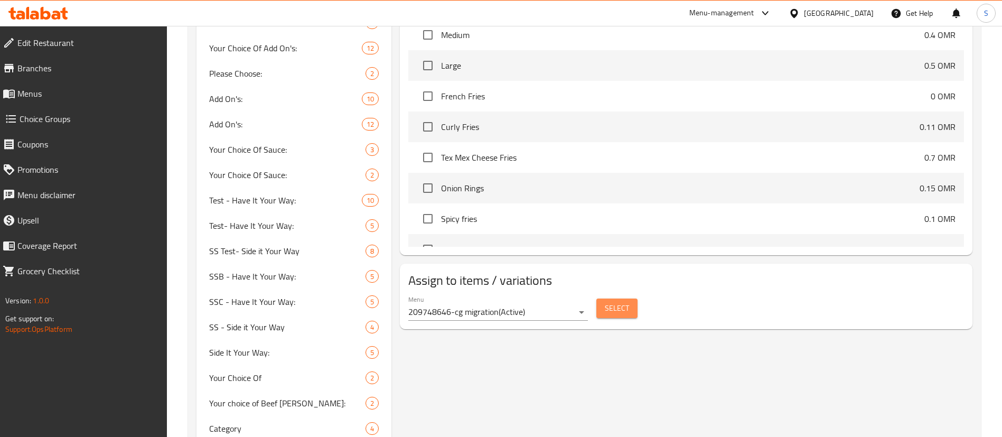
click at [625, 302] on span "Select" at bounding box center [617, 308] width 24 height 13
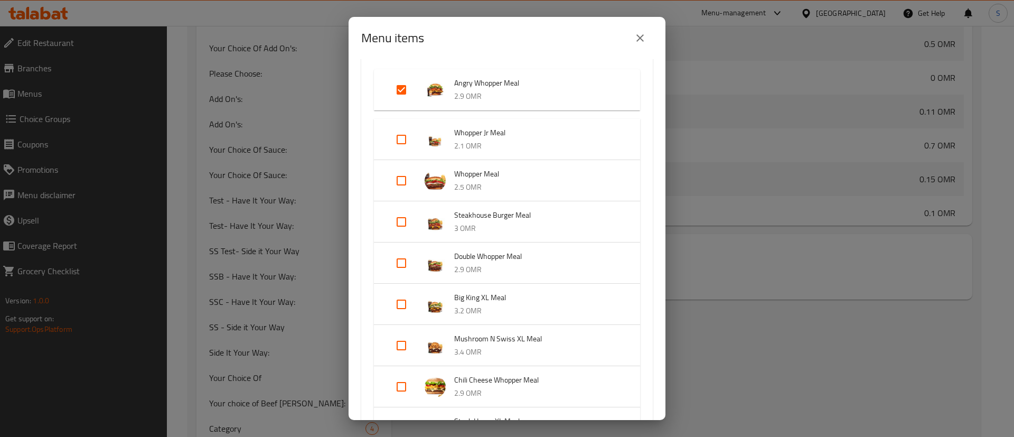
scroll to position [203, 0]
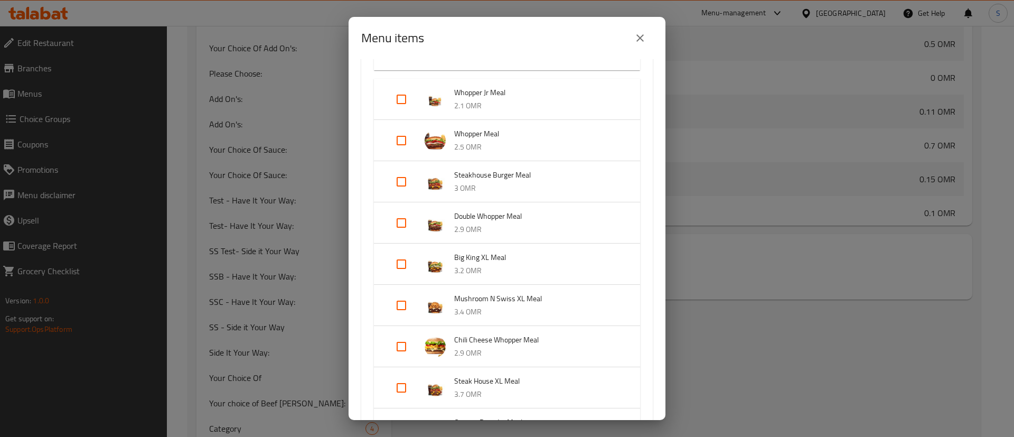
click at [401, 101] on input "Expand" at bounding box center [401, 99] width 25 height 25
checkbox input "true"
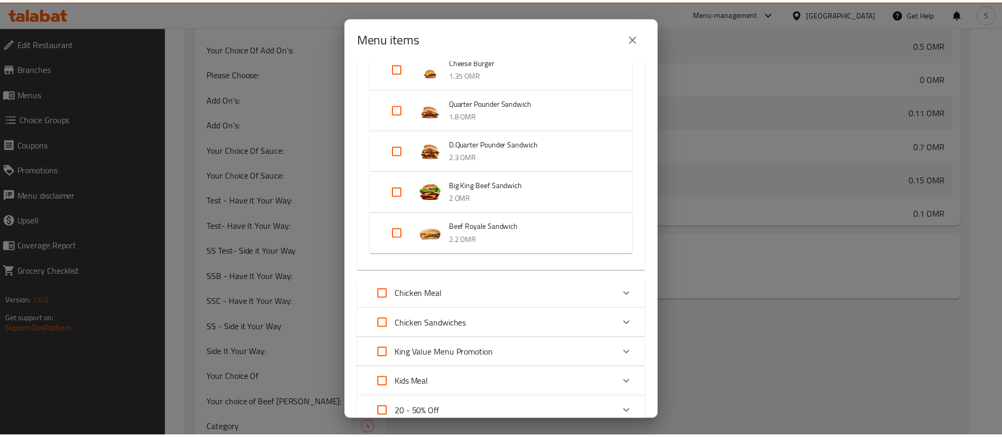
scroll to position [1600, 0]
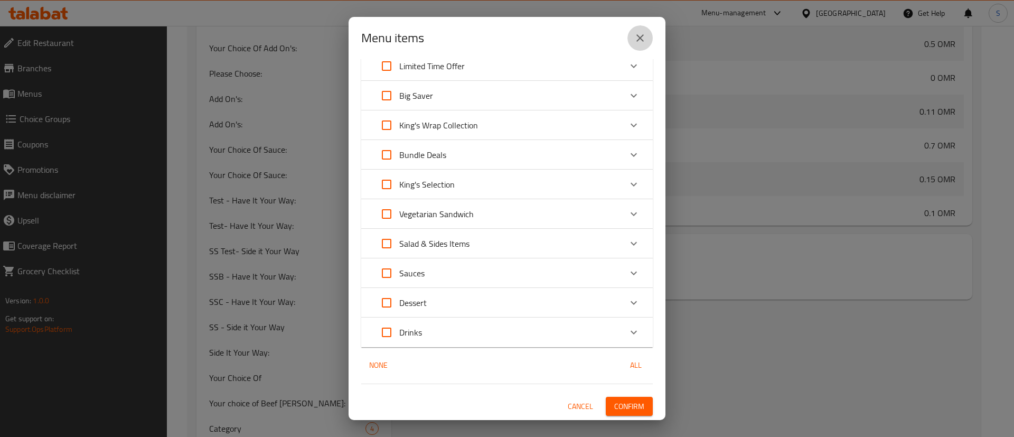
click at [642, 43] on icon "close" at bounding box center [640, 38] width 13 height 13
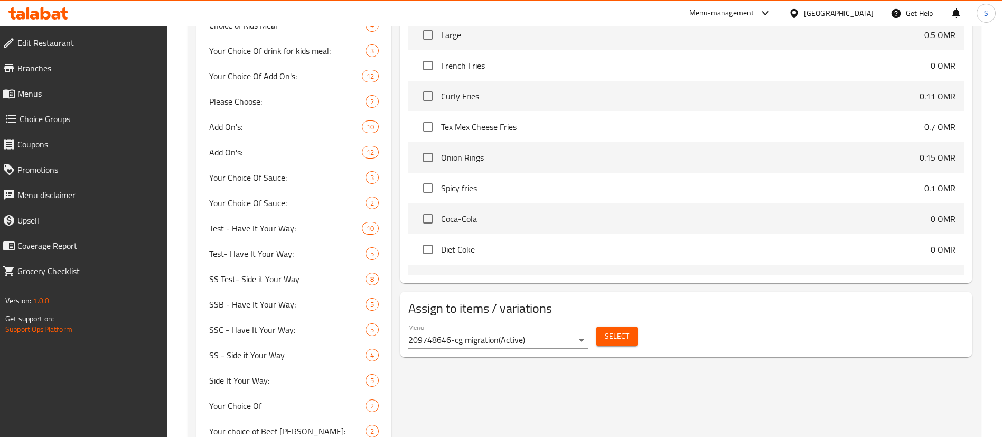
scroll to position [59, 0]
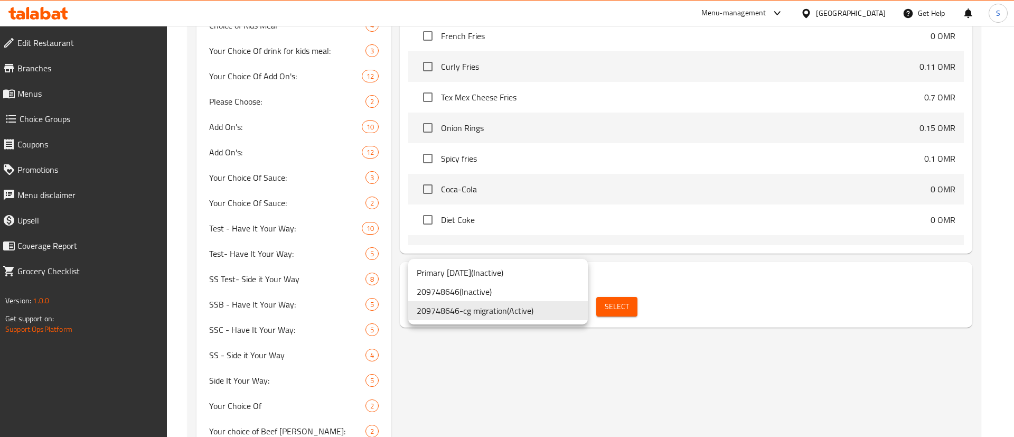
click at [633, 351] on div at bounding box center [507, 218] width 1014 height 437
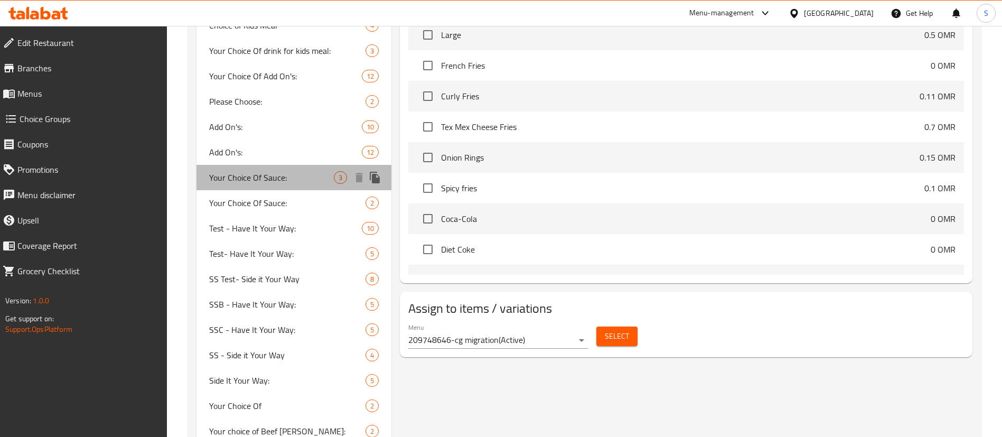
click at [289, 178] on span "Your Choice Of Sauce:" at bounding box center [271, 177] width 125 height 13
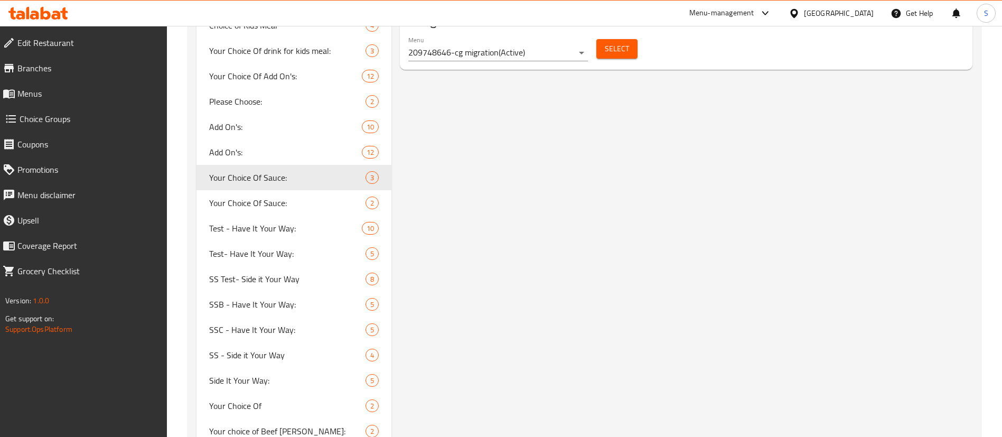
type input "Your Choice Of Sauce:"
type input "اختيارك من الصوص:"
type input "1"
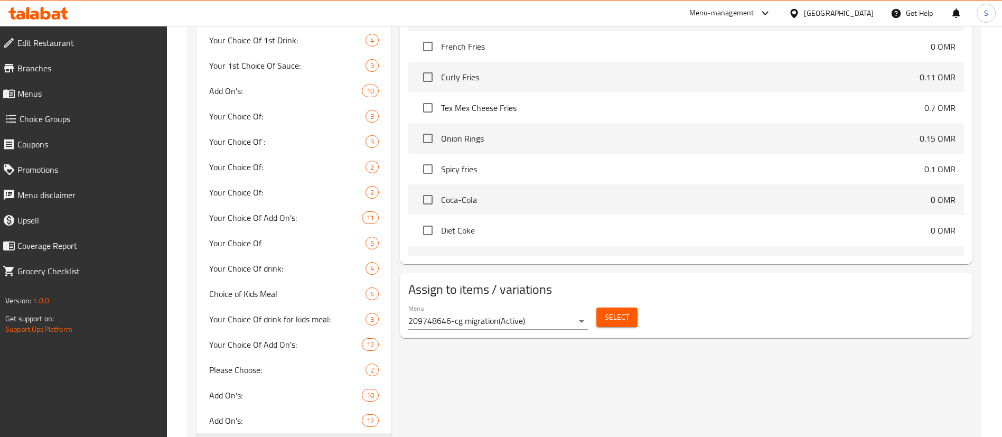
scroll to position [562, 0]
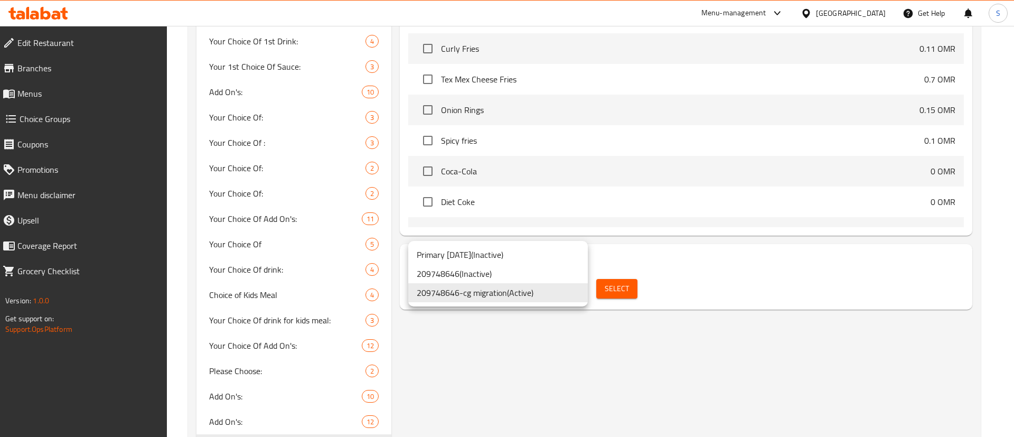
click at [553, 362] on div at bounding box center [507, 218] width 1014 height 437
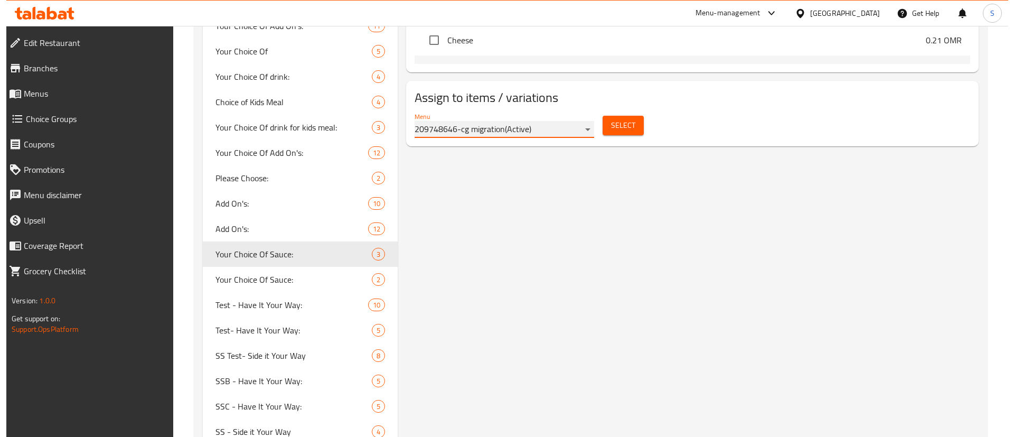
scroll to position [702, 0]
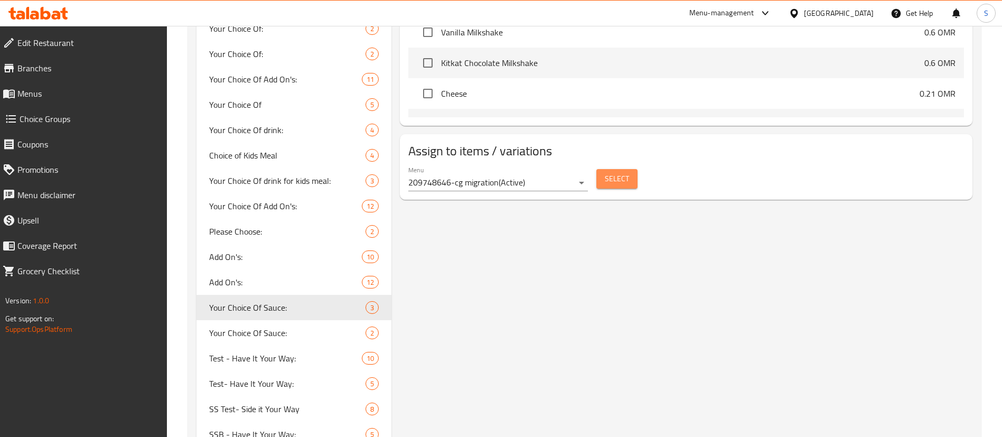
click at [625, 172] on span "Select" at bounding box center [617, 178] width 24 height 13
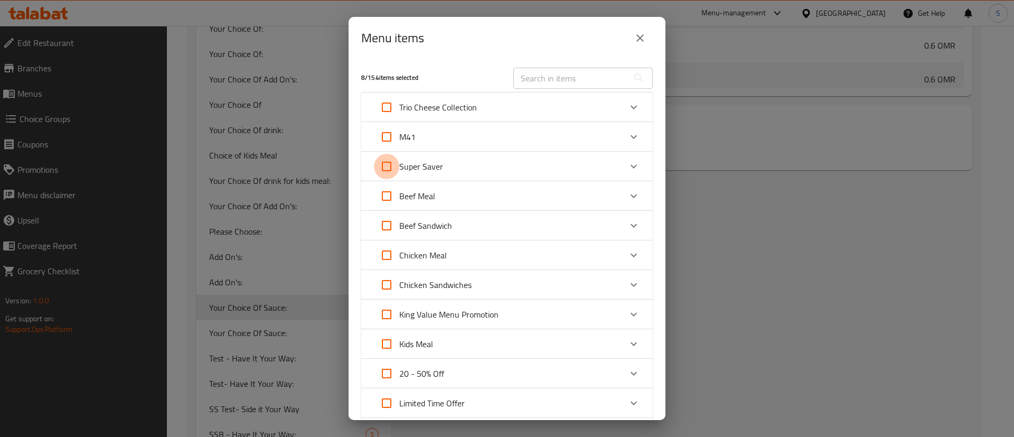
click at [383, 168] on input "Expand" at bounding box center [386, 166] width 25 height 25
checkbox input "true"
click at [488, 163] on div "Super Saver" at bounding box center [497, 166] width 247 height 25
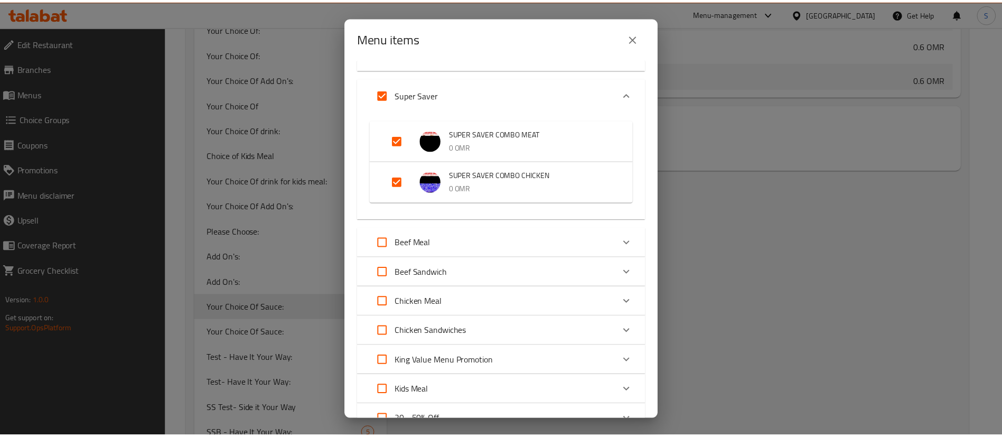
scroll to position [108, 0]
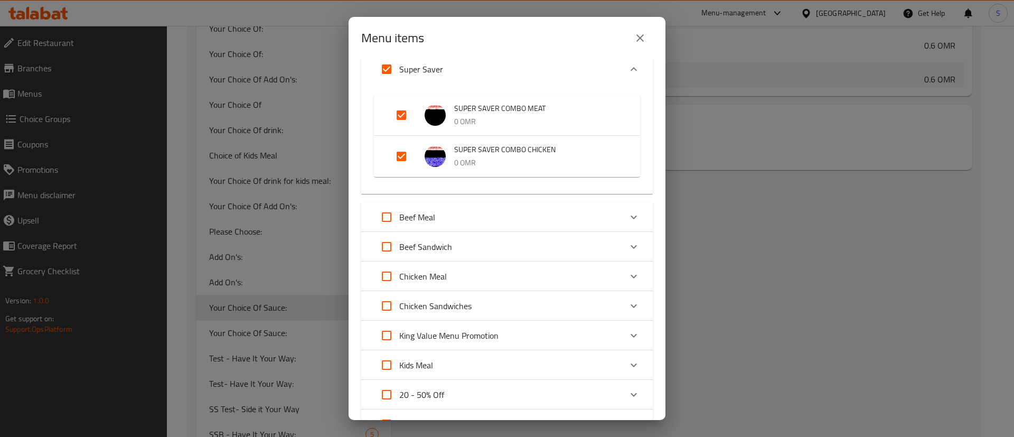
click at [638, 38] on icon "close" at bounding box center [640, 38] width 13 height 13
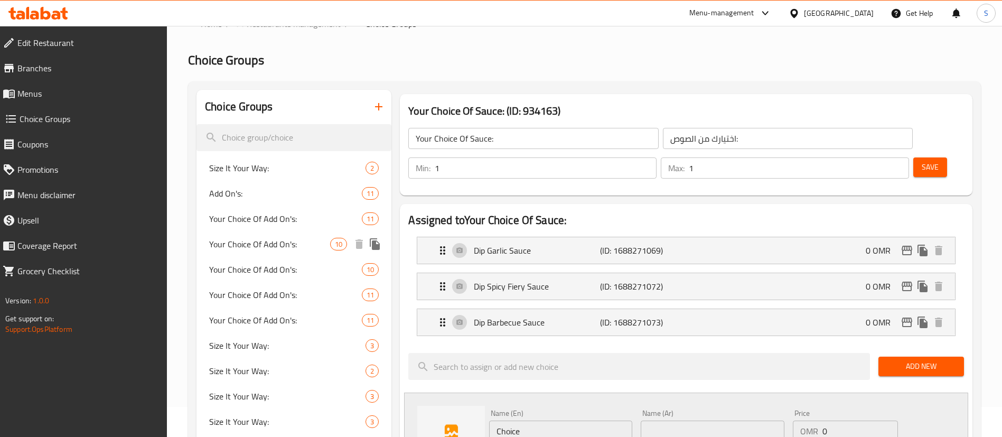
scroll to position [19, 0]
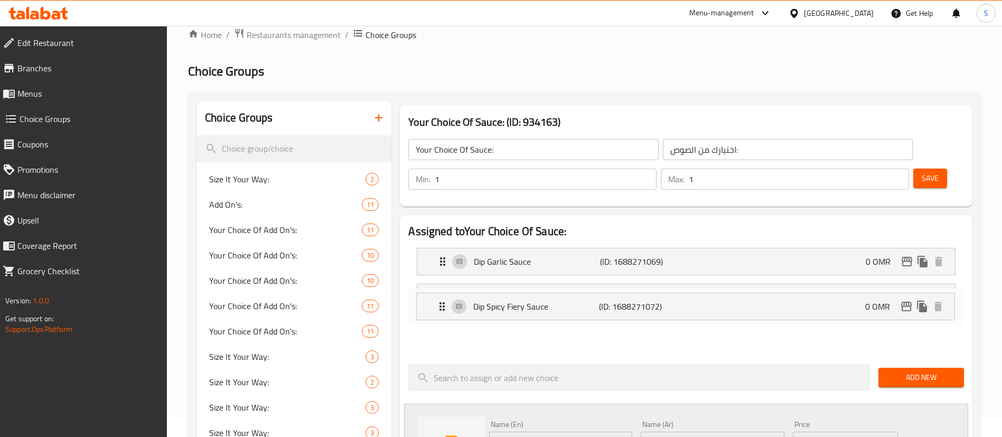
drag, startPoint x: 442, startPoint y: 269, endPoint x: 441, endPoint y: 304, distance: 34.9
click at [441, 304] on nav "Dip Garlic Sauce (ID: 1688271069) 0 OMR Name (En) Dip Garlic Sauce Name (En) Na…" at bounding box center [686, 297] width 556 height 116
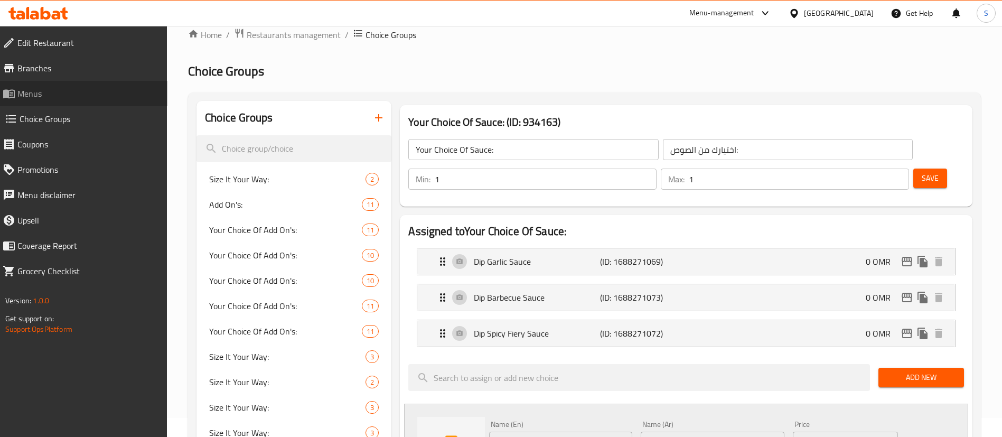
click at [39, 88] on span "Menus" at bounding box center [88, 93] width 142 height 13
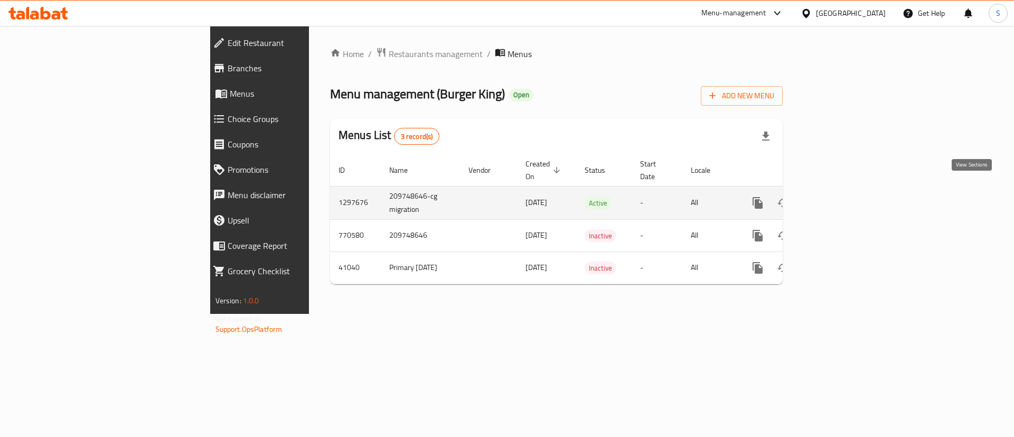
click at [840, 196] on icon "enhanced table" at bounding box center [833, 202] width 13 height 13
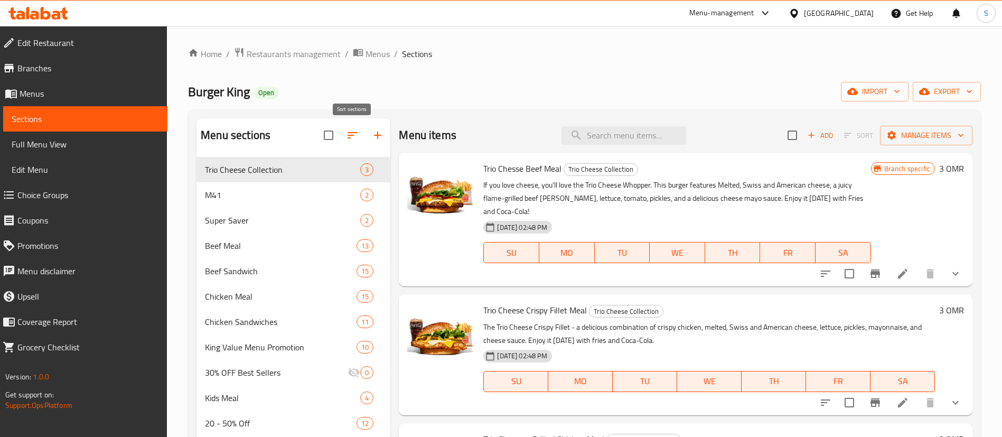
click at [349, 138] on icon "button" at bounding box center [352, 135] width 10 height 6
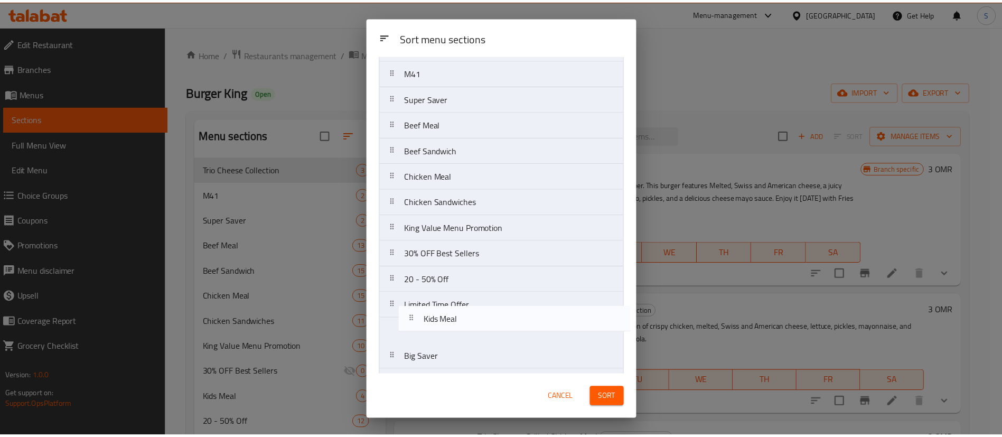
scroll to position [71, 0]
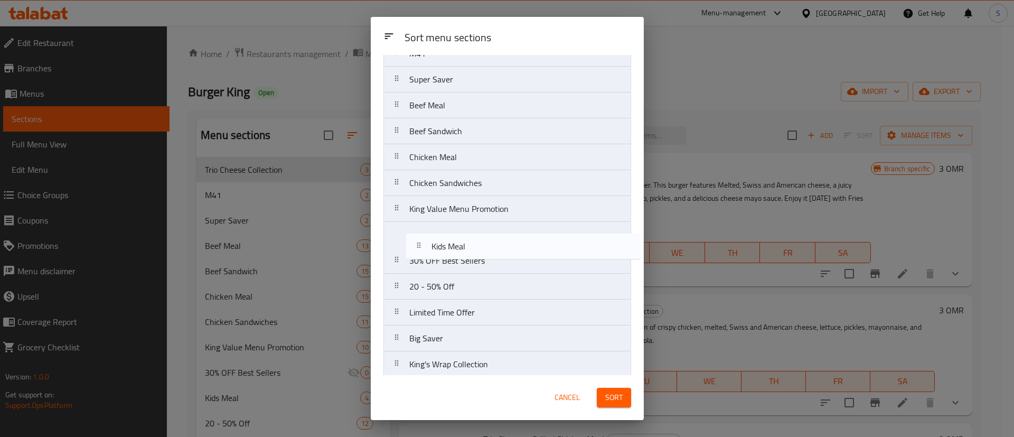
drag, startPoint x: 399, startPoint y: 335, endPoint x: 425, endPoint y: 243, distance: 95.3
click at [425, 243] on nav "Trio Cheese Collection M41 Super Saver Beef Meal Beef Sandwich Chicken Meal Chi…" at bounding box center [507, 286] width 248 height 544
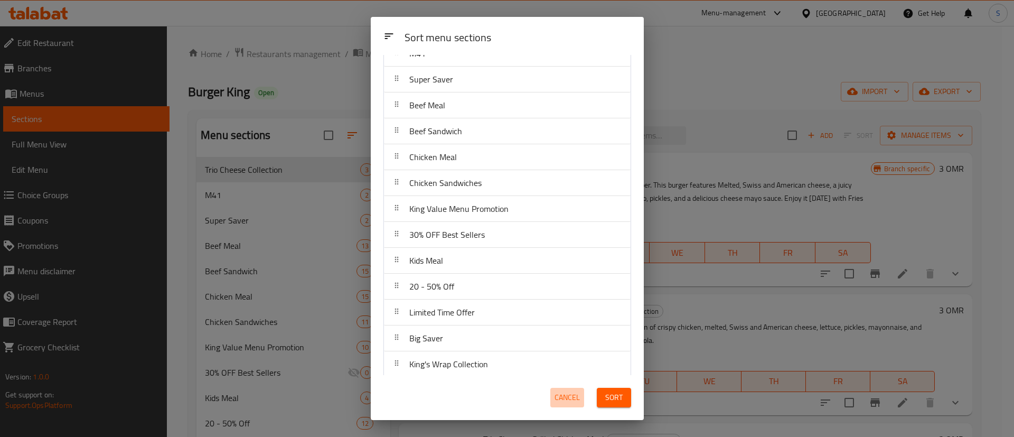
click at [564, 388] on button "Cancel" at bounding box center [567, 398] width 34 height 20
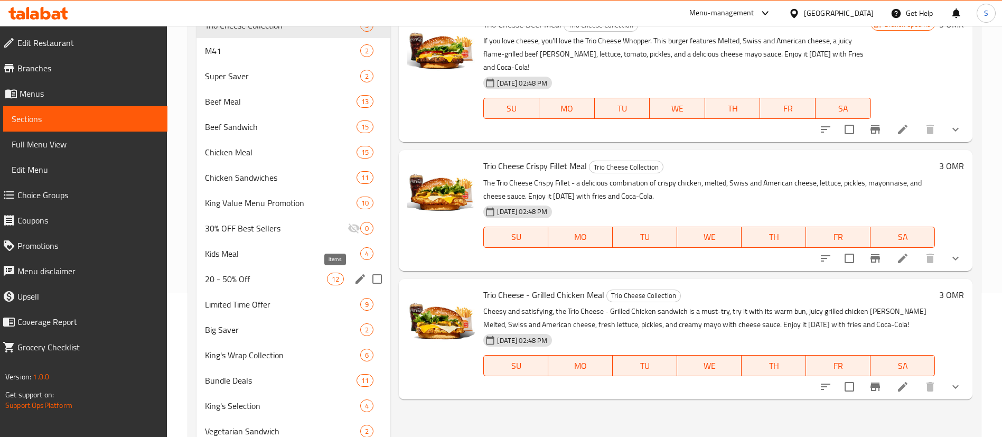
scroll to position [146, 0]
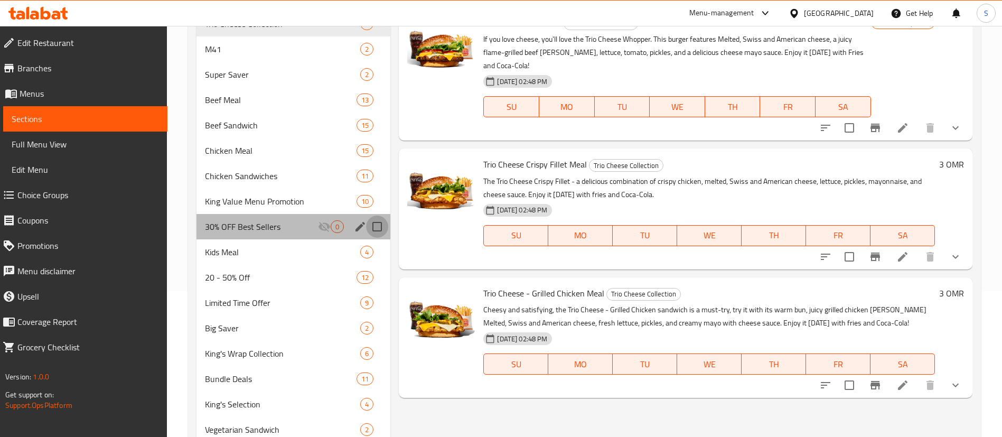
click at [366, 231] on input "Menu sections" at bounding box center [377, 226] width 22 height 22
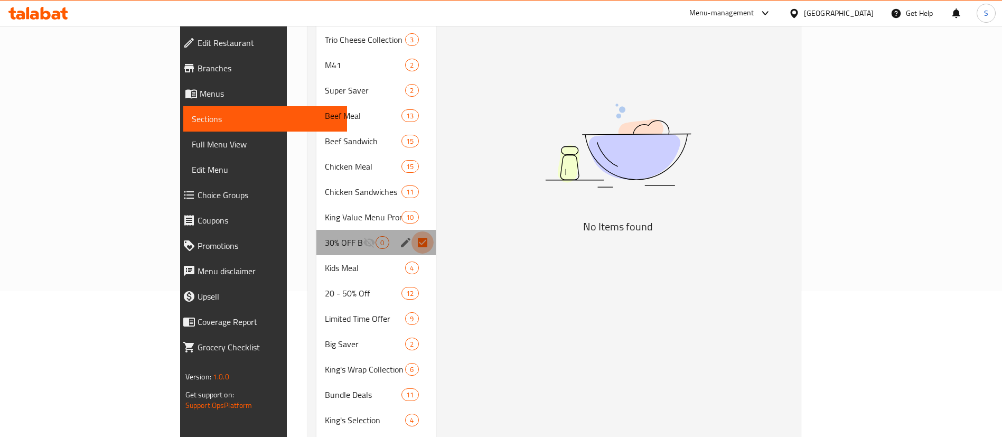
click at [411, 231] on input "Menu sections" at bounding box center [422, 242] width 22 height 22
checkbox input "false"
click at [401, 238] on icon "edit" at bounding box center [406, 243] width 10 height 10
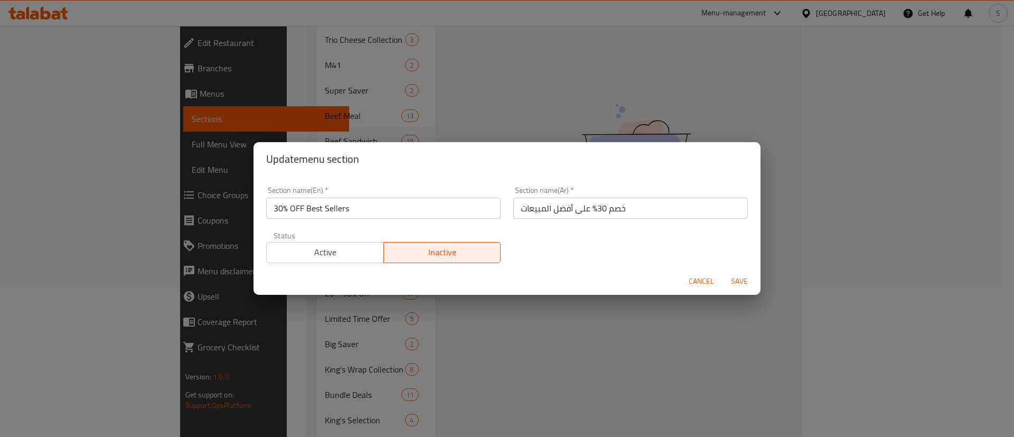
click at [696, 279] on span "Cancel" at bounding box center [701, 281] width 25 height 13
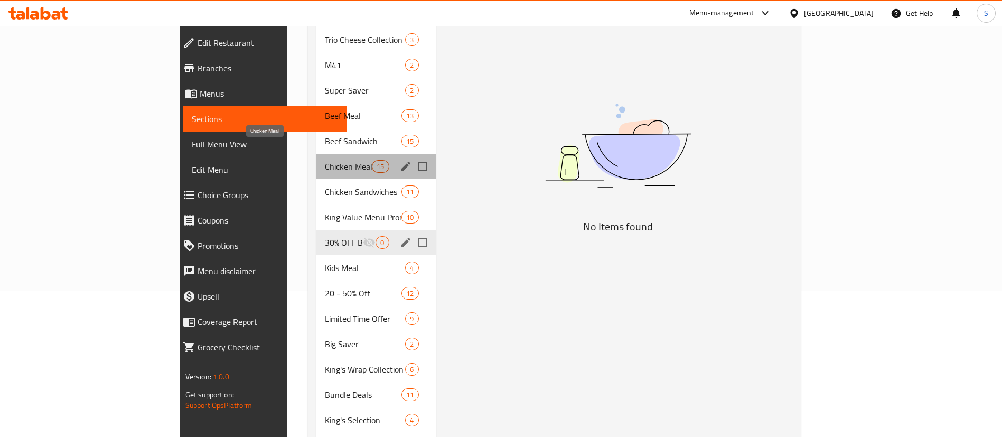
click at [325, 160] on span "Chicken Meal" at bounding box center [348, 166] width 47 height 13
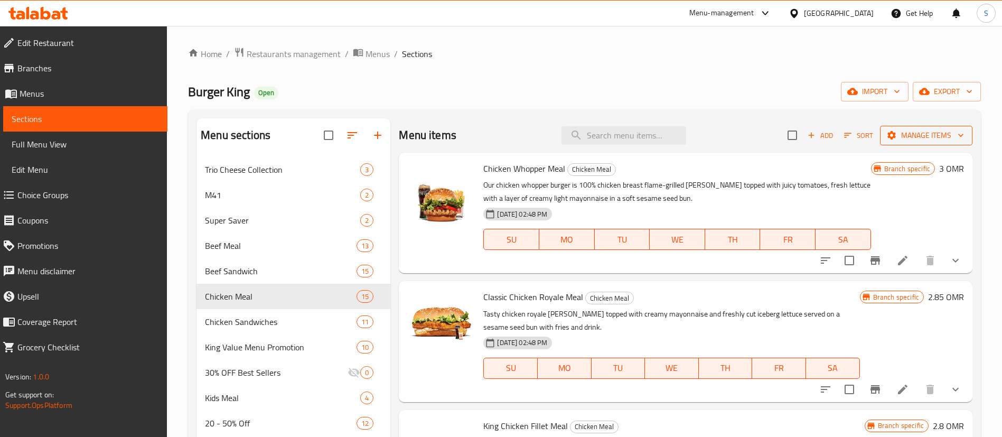
click at [938, 142] on span "Manage items" at bounding box center [926, 135] width 76 height 13
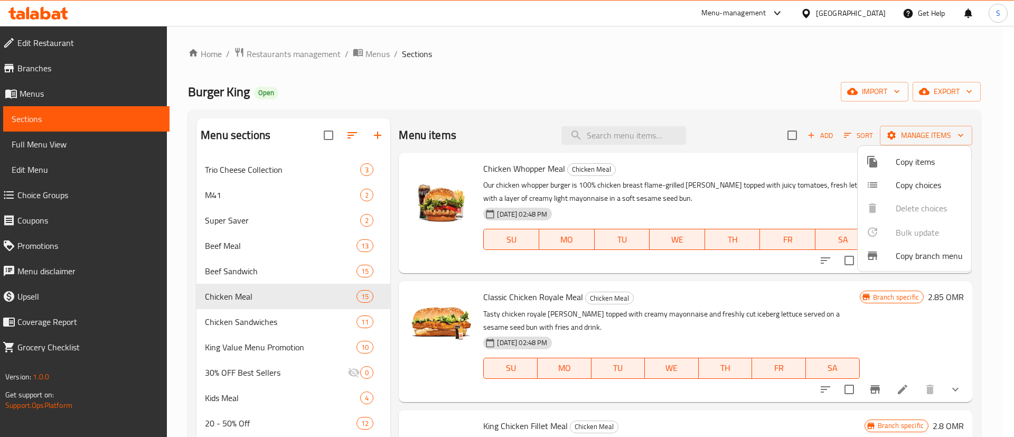
click at [852, 111] on div at bounding box center [507, 218] width 1014 height 437
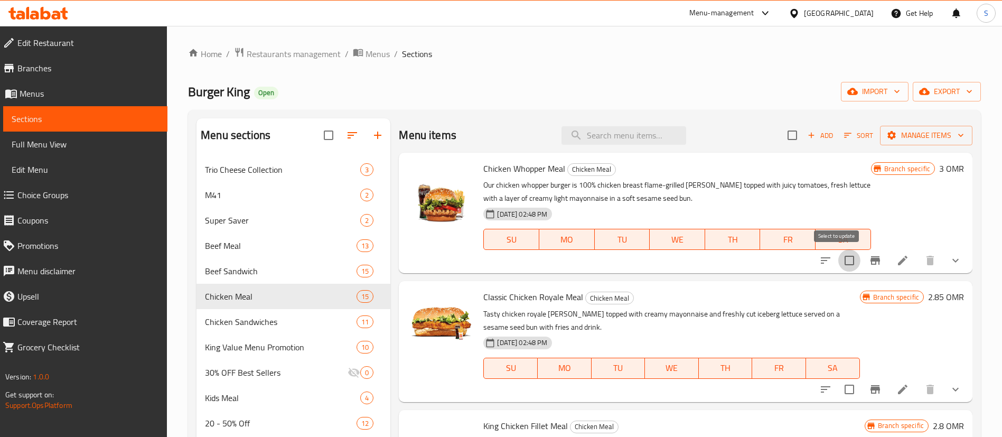
click at [838, 266] on input "checkbox" at bounding box center [849, 260] width 22 height 22
click at [917, 135] on span "Manage items" at bounding box center [926, 135] width 76 height 13
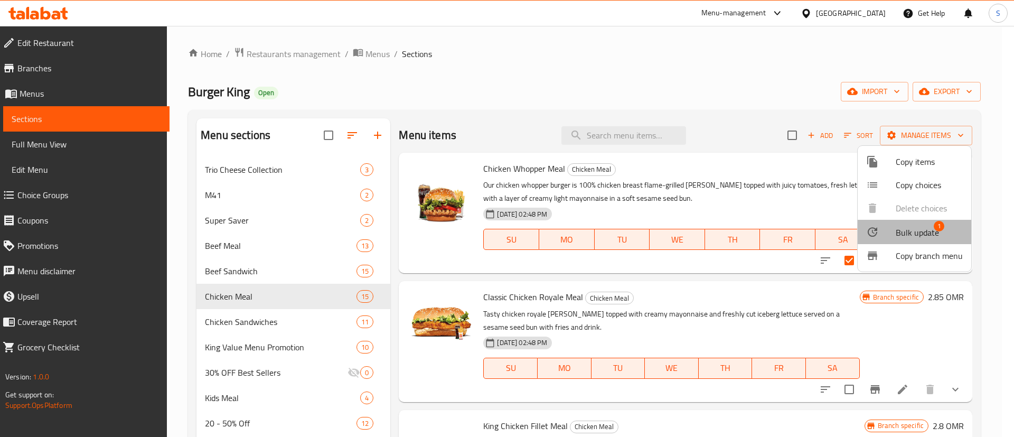
click at [916, 236] on span "Bulk update" at bounding box center [917, 232] width 43 height 13
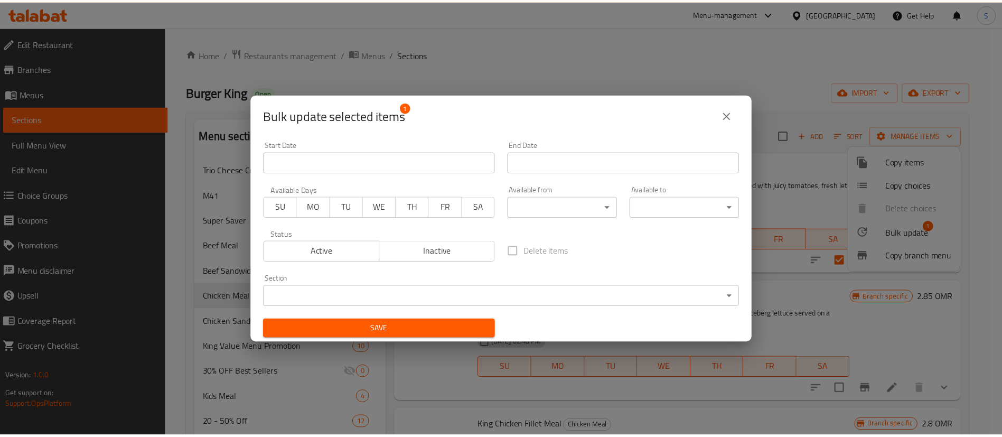
scroll to position [2, 0]
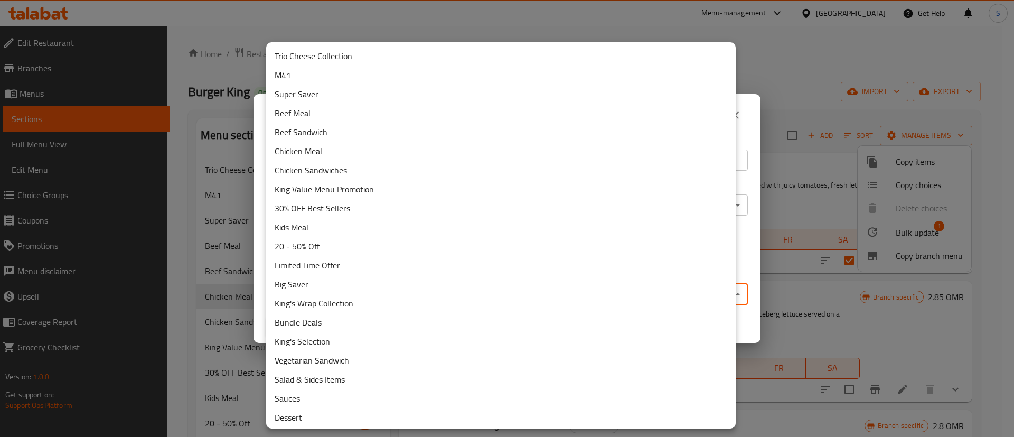
click at [628, 297] on body "​ Menu-management [GEOGRAPHIC_DATA] Get Help S Edit Restaurant Branches Menus S…" at bounding box center [507, 231] width 1014 height 411
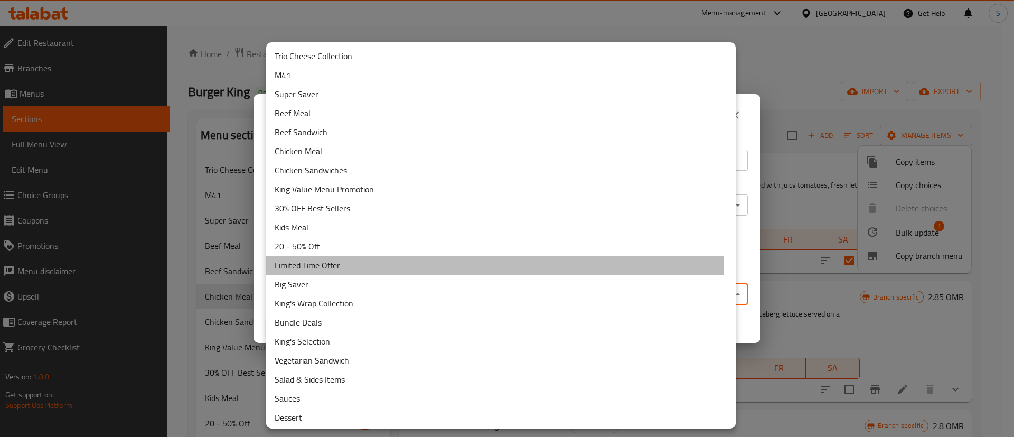
click at [403, 263] on li "Limited Time Offer" at bounding box center [500, 265] width 469 height 19
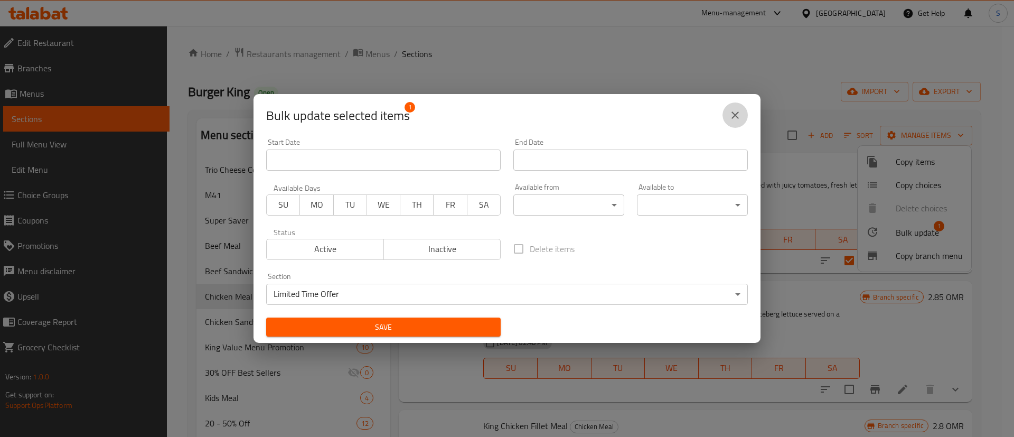
click at [735, 117] on icon "close" at bounding box center [735, 115] width 13 height 13
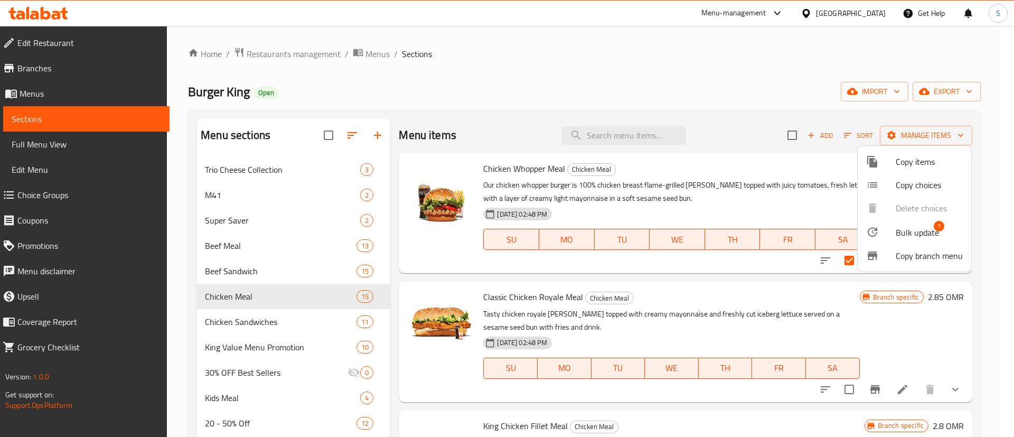
click at [802, 188] on div at bounding box center [507, 218] width 1014 height 437
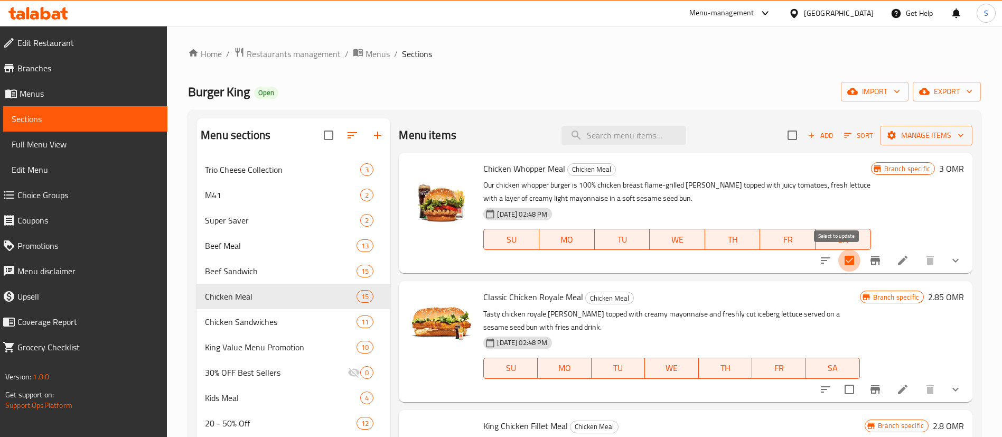
click at [838, 263] on input "checkbox" at bounding box center [849, 260] width 22 height 22
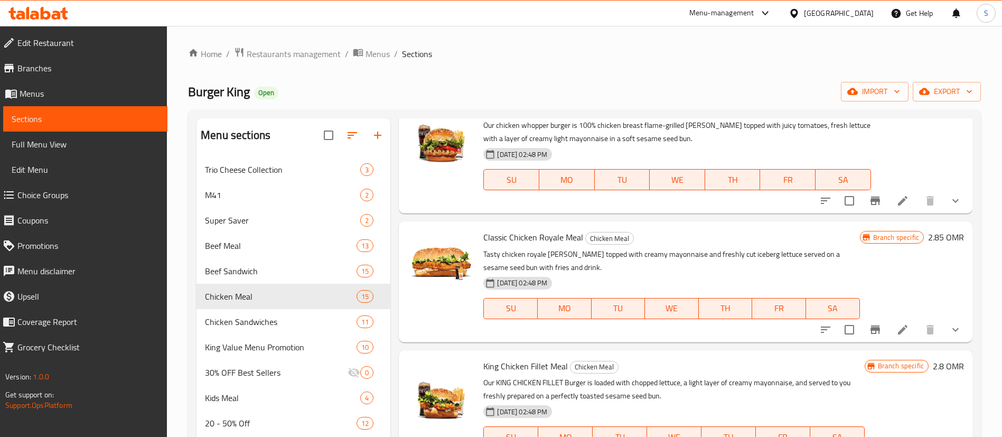
scroll to position [60, 0]
click at [838, 201] on input "checkbox" at bounding box center [849, 200] width 22 height 22
checkbox input "true"
click at [838, 325] on input "checkbox" at bounding box center [849, 329] width 22 height 22
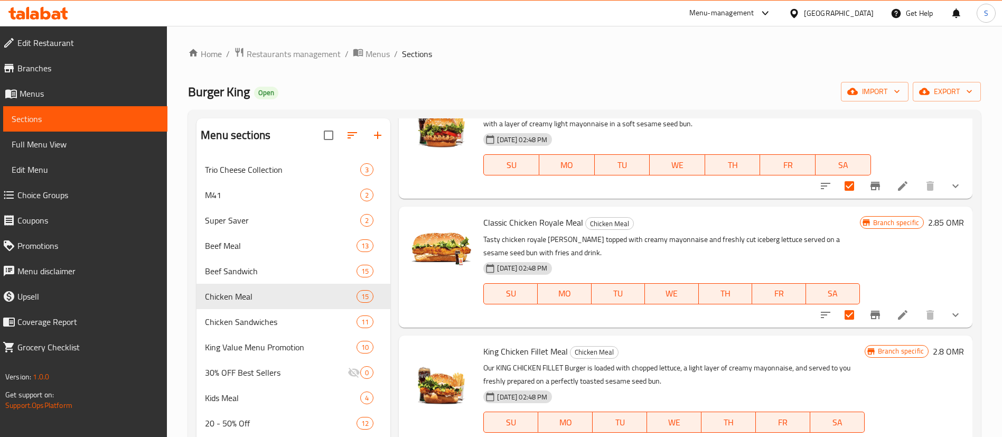
scroll to position [0, 0]
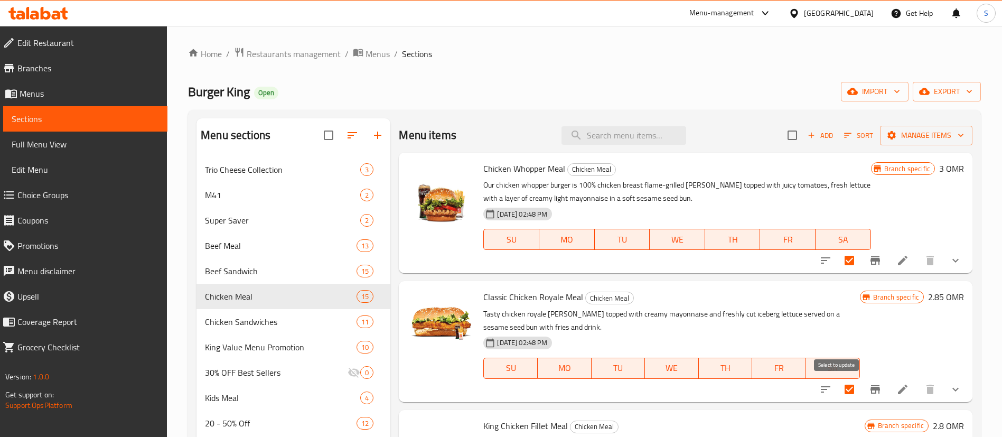
click at [838, 383] on input "checkbox" at bounding box center [849, 389] width 22 height 22
checkbox input "false"
click at [841, 262] on input "checkbox" at bounding box center [849, 260] width 22 height 22
checkbox input "false"
click at [955, 131] on icon "button" at bounding box center [960, 135] width 11 height 11
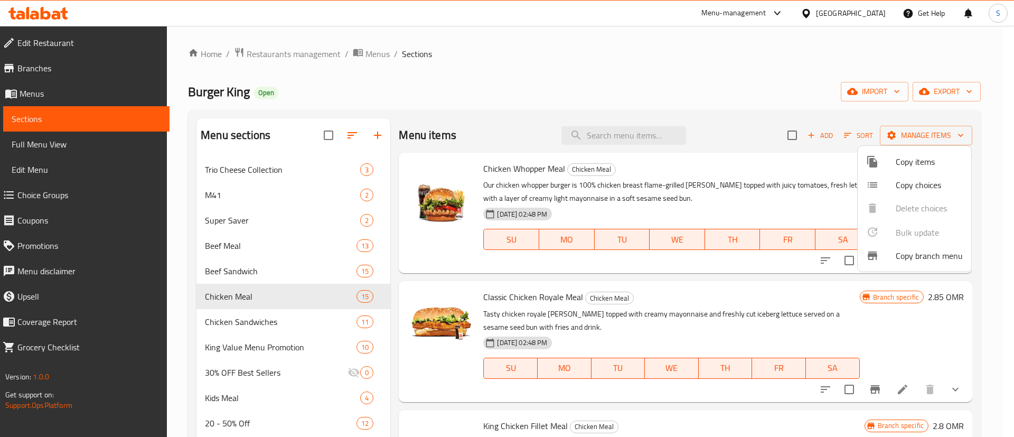
click at [791, 170] on div at bounding box center [507, 218] width 1014 height 437
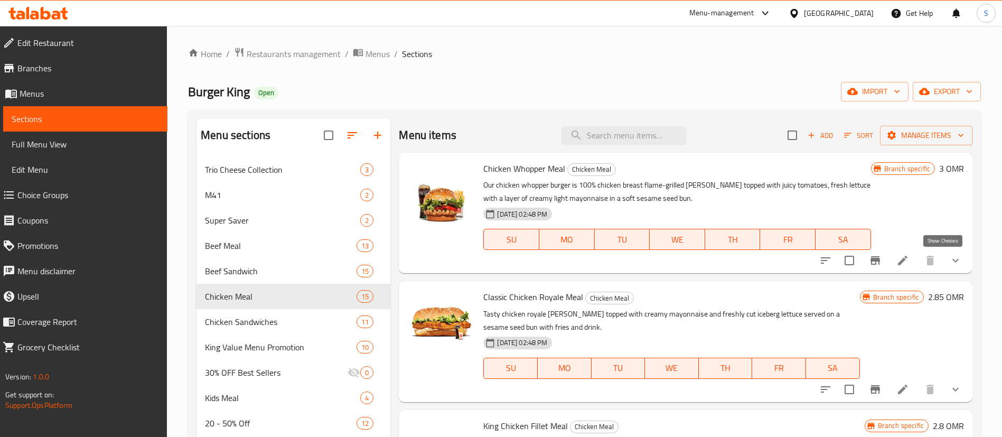
click at [949, 261] on icon "show more" at bounding box center [955, 260] width 13 height 13
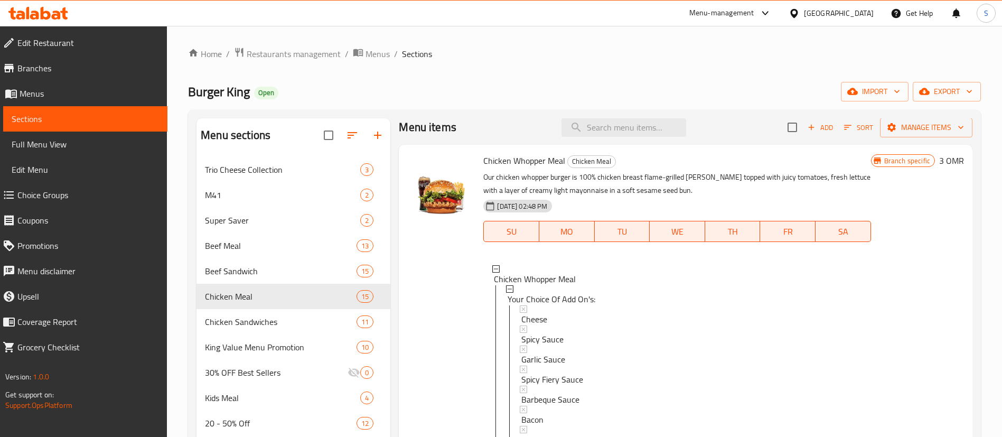
click at [754, 17] on div "Menu-management" at bounding box center [721, 13] width 65 height 13
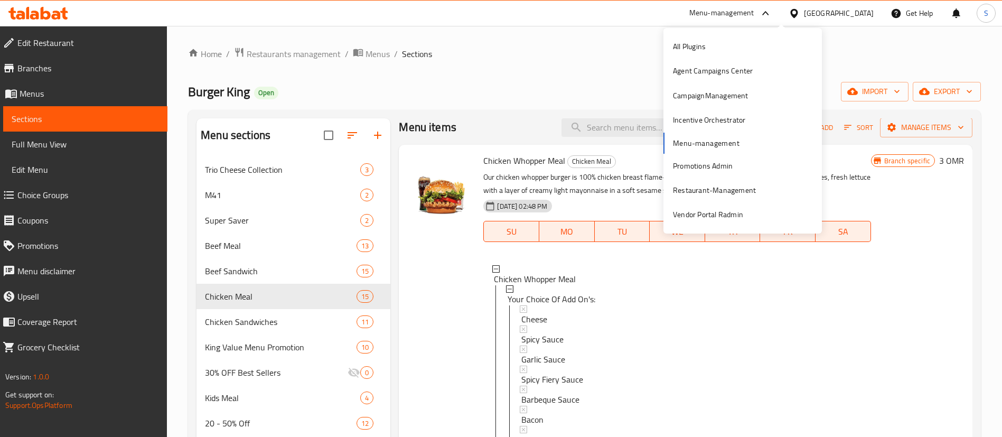
click at [594, 95] on div "Burger King Open import export" at bounding box center [584, 92] width 793 height 20
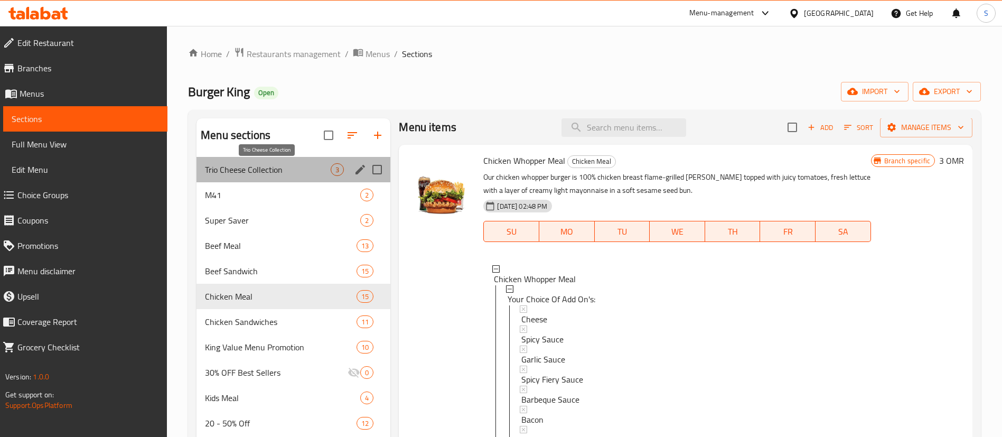
click at [257, 174] on span "Trio Cheese Collection" at bounding box center [268, 169] width 126 height 13
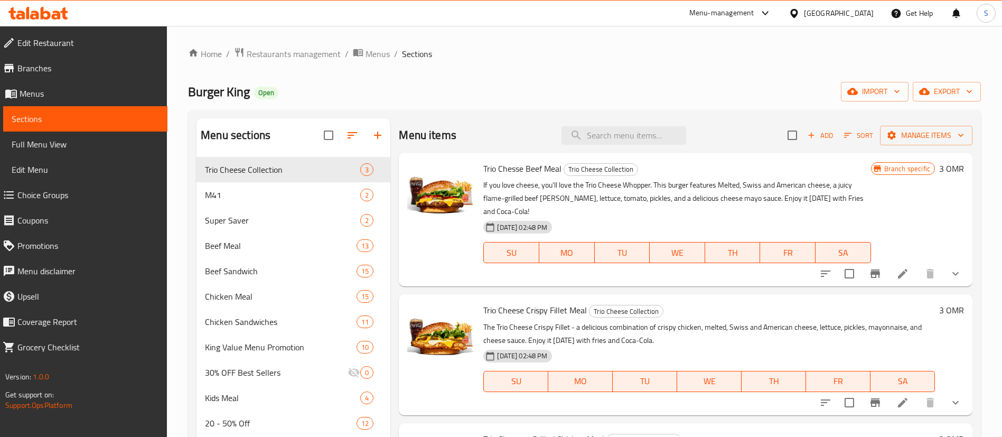
click at [754, 10] on div "Menu-management" at bounding box center [721, 13] width 65 height 13
click at [853, 60] on ol "Home / Restaurants management / Menus / Sections" at bounding box center [584, 54] width 793 height 14
click at [754, 7] on div "Menu-management" at bounding box center [721, 13] width 65 height 13
click at [850, 63] on div "Home / Restaurants management / Menus / Sections Burger King Open import export…" at bounding box center [584, 374] width 793 height 655
